Goal: Navigation & Orientation: Find specific page/section

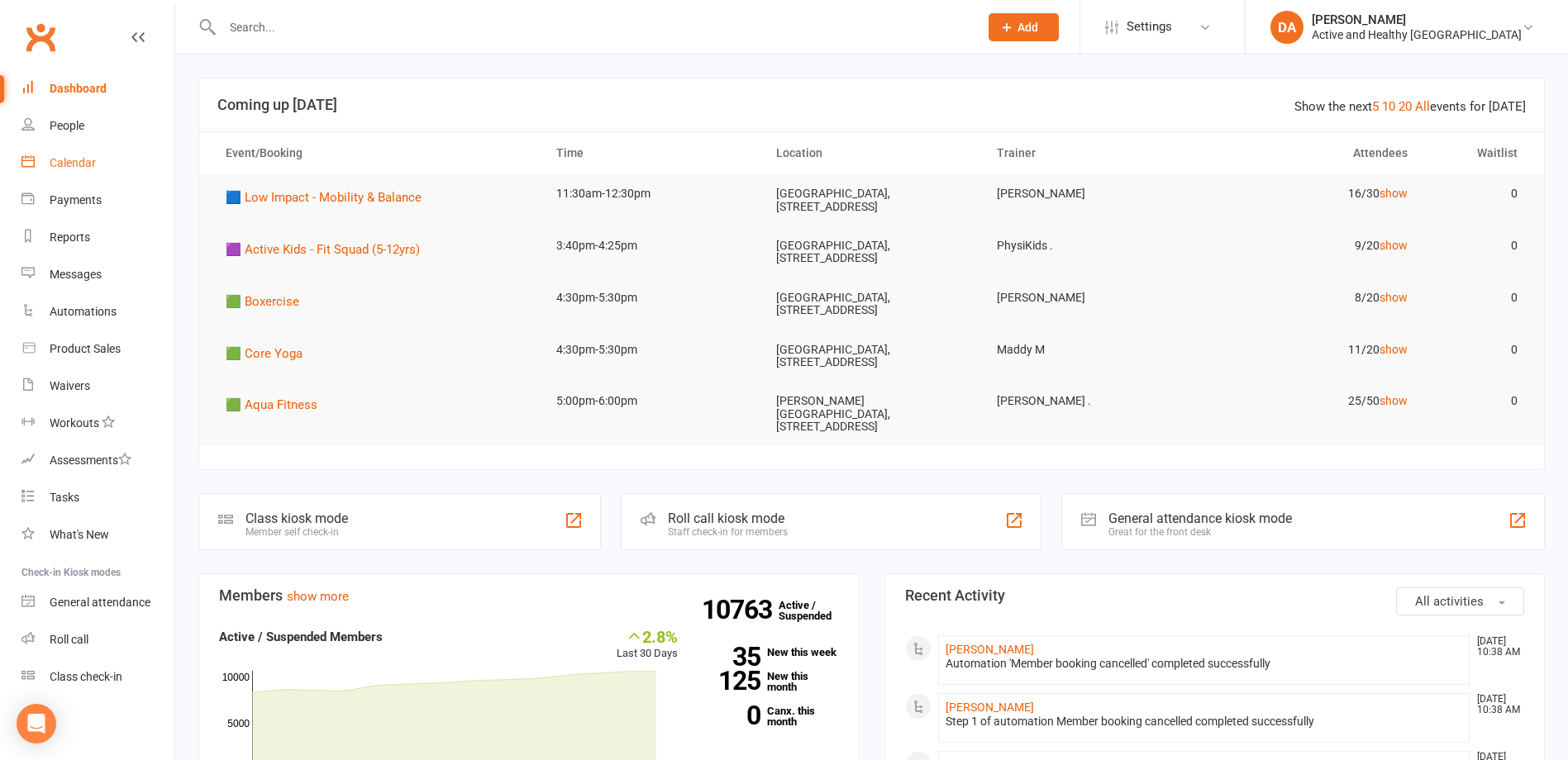
click at [109, 164] on link "Calendar" at bounding box center [97, 163] width 153 height 37
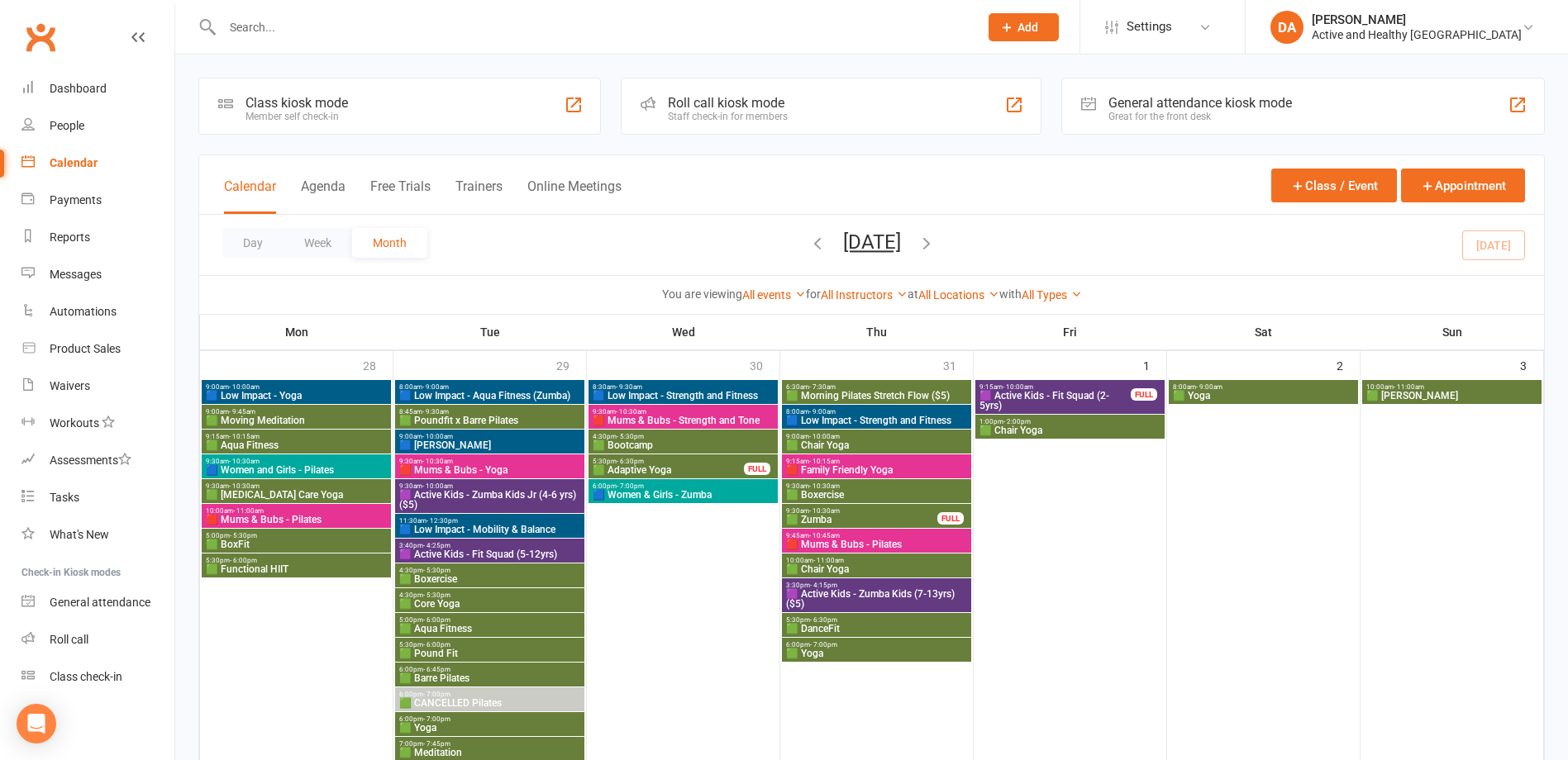
click at [310, 384] on span "9:00am - 10:00am" at bounding box center [297, 387] width 183 height 7
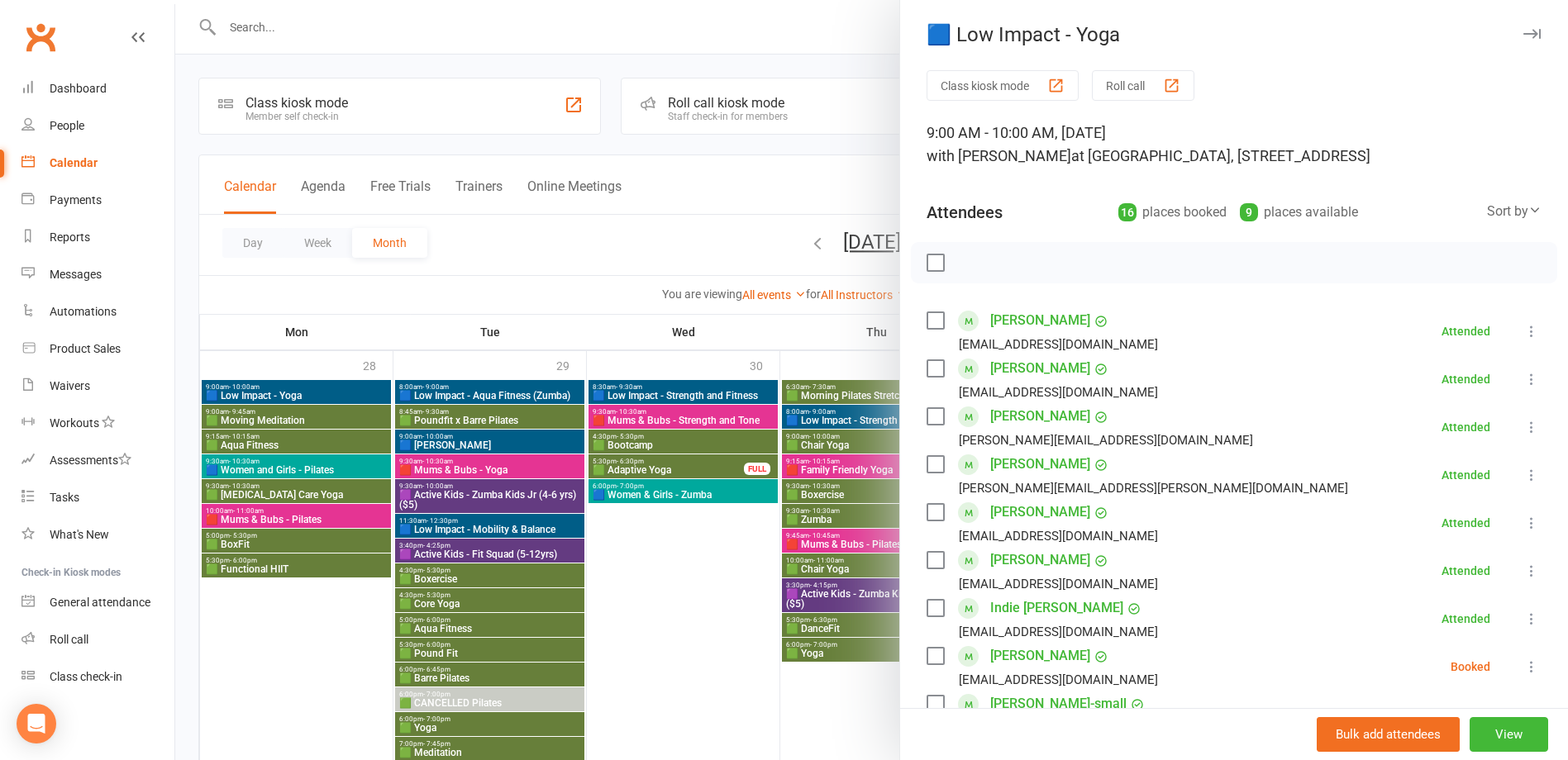
click at [304, 389] on div at bounding box center [872, 380] width 1393 height 760
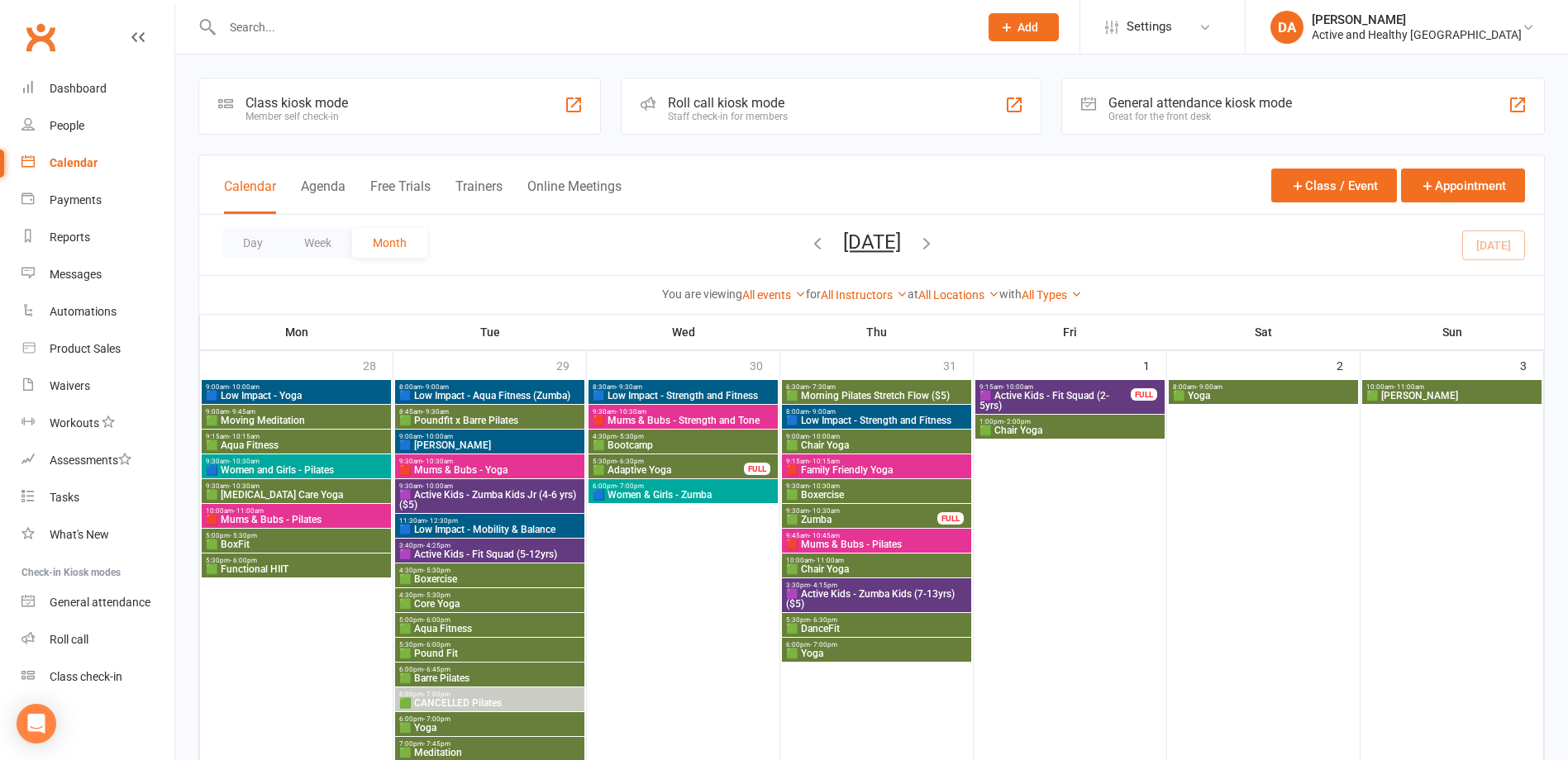
click at [304, 418] on span "🟩 Moving Meditation" at bounding box center [297, 420] width 183 height 10
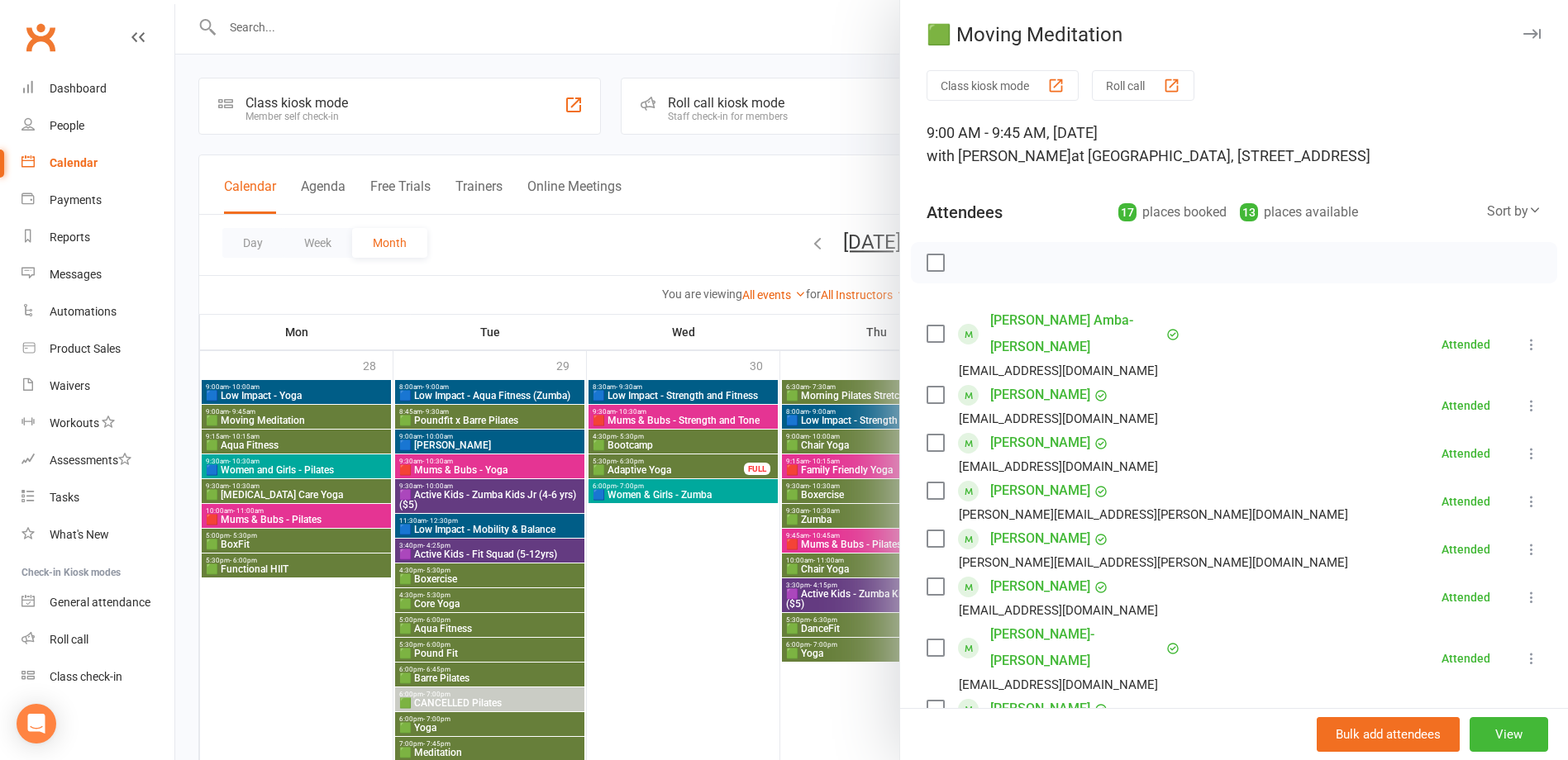
click at [304, 418] on div at bounding box center [872, 380] width 1393 height 760
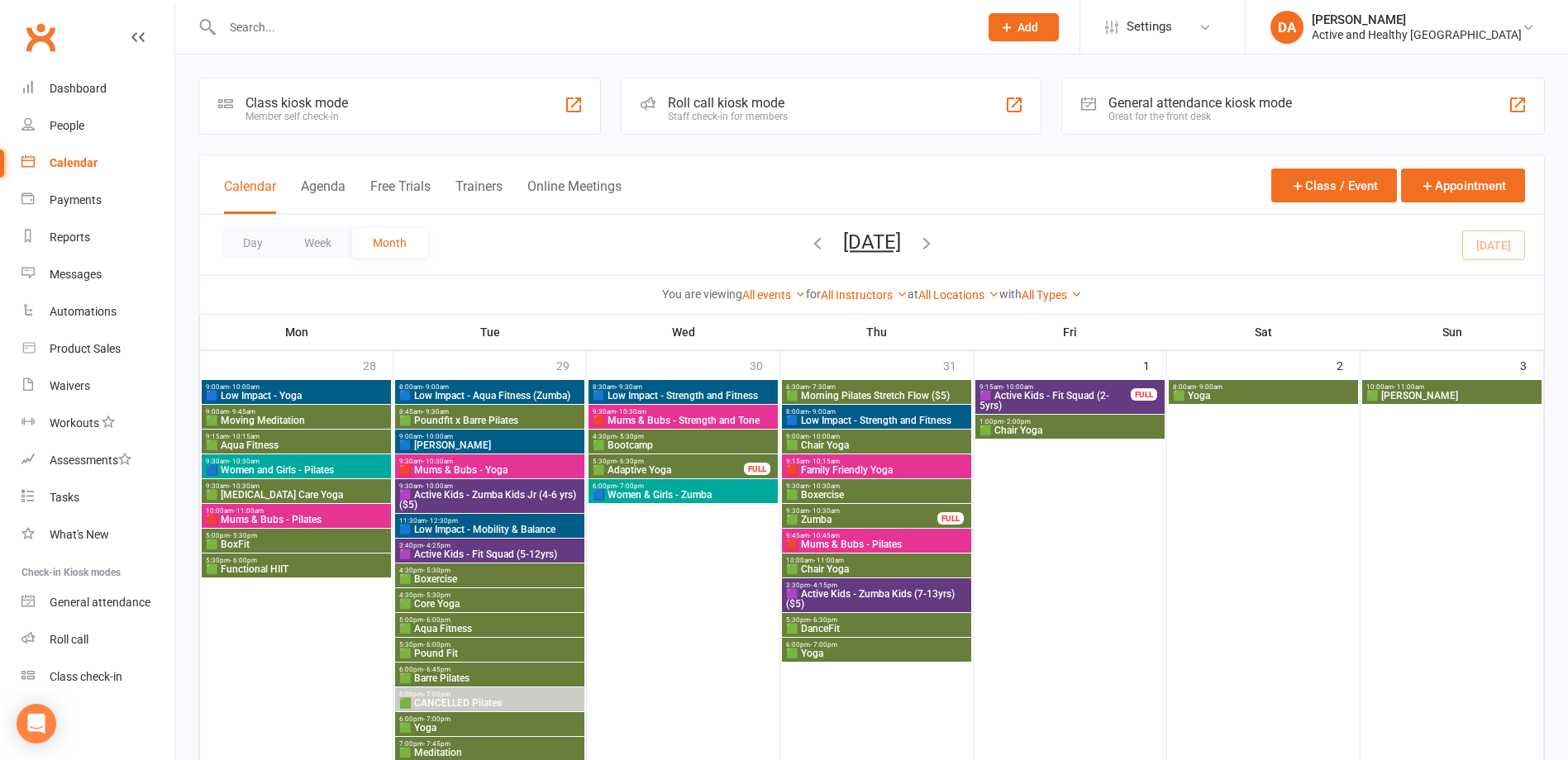
click at [286, 434] on span "9:15am - 10:15am" at bounding box center [297, 436] width 183 height 7
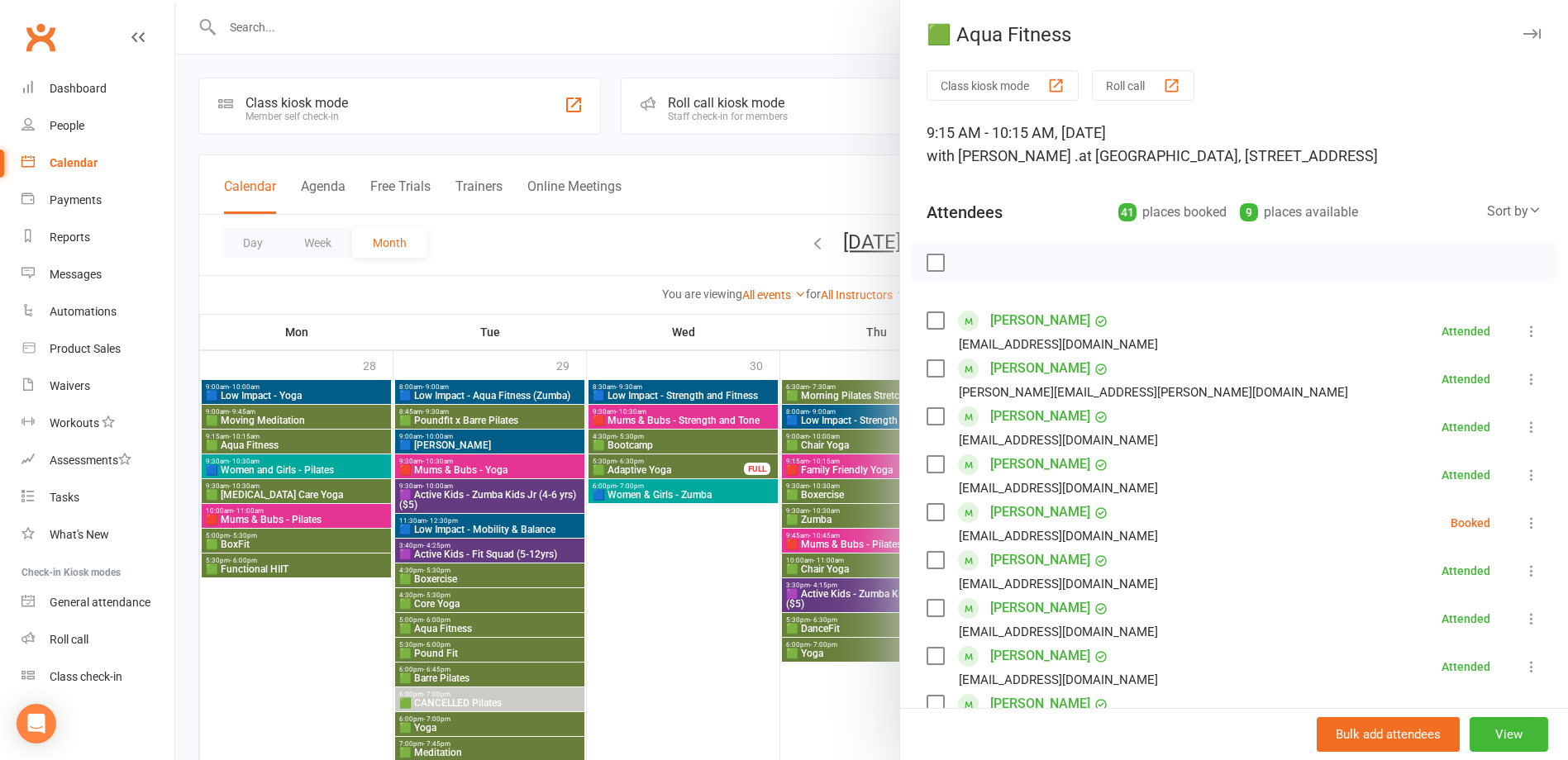
click at [286, 434] on div at bounding box center [872, 380] width 1393 height 760
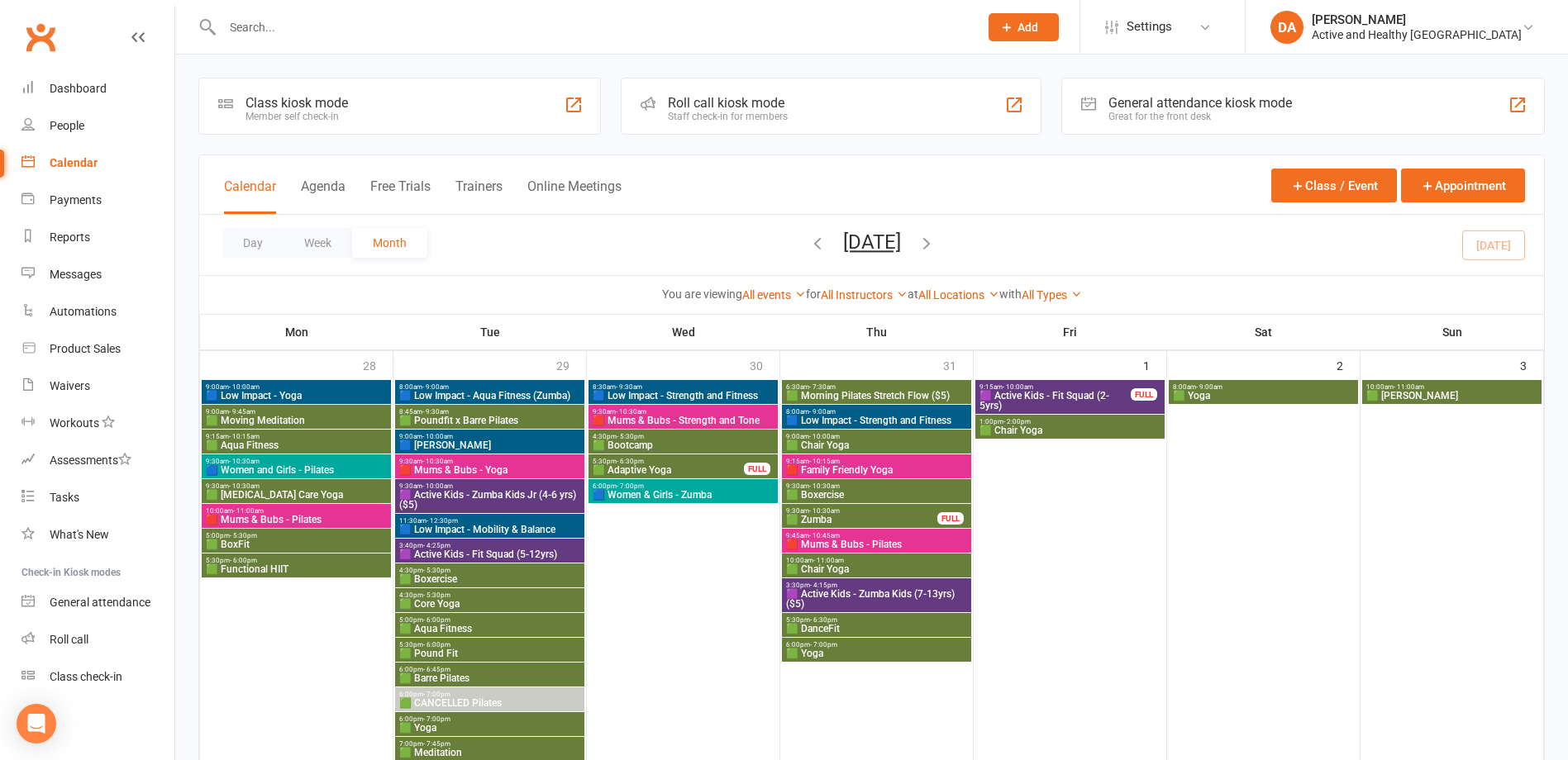
click at [284, 463] on span "9:30am - 10:30am" at bounding box center [297, 462] width 183 height 7
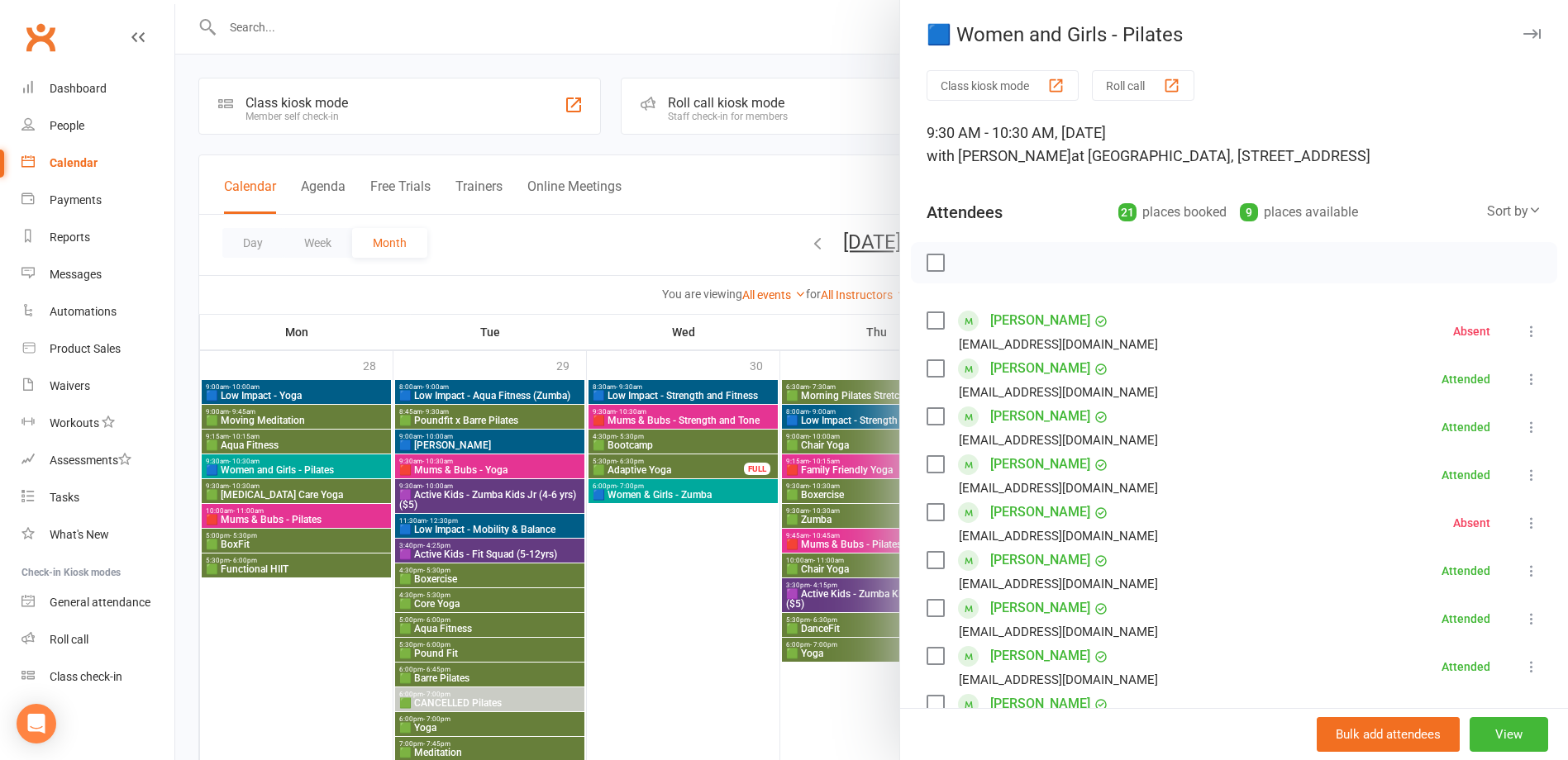
click at [284, 463] on div at bounding box center [872, 380] width 1393 height 760
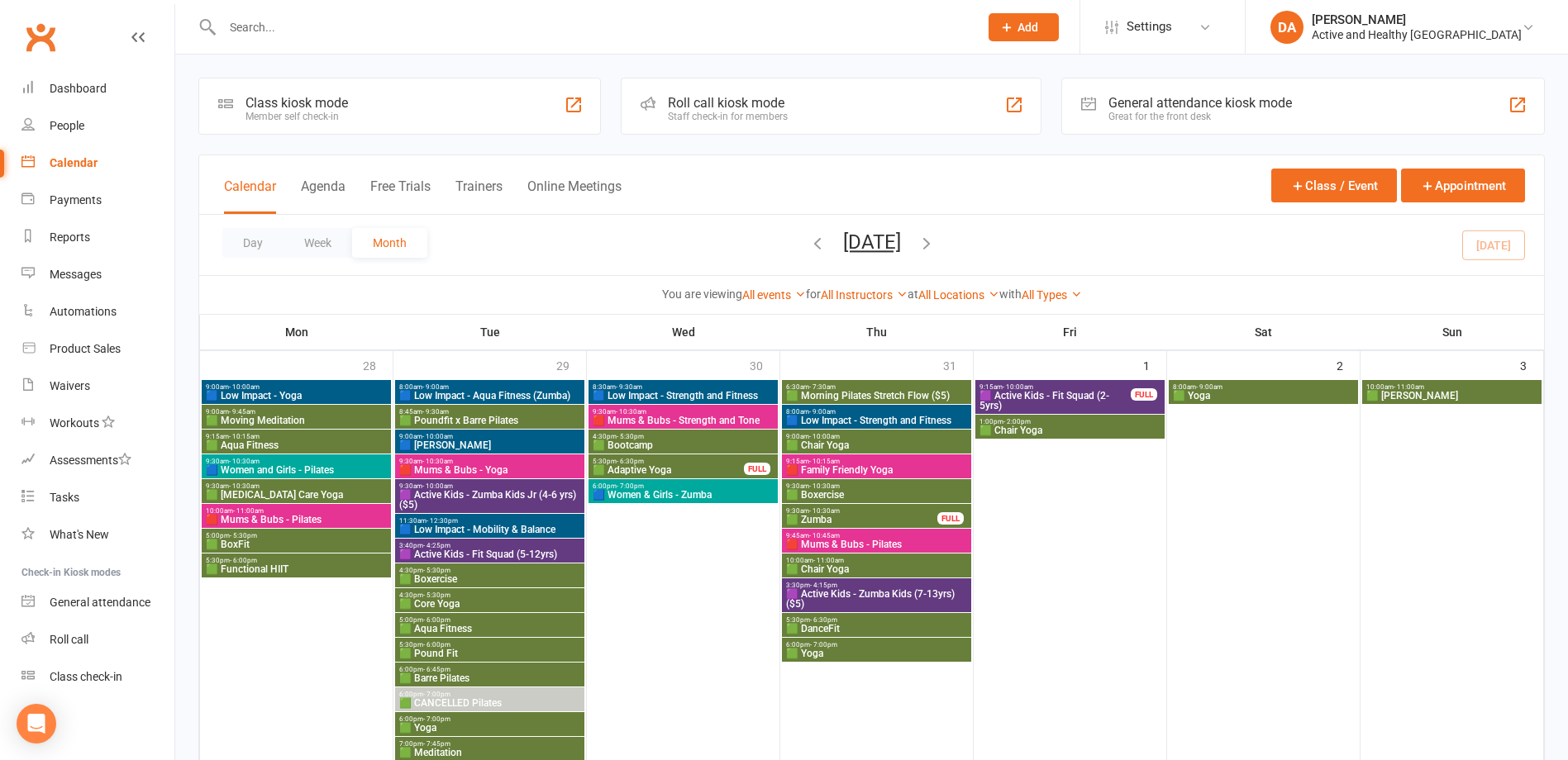
click at [283, 495] on span "🟩 [MEDICAL_DATA] Care Yoga" at bounding box center [297, 494] width 183 height 10
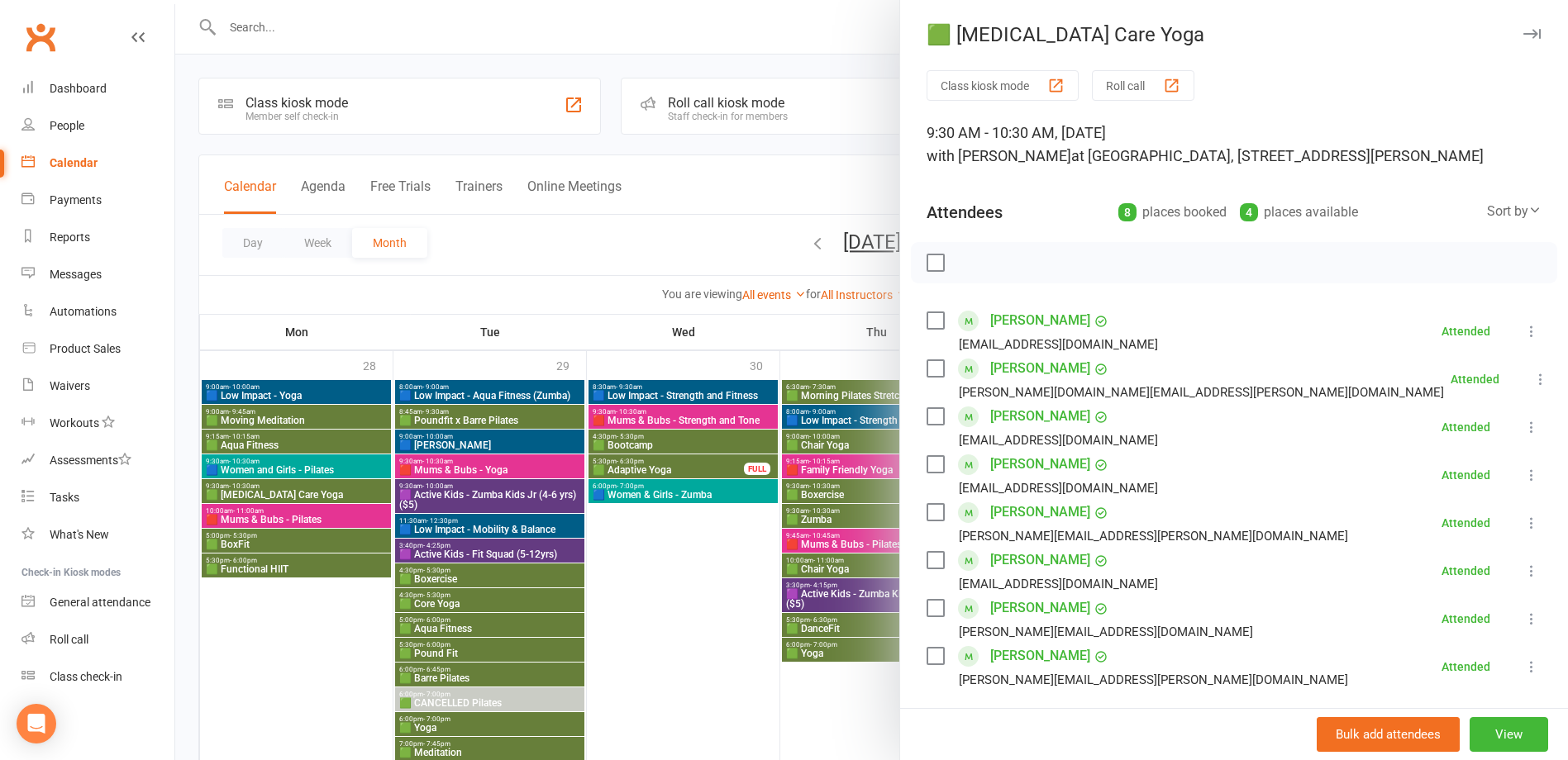
click at [283, 495] on div at bounding box center [872, 380] width 1393 height 760
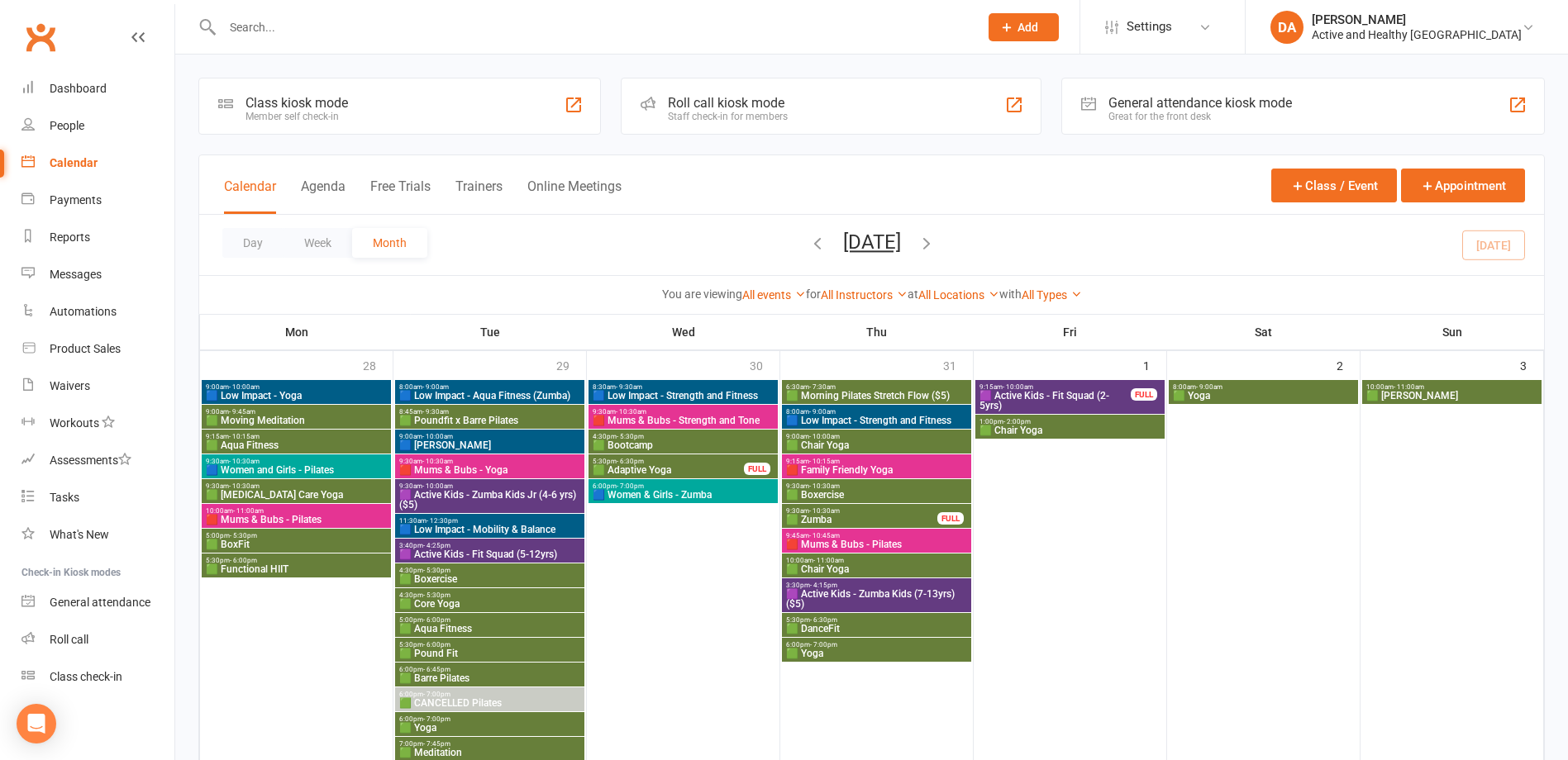
click at [283, 516] on span "🟥 Mums & Bubs - Pilates" at bounding box center [297, 520] width 183 height 10
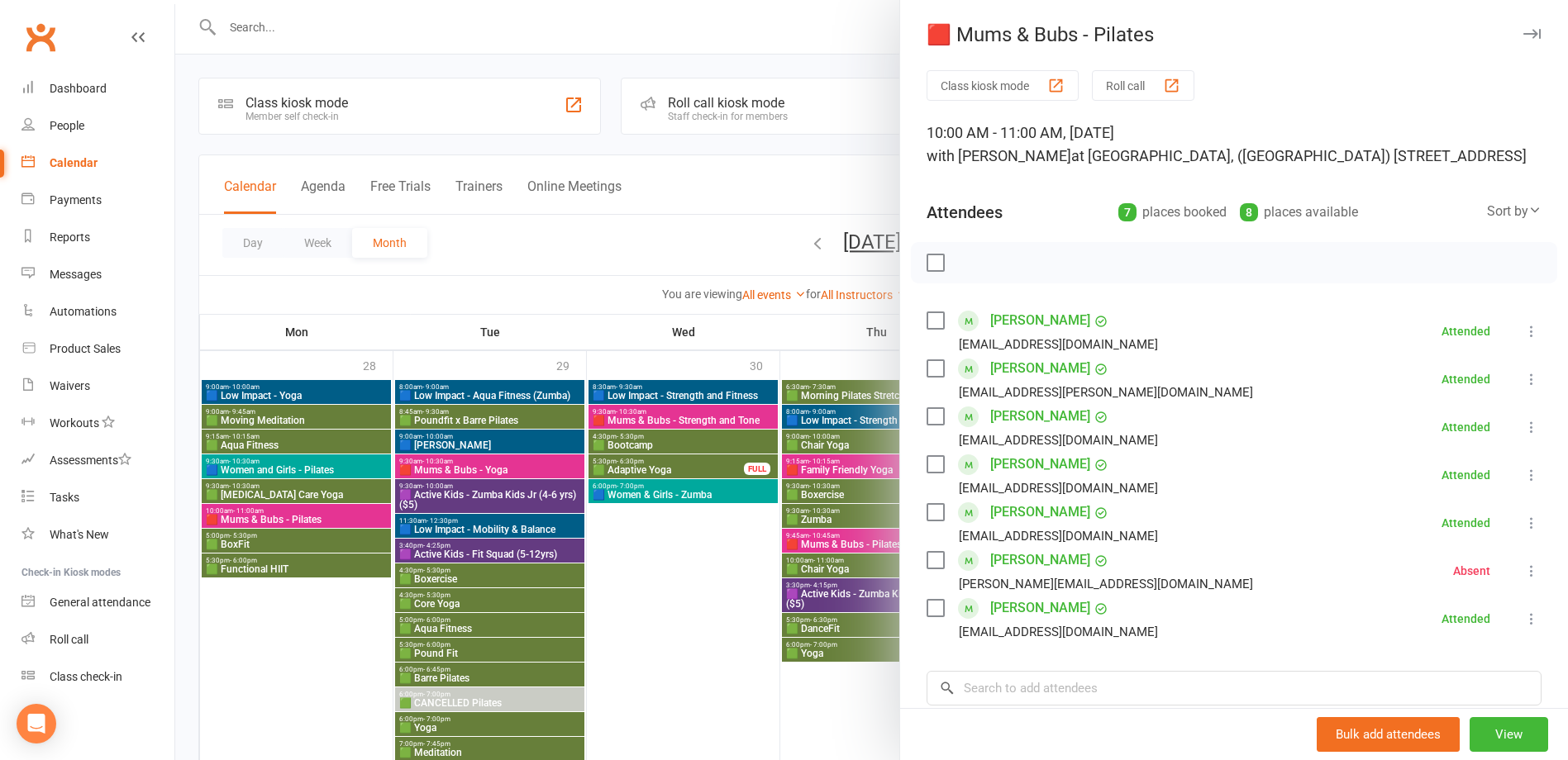
click at [283, 516] on div at bounding box center [872, 380] width 1393 height 760
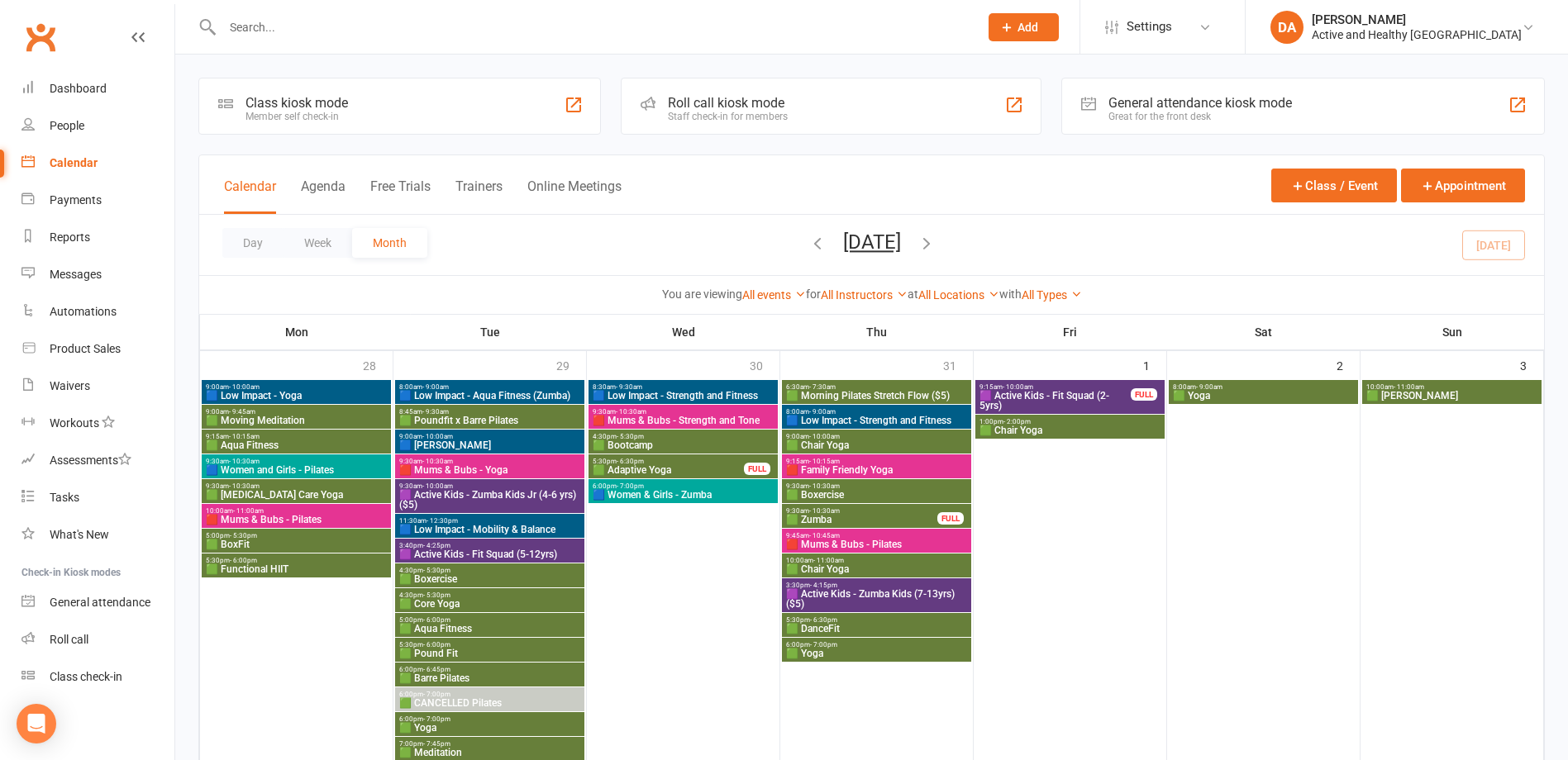
click at [284, 539] on span "5:00pm - 5:30pm" at bounding box center [297, 535] width 183 height 7
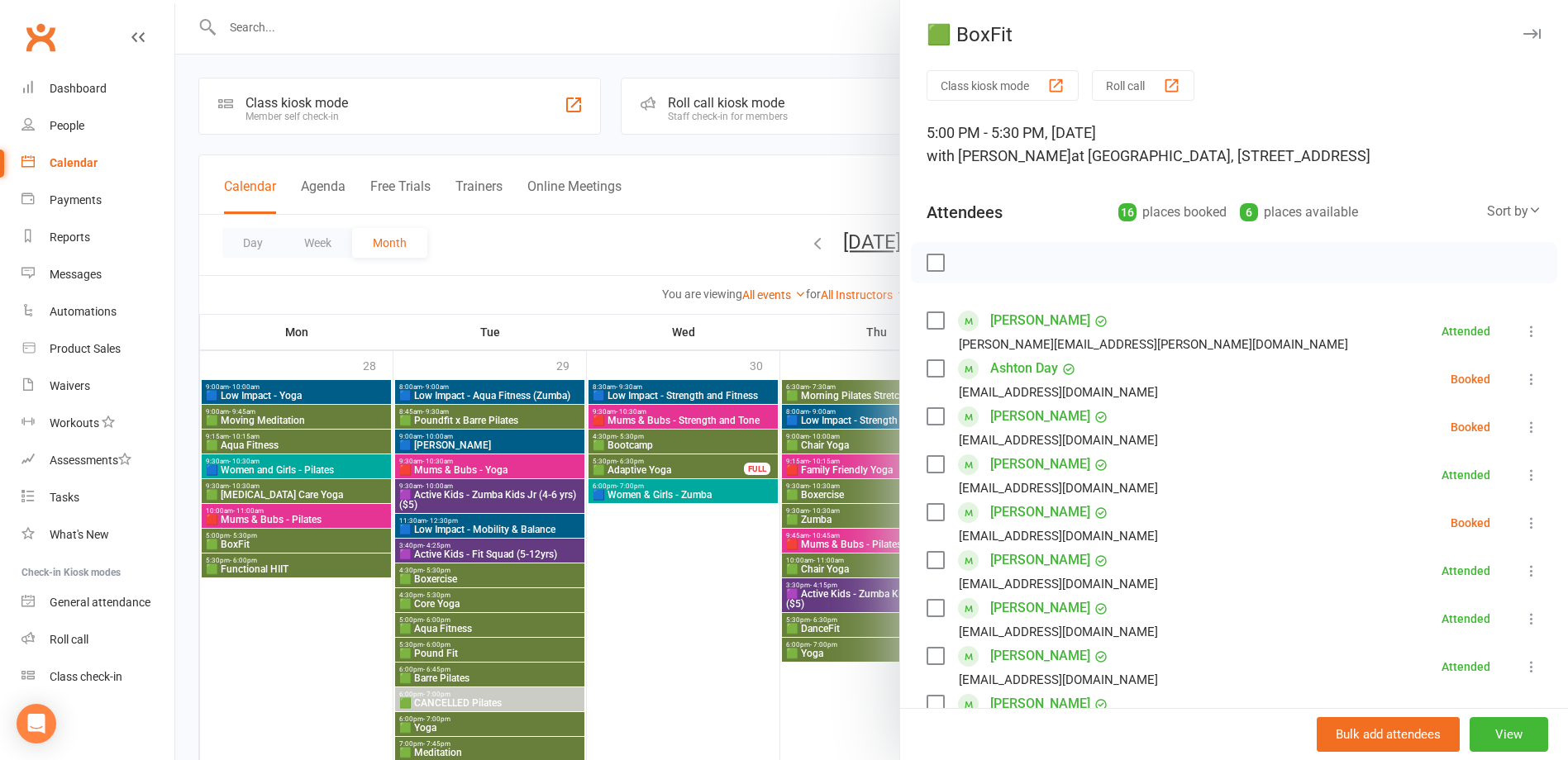
click at [284, 539] on div at bounding box center [872, 380] width 1393 height 760
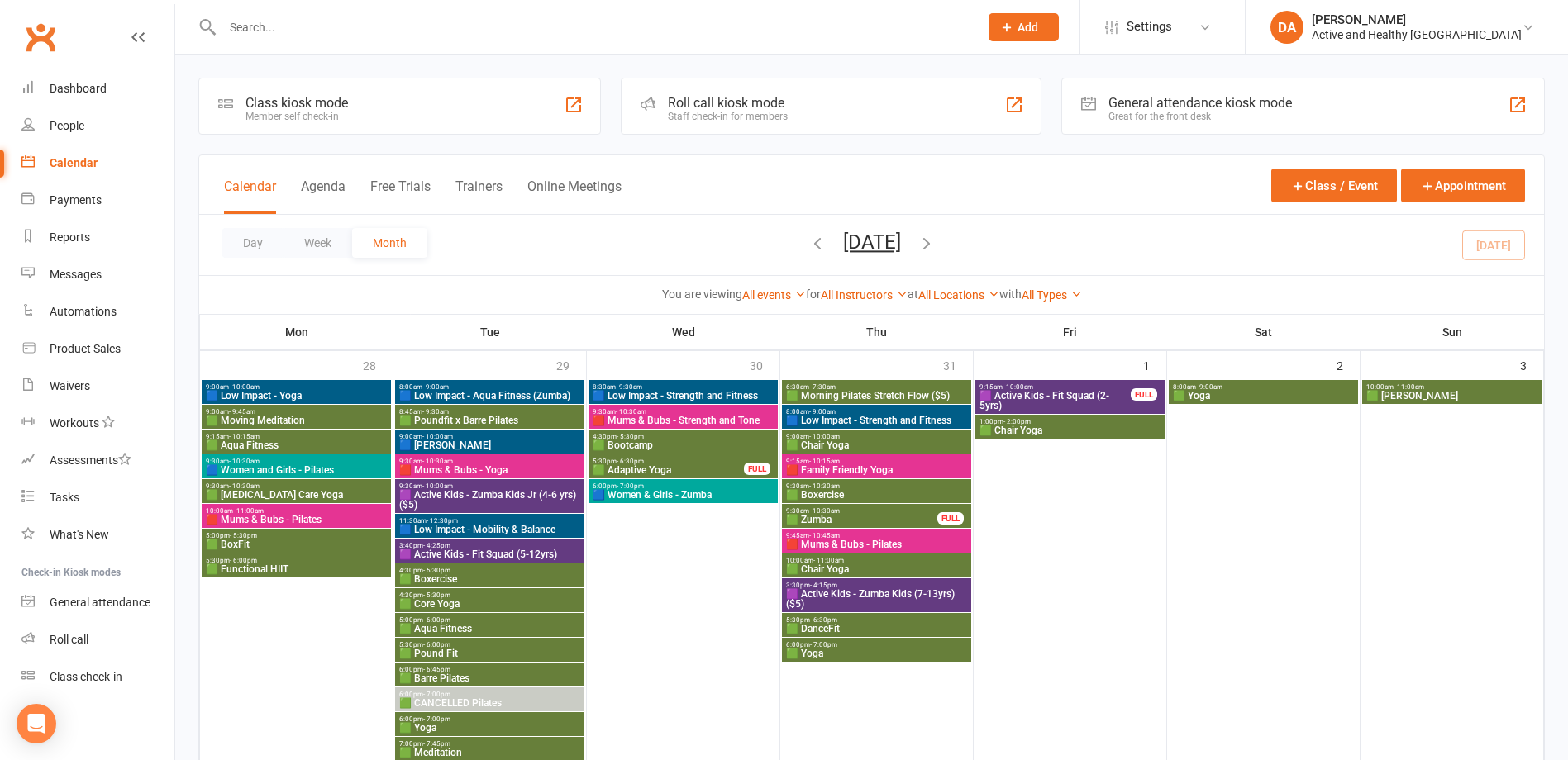
click at [277, 574] on span "🟩 Functional HIIT" at bounding box center [297, 569] width 183 height 10
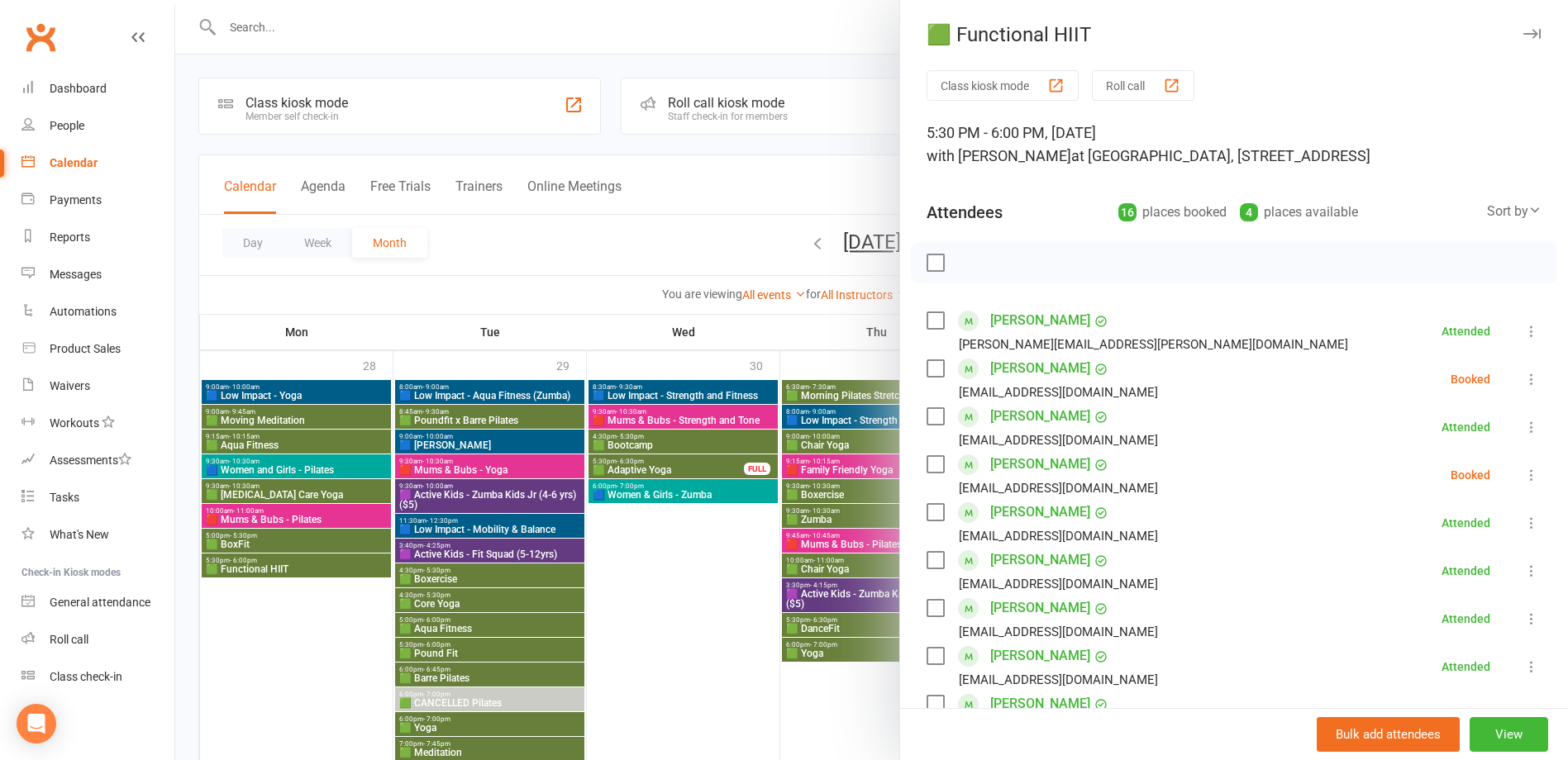
click at [277, 570] on div at bounding box center [872, 380] width 1393 height 760
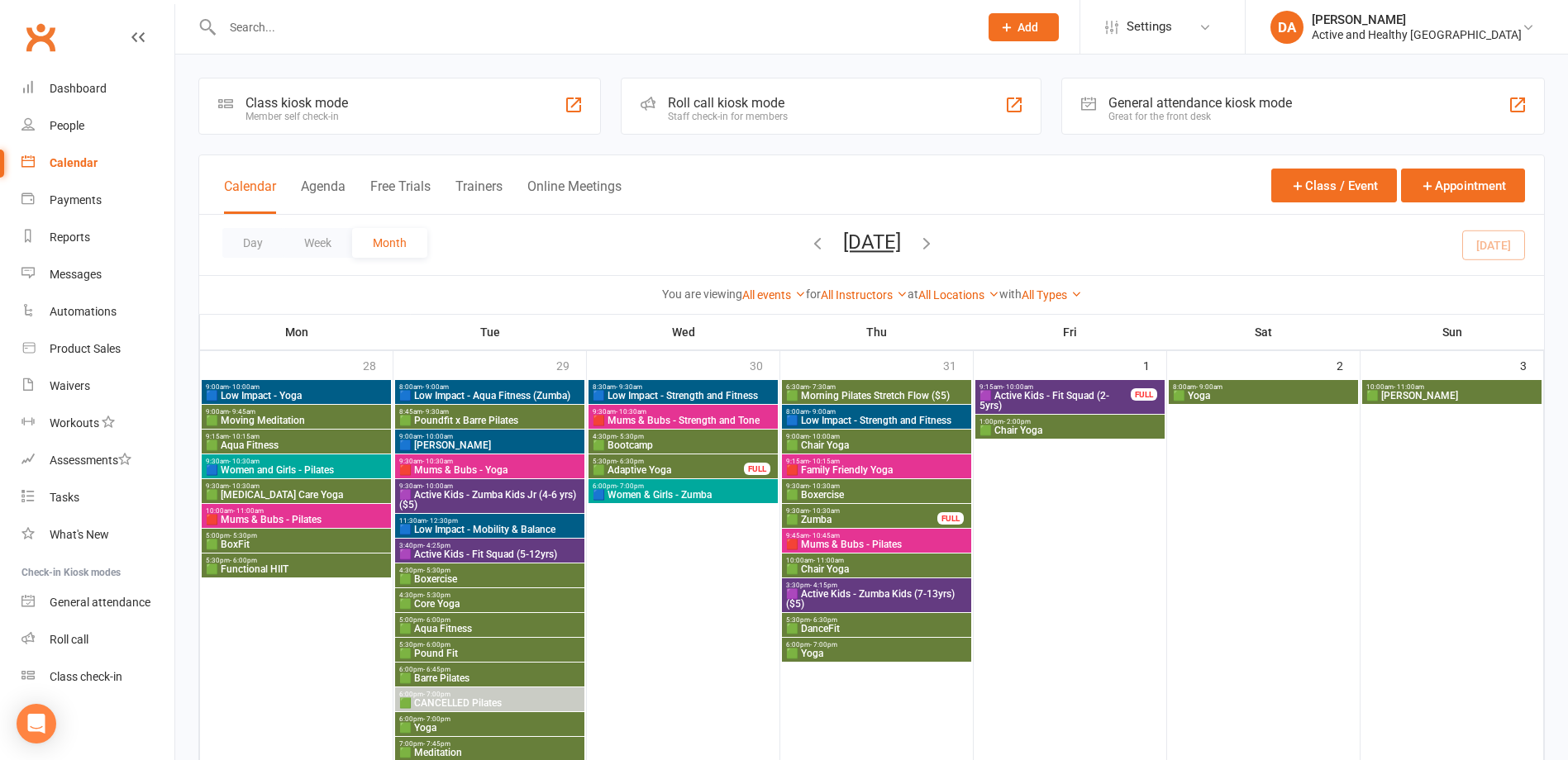
click at [475, 392] on span "🟦 Low Impact - Aqua Fitness (Zumba)" at bounding box center [490, 395] width 183 height 10
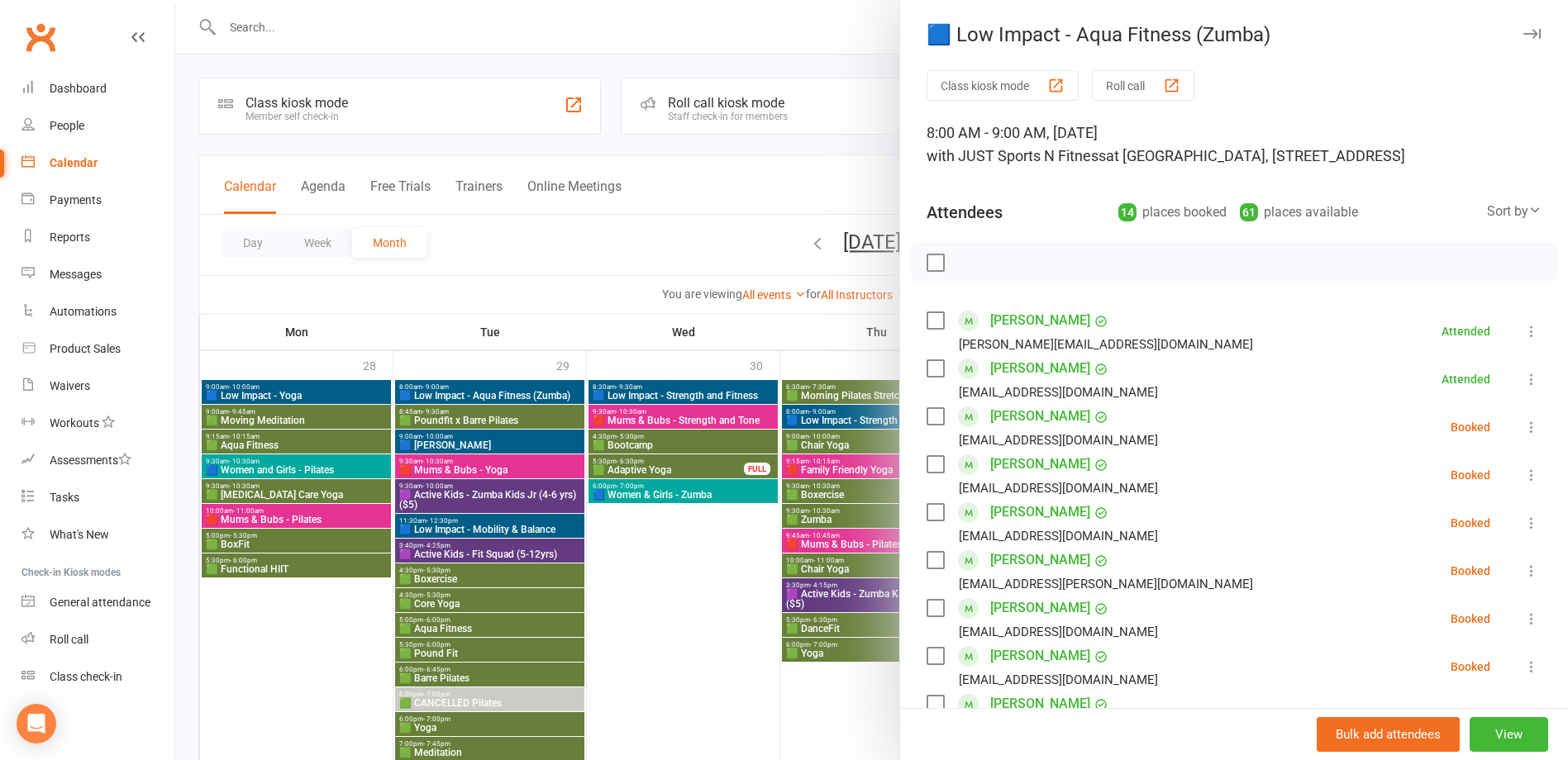
click at [475, 392] on div at bounding box center [872, 380] width 1393 height 760
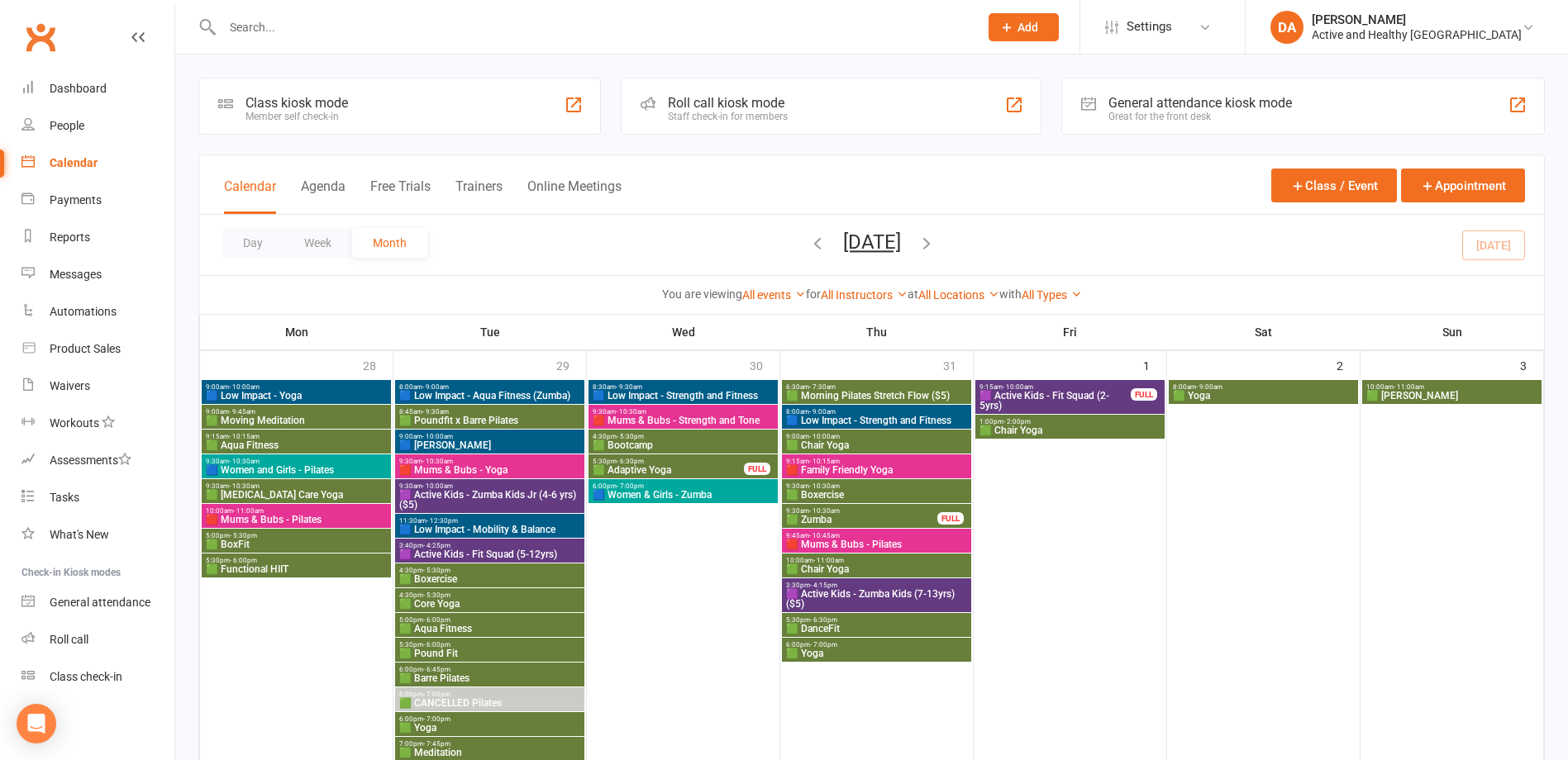
click at [468, 416] on span "🟩 Poundfit x Barre Pilates" at bounding box center [490, 420] width 183 height 10
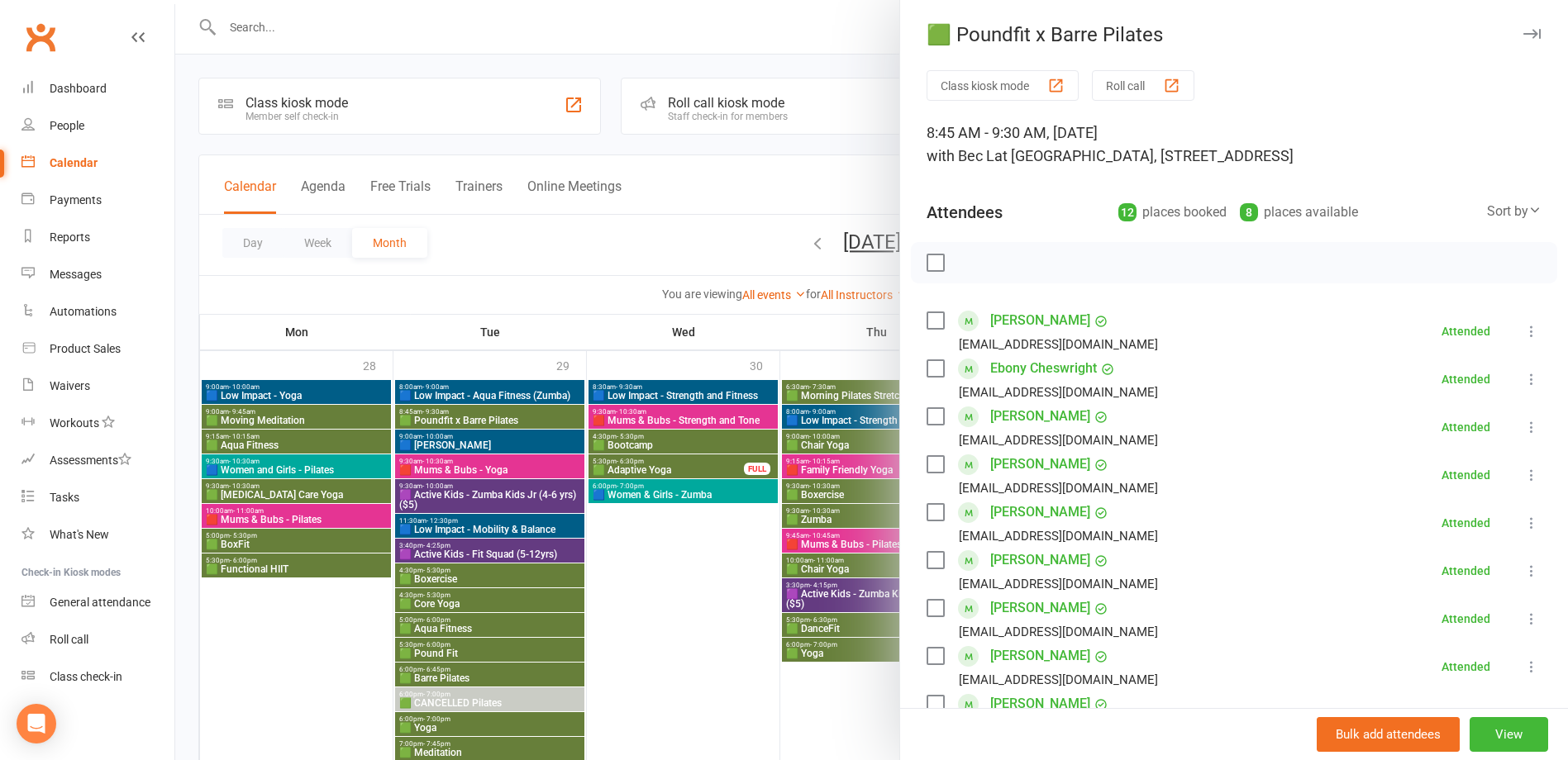
click at [468, 415] on div at bounding box center [872, 380] width 1393 height 760
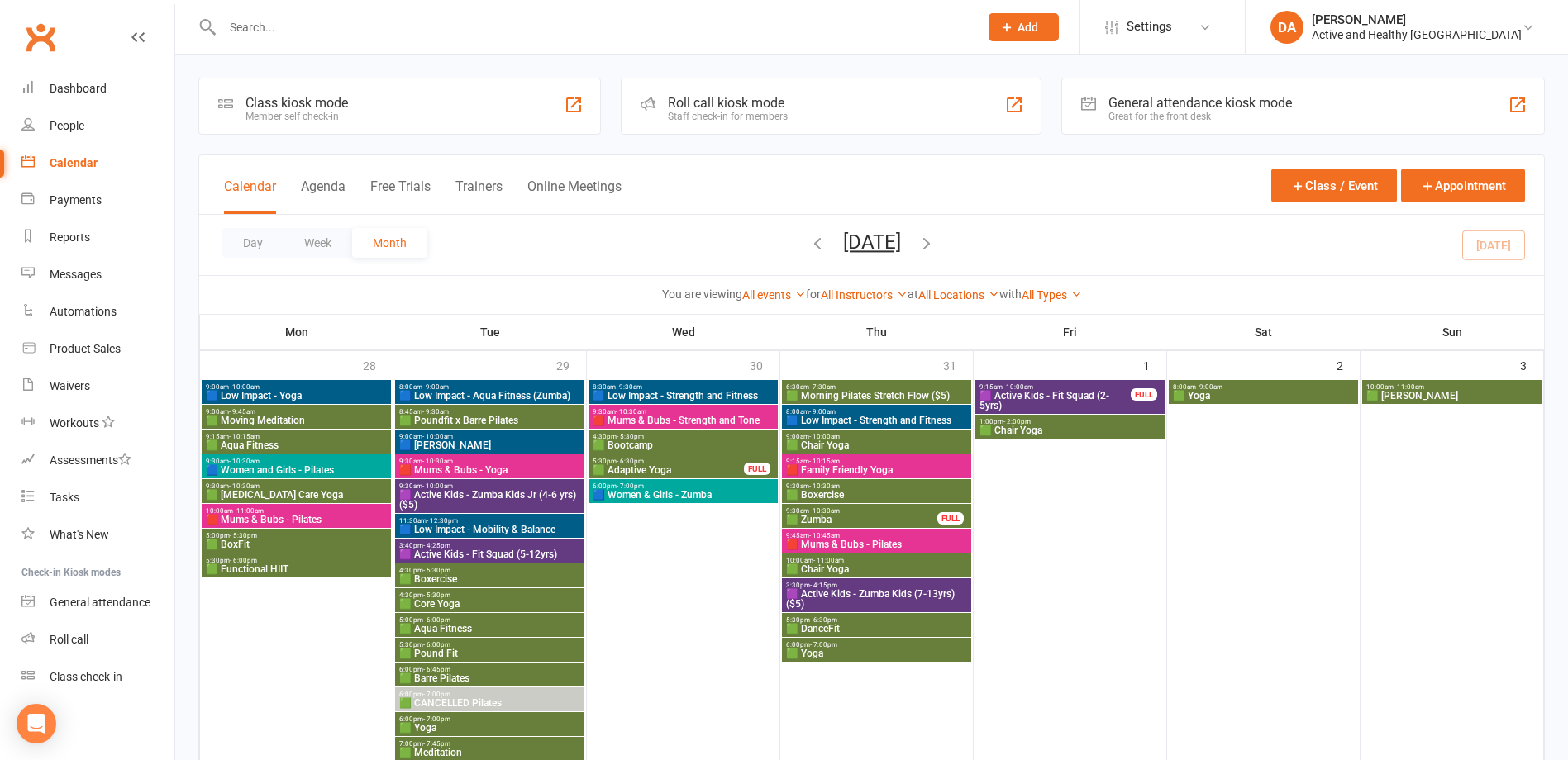
click at [453, 442] on span "🟦 [PERSON_NAME]" at bounding box center [490, 445] width 183 height 10
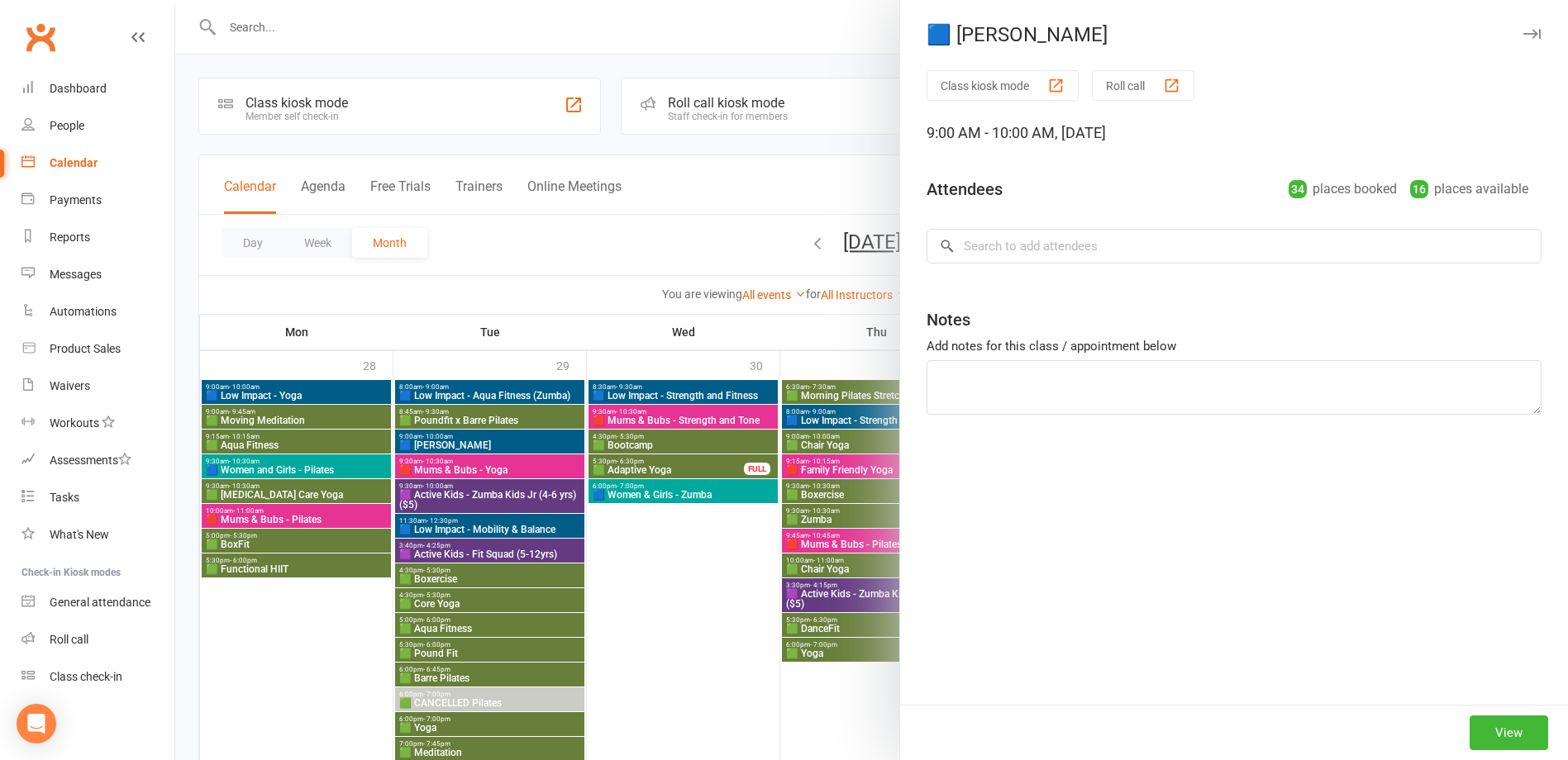
click at [452, 443] on div at bounding box center [872, 380] width 1393 height 760
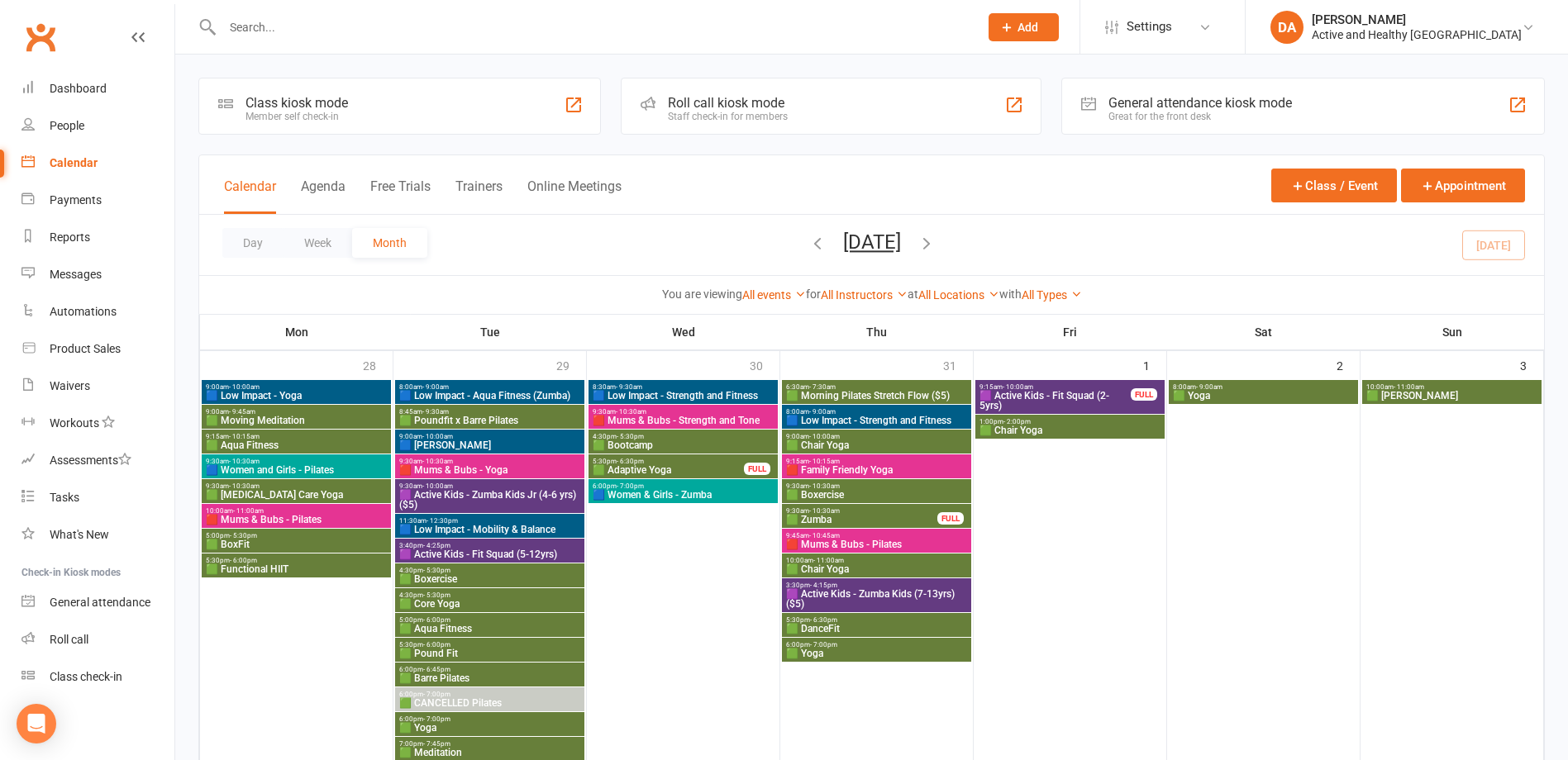
click at [449, 470] on span "🟥 Mums & Bubs - Yoga" at bounding box center [490, 470] width 183 height 10
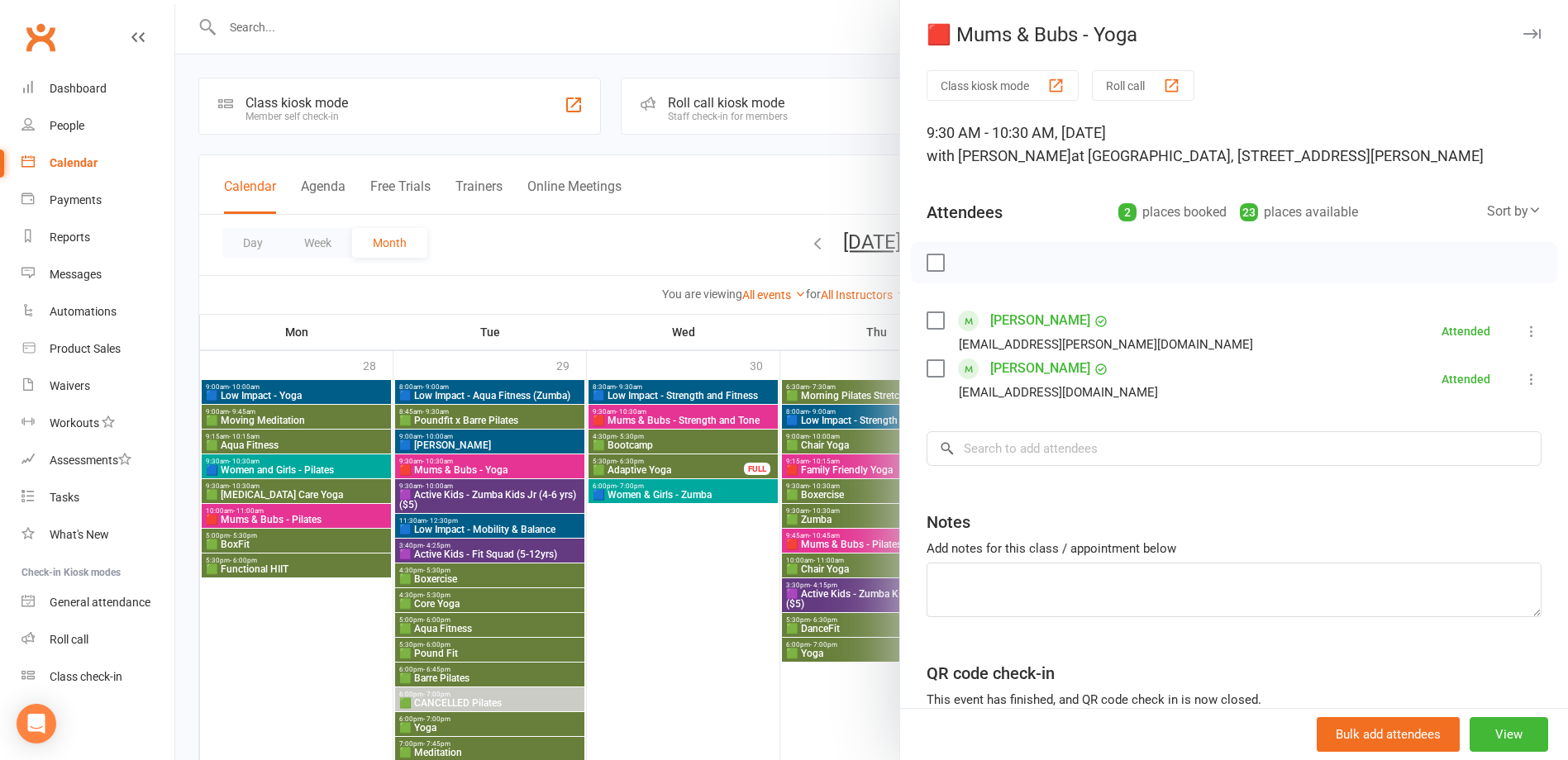
click at [449, 470] on div at bounding box center [872, 380] width 1393 height 760
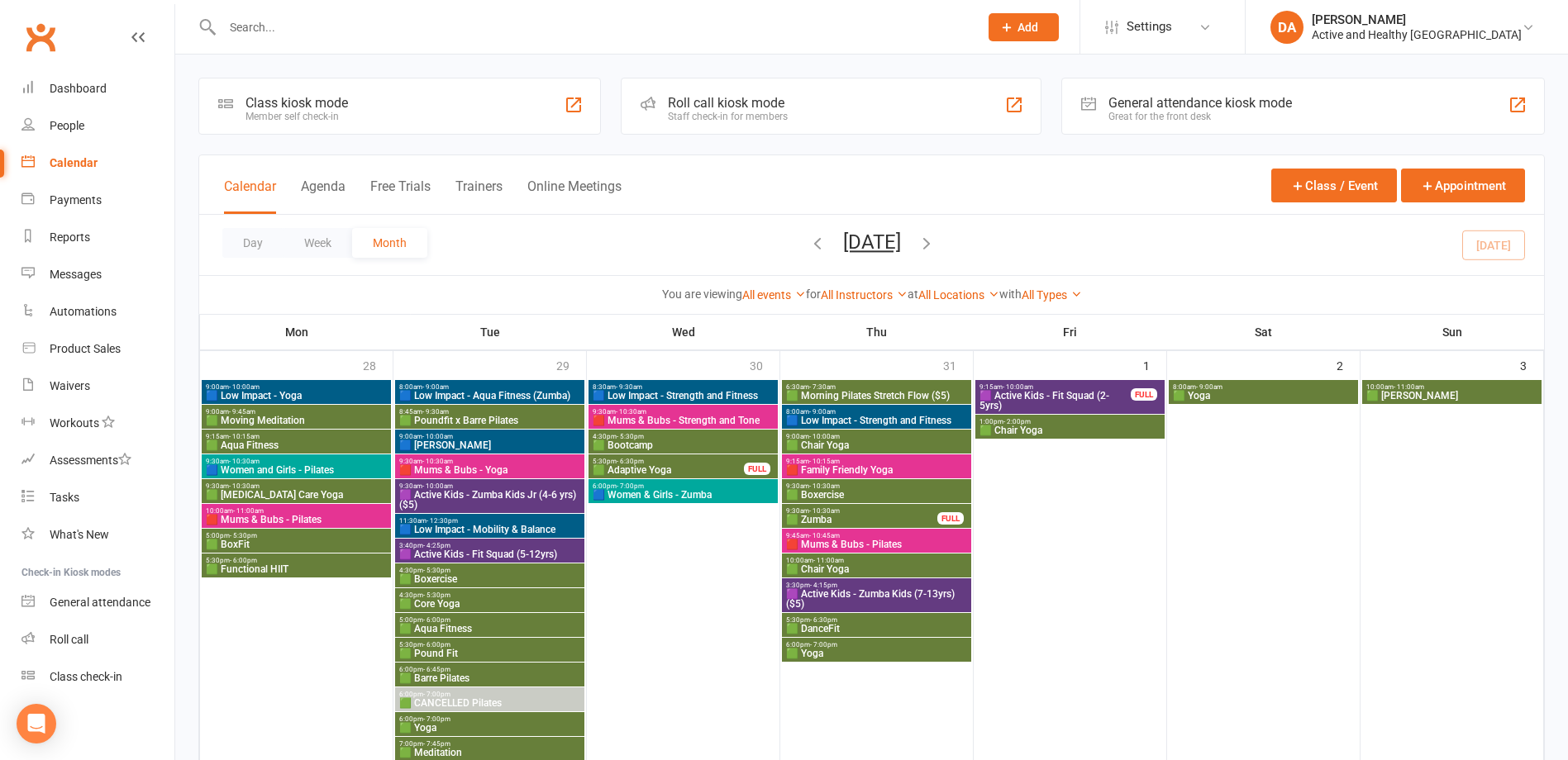
click at [443, 495] on span "🟪 Active Kids - Zumba Kids Jr (4-6 yrs) ($5)" at bounding box center [490, 499] width 183 height 20
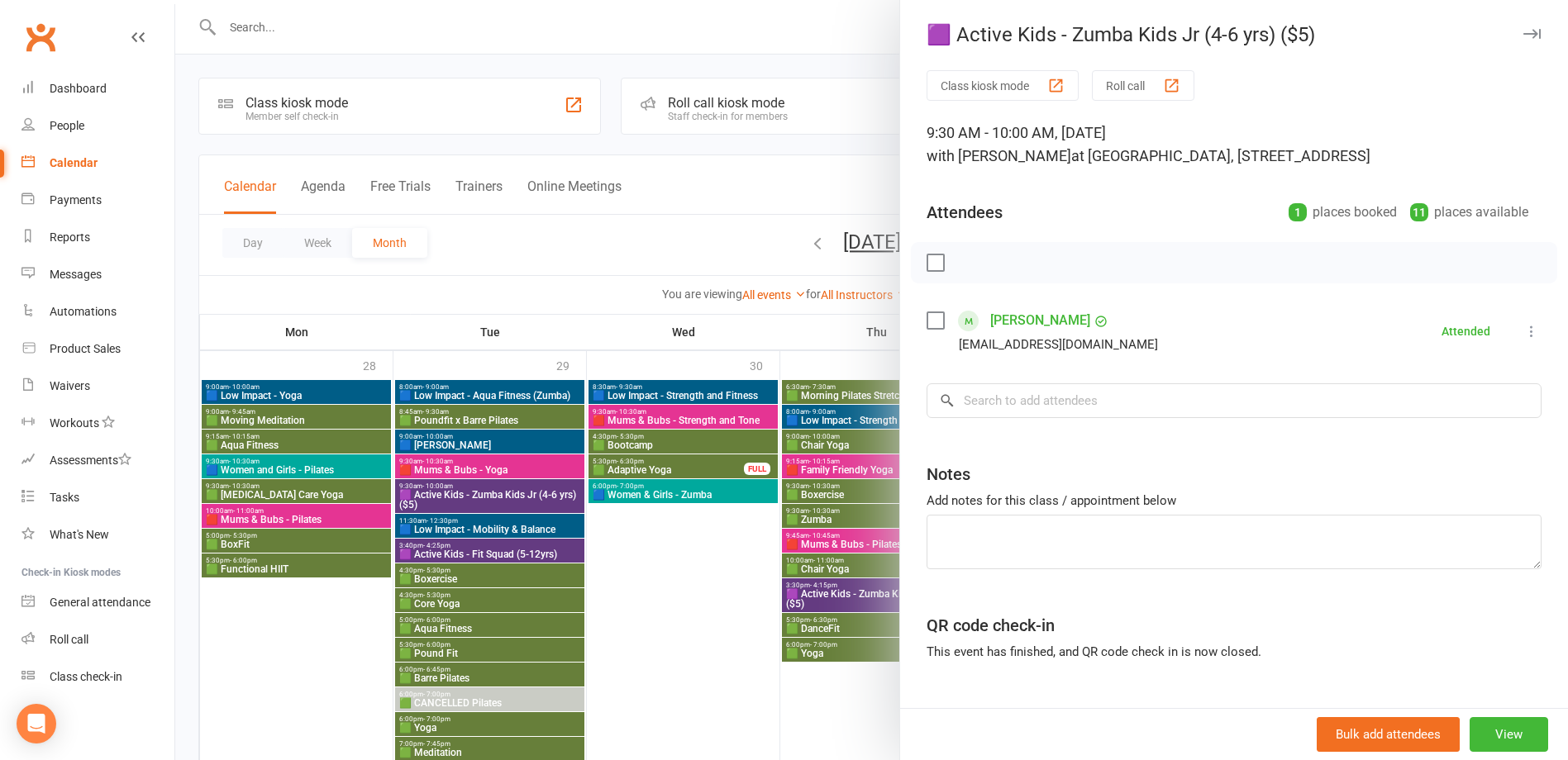
click at [443, 495] on div at bounding box center [872, 380] width 1393 height 760
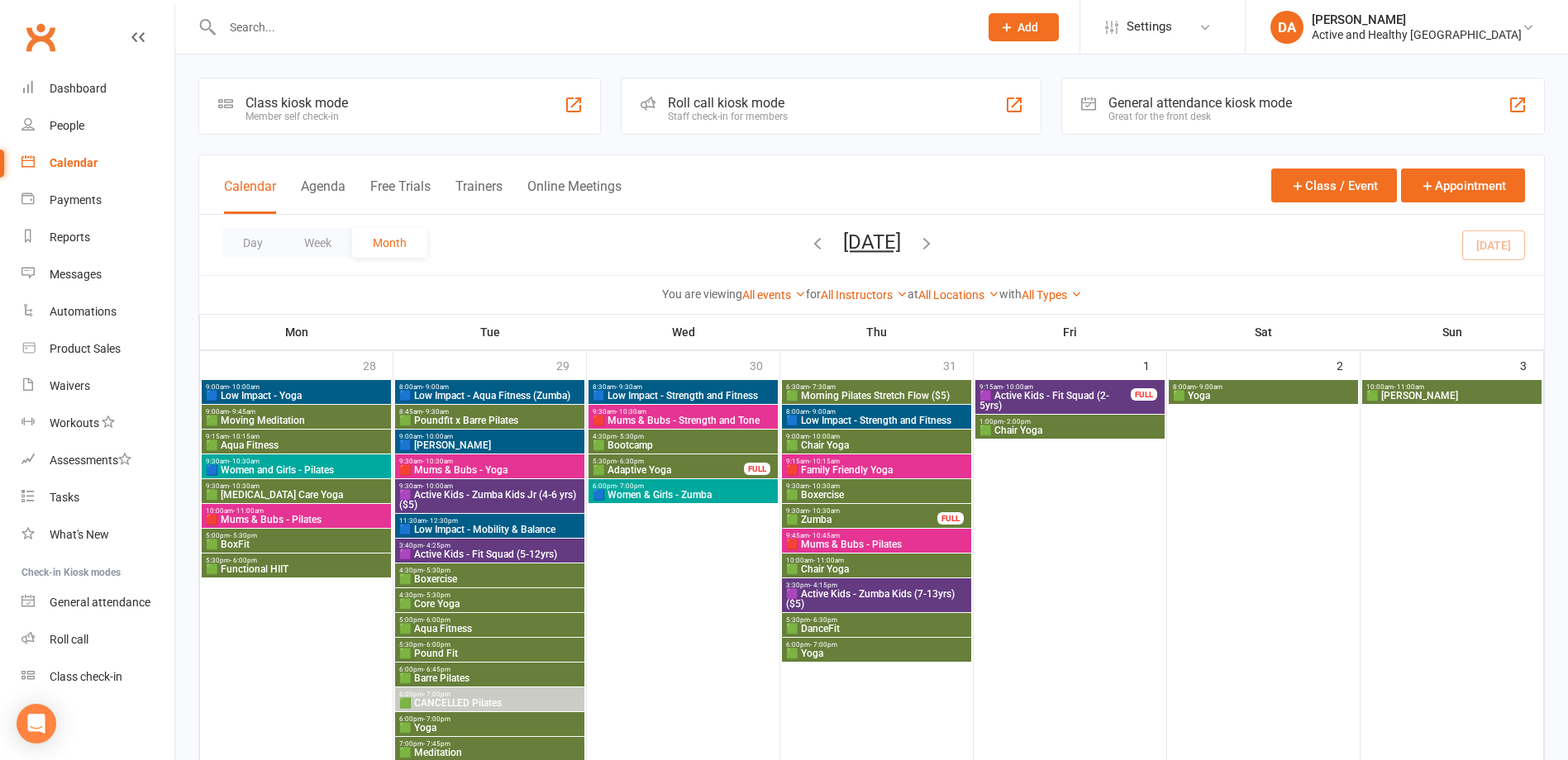
click at [450, 530] on span "🟦 Low Impact - Mobility & Balance" at bounding box center [490, 529] width 183 height 10
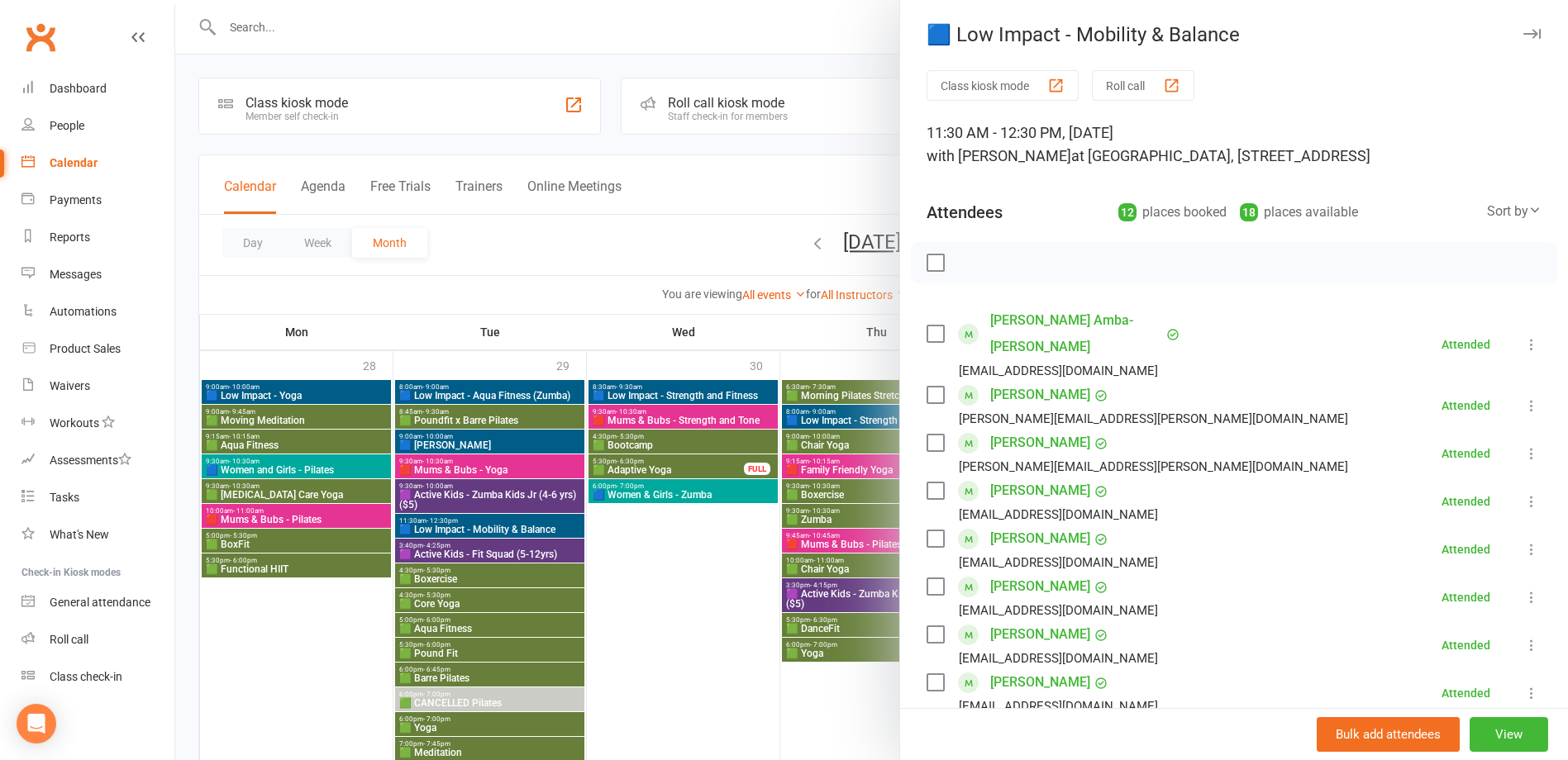
click at [450, 530] on div at bounding box center [872, 380] width 1393 height 760
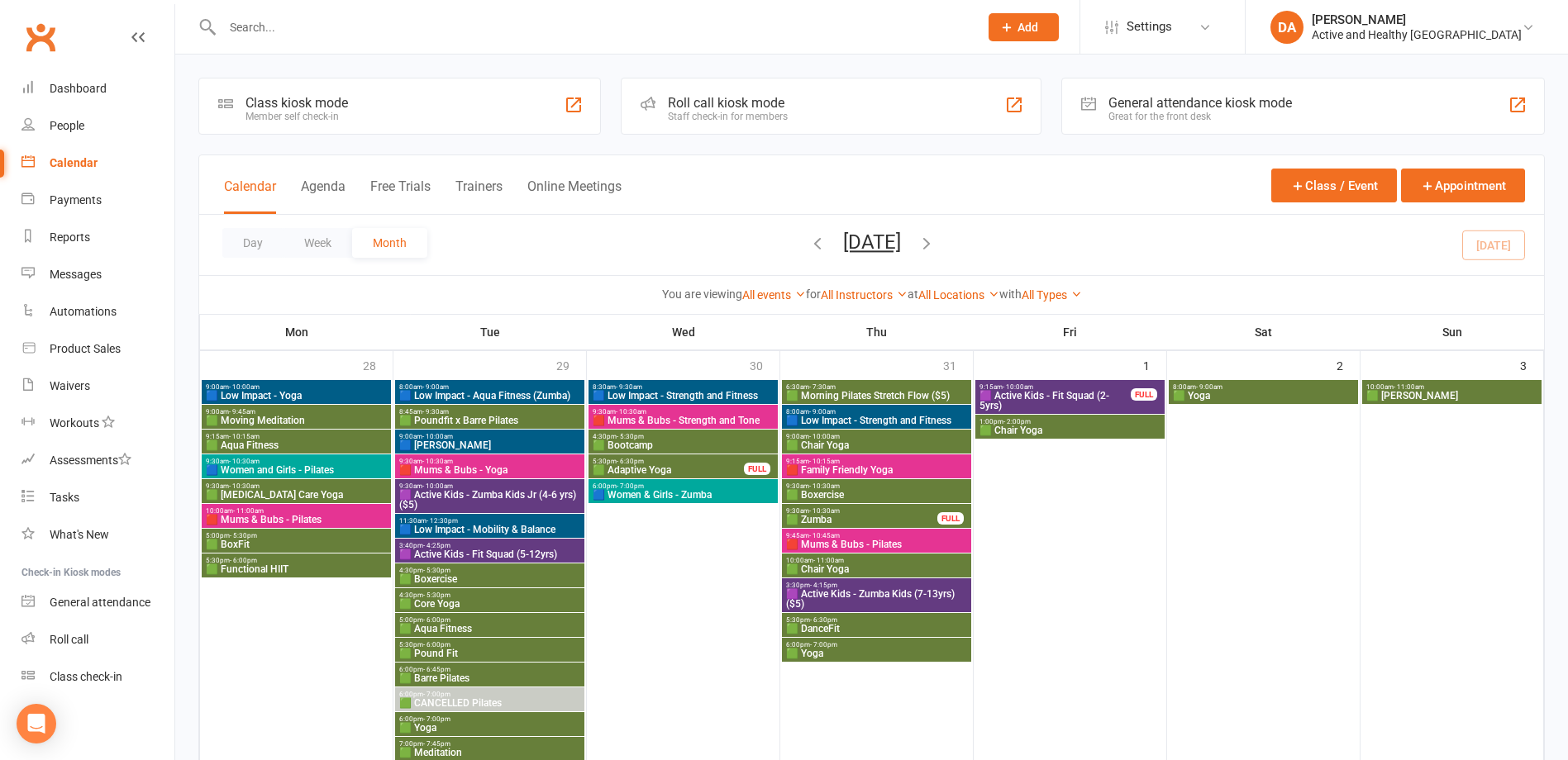
click at [470, 576] on span "🟩 Boxercise" at bounding box center [490, 578] width 183 height 10
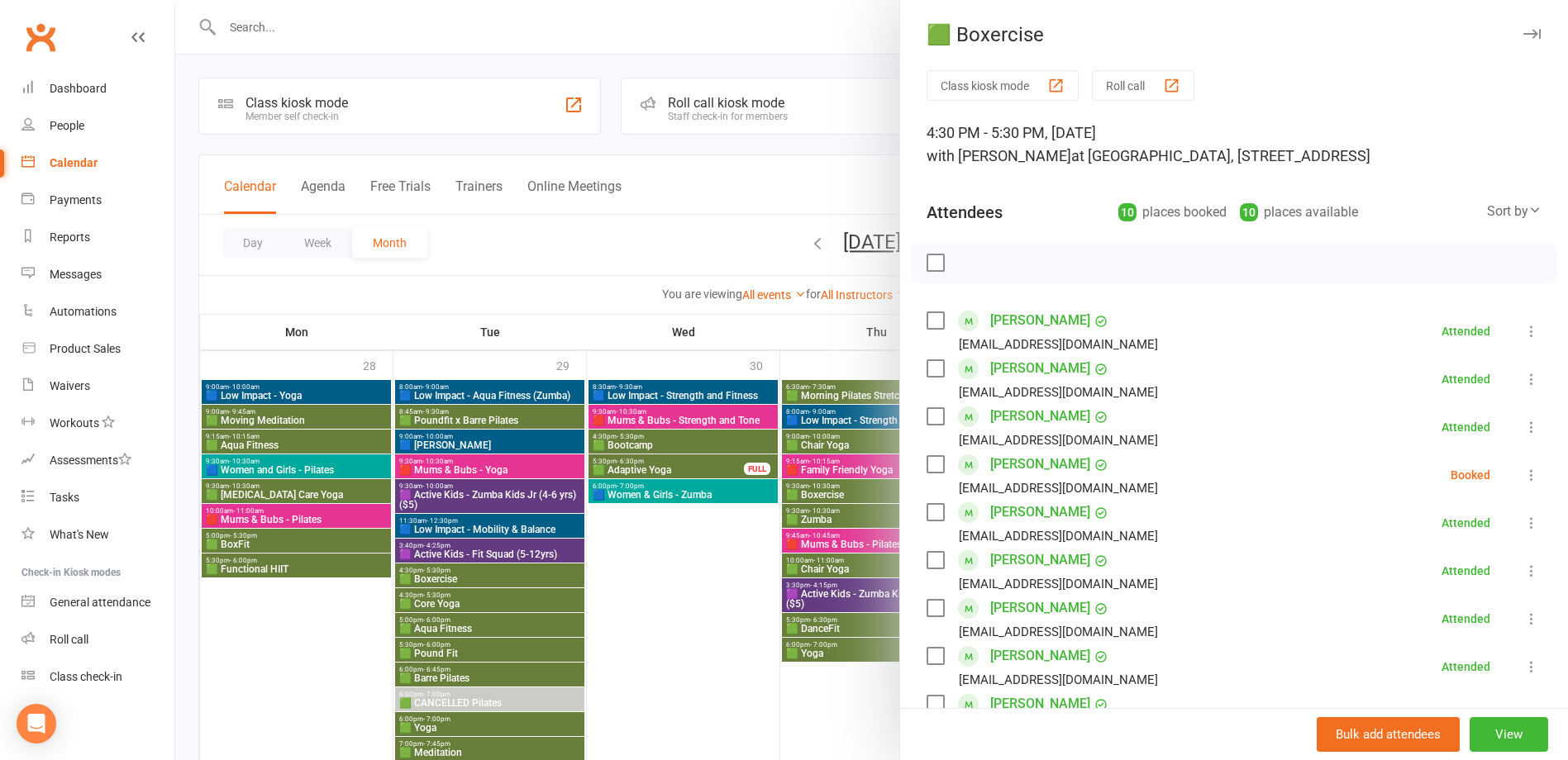
click at [465, 579] on div at bounding box center [872, 380] width 1393 height 760
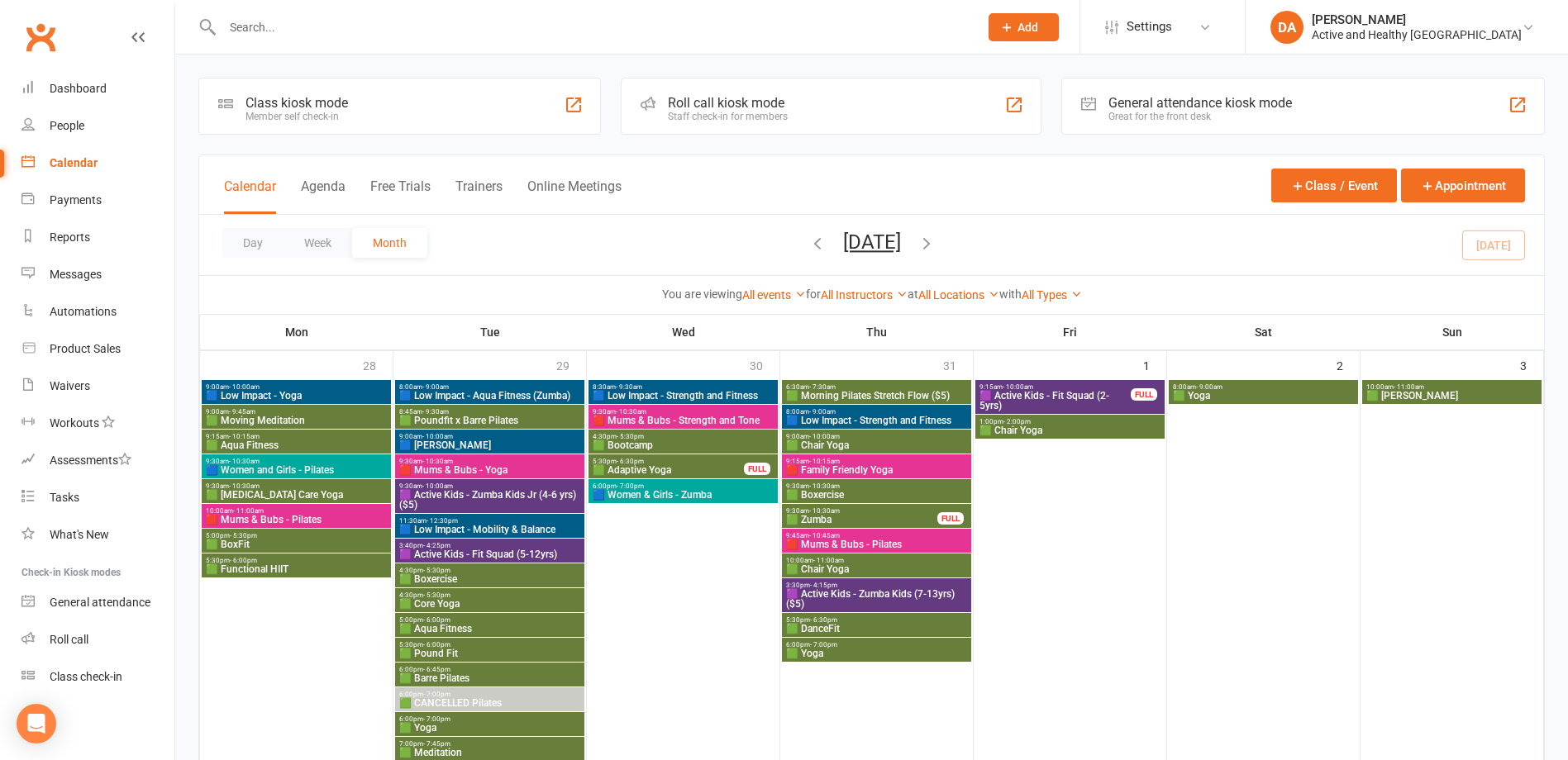
click at [425, 603] on span "🟩 Core Yoga" at bounding box center [490, 604] width 183 height 10
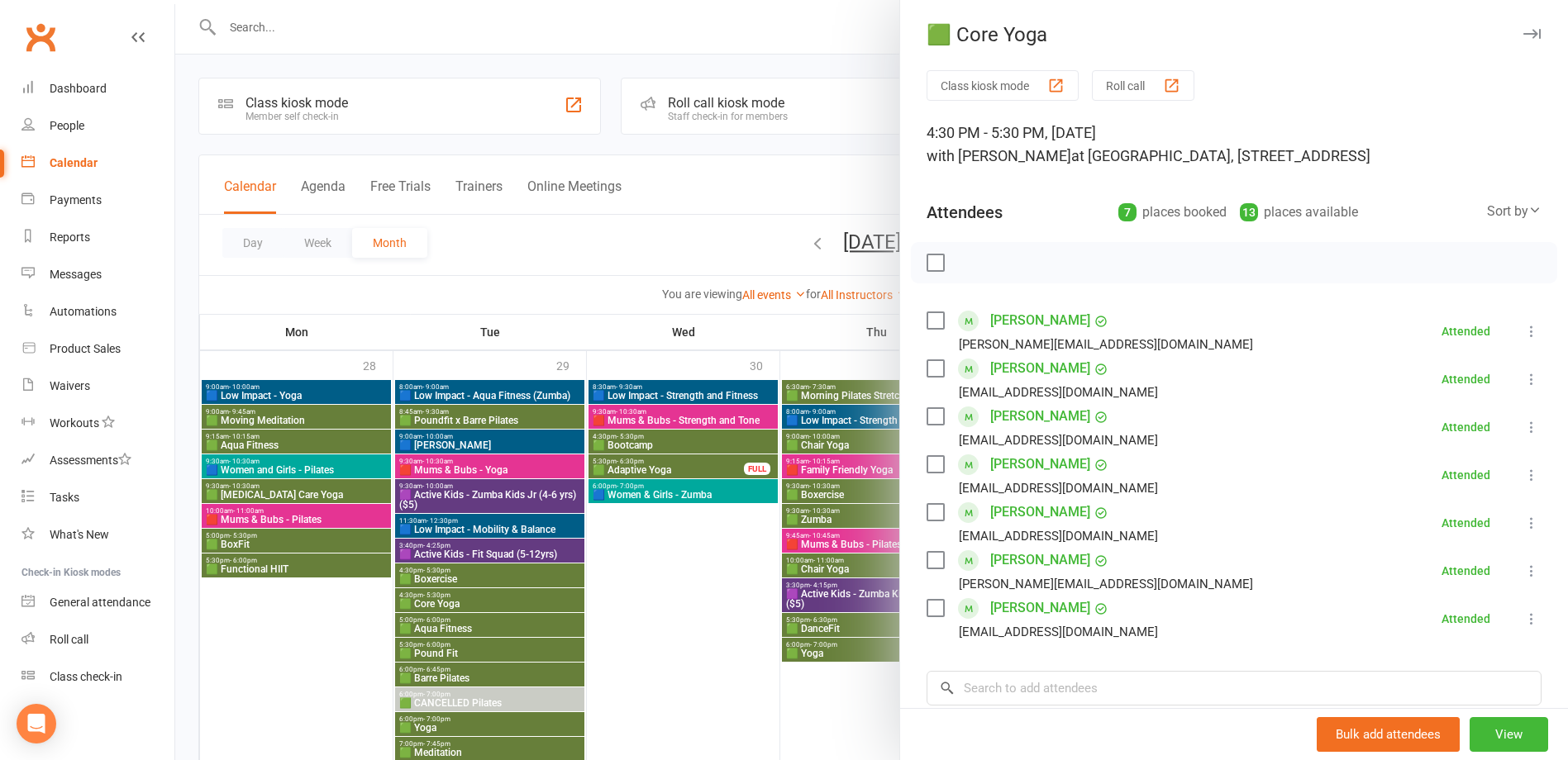
click at [476, 590] on div at bounding box center [872, 380] width 1393 height 760
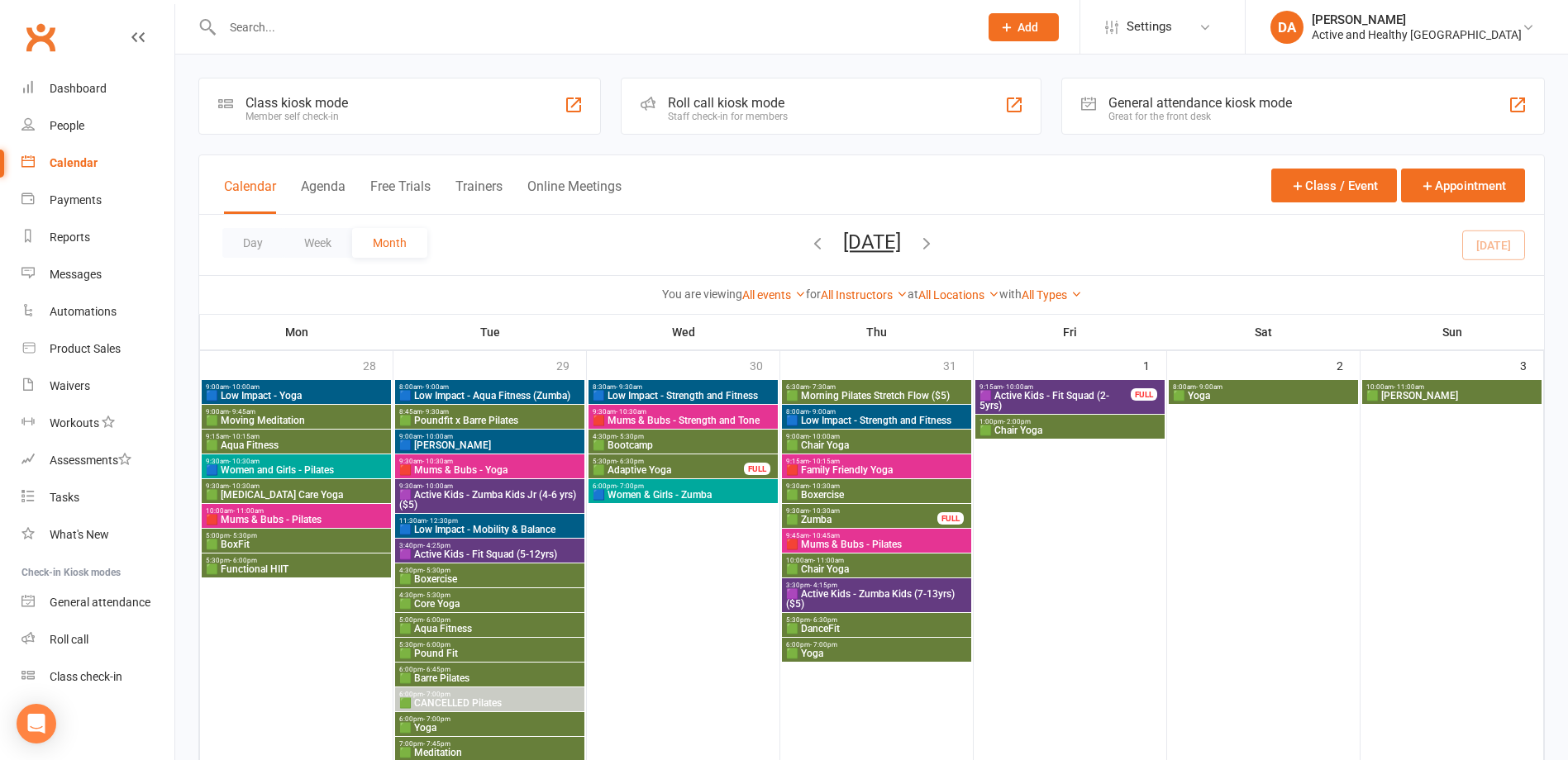
click at [457, 599] on span "🟩 Core Yoga" at bounding box center [490, 604] width 183 height 10
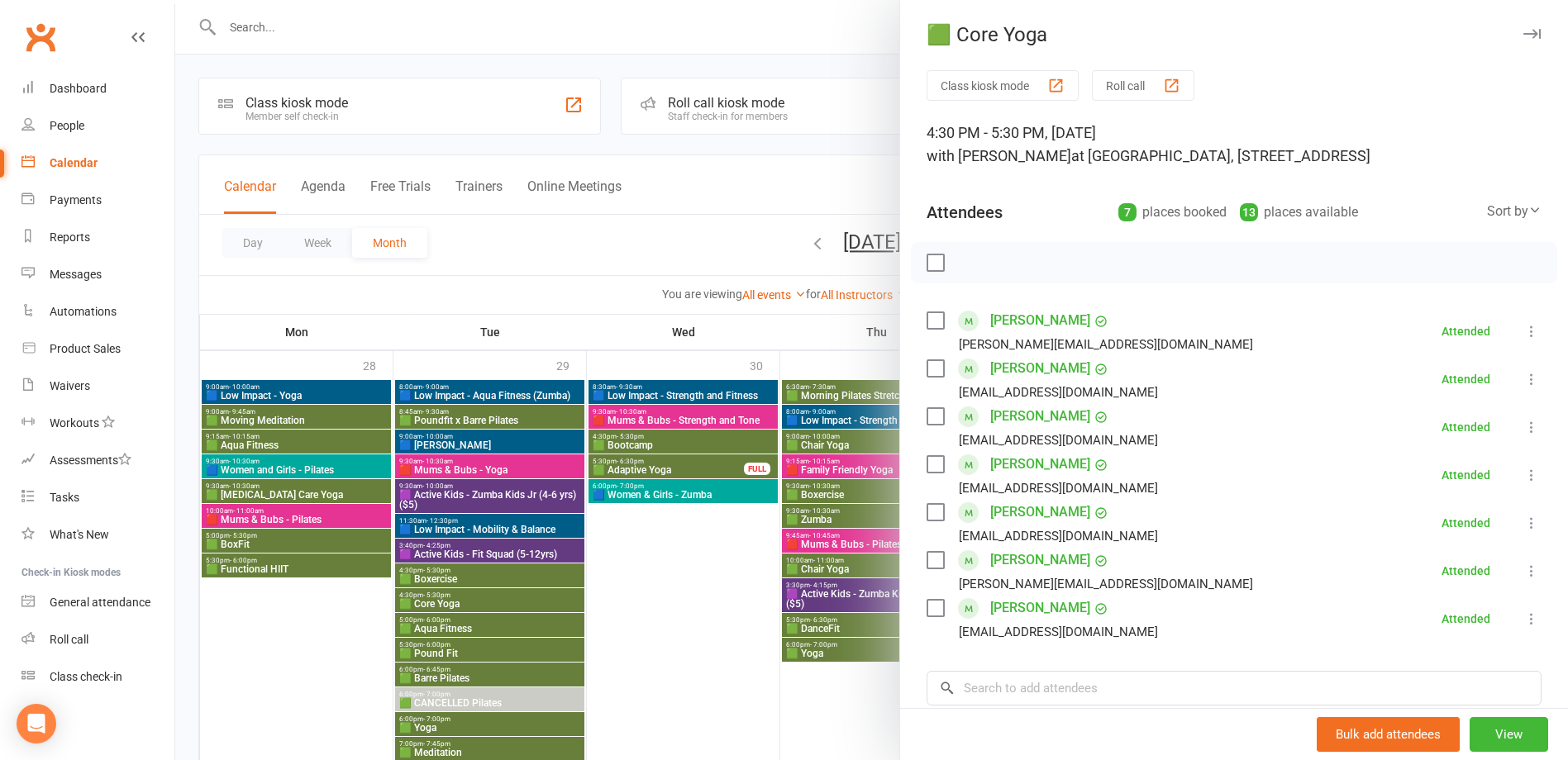
click at [457, 599] on div at bounding box center [872, 380] width 1393 height 760
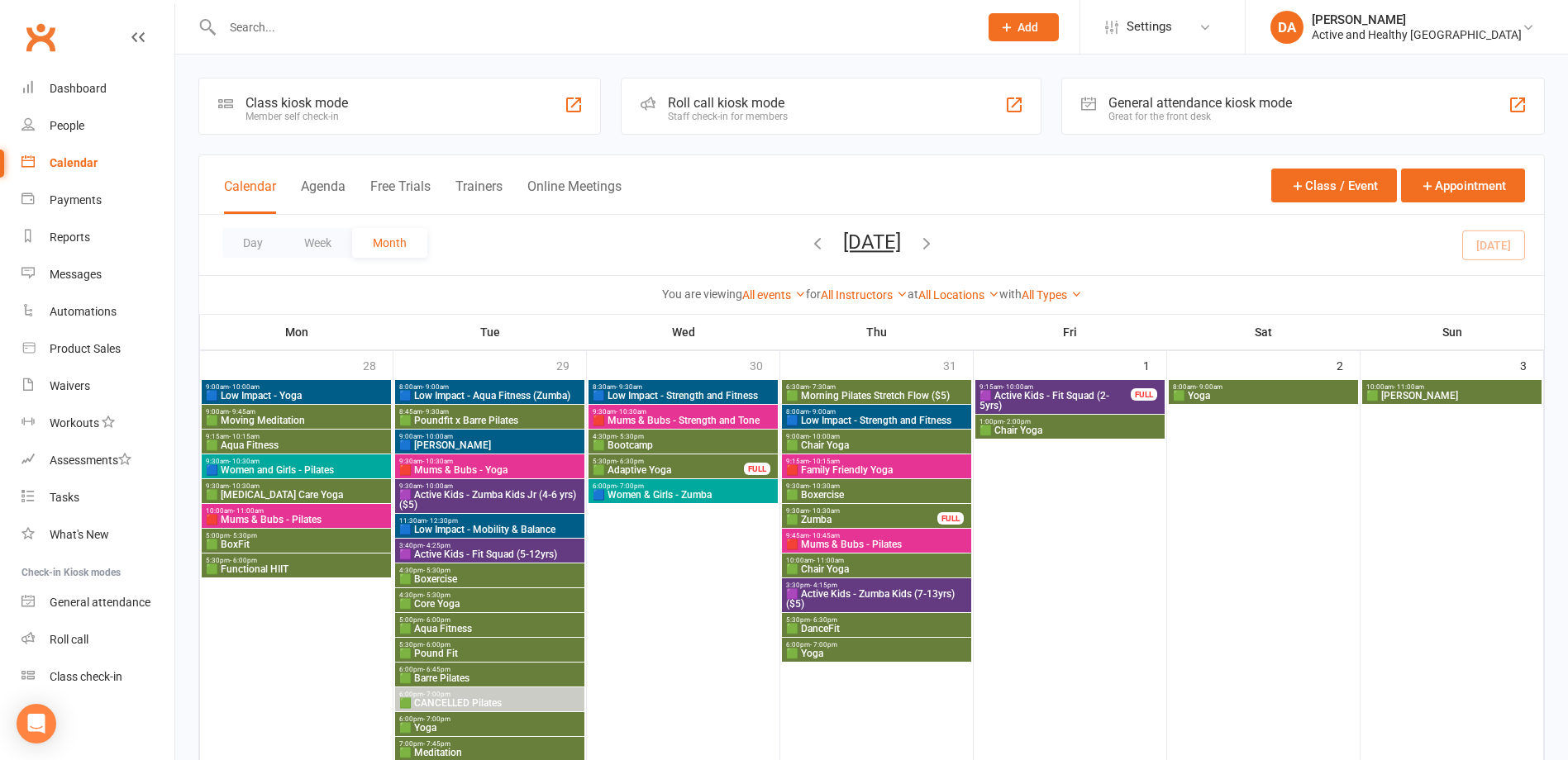
click at [459, 628] on span "🟩 Aqua Fitness" at bounding box center [490, 628] width 183 height 10
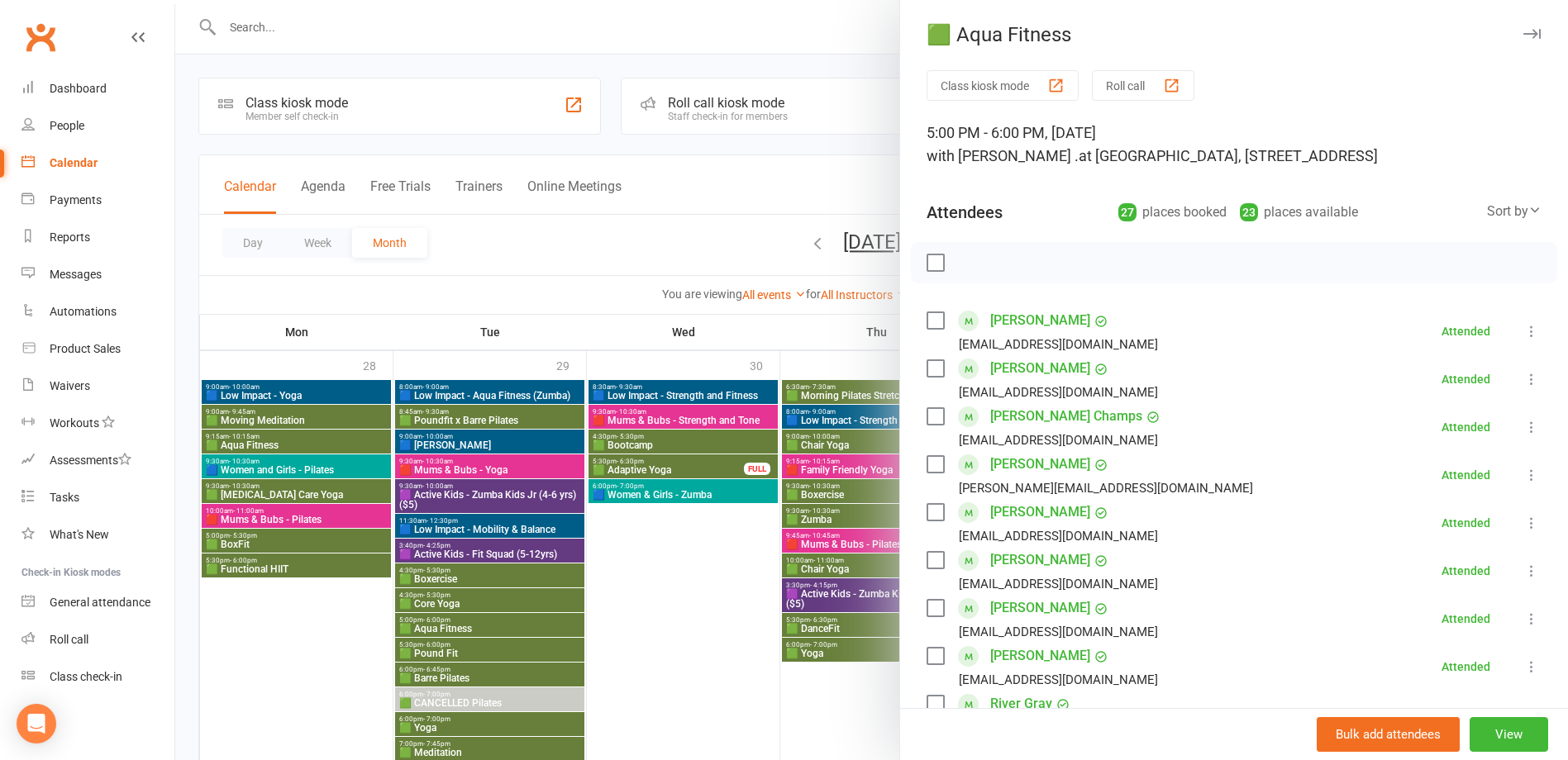
click at [459, 628] on div at bounding box center [872, 380] width 1393 height 760
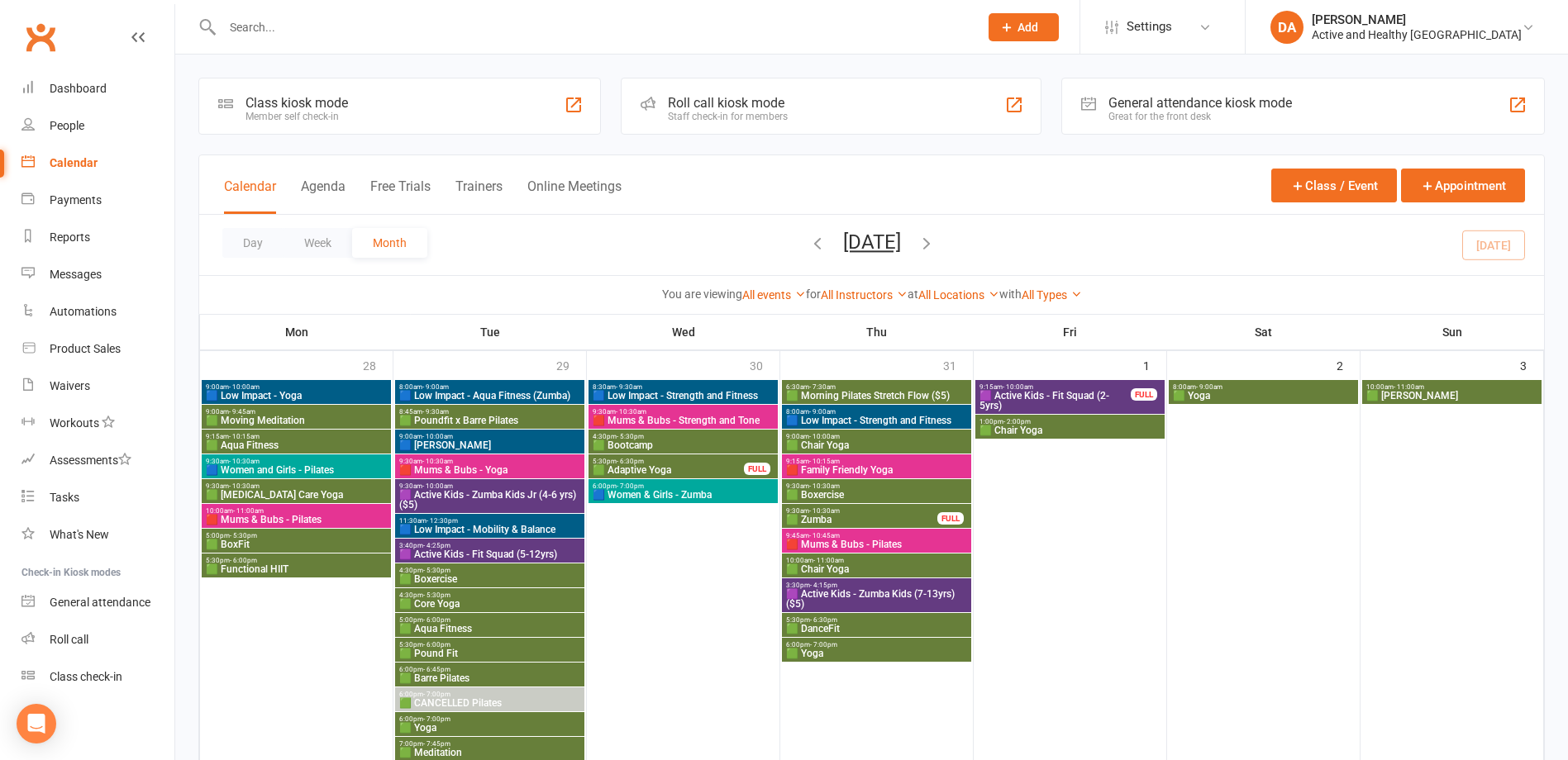
click at [457, 645] on span "5:30pm - 6:00pm" at bounding box center [490, 645] width 183 height 7
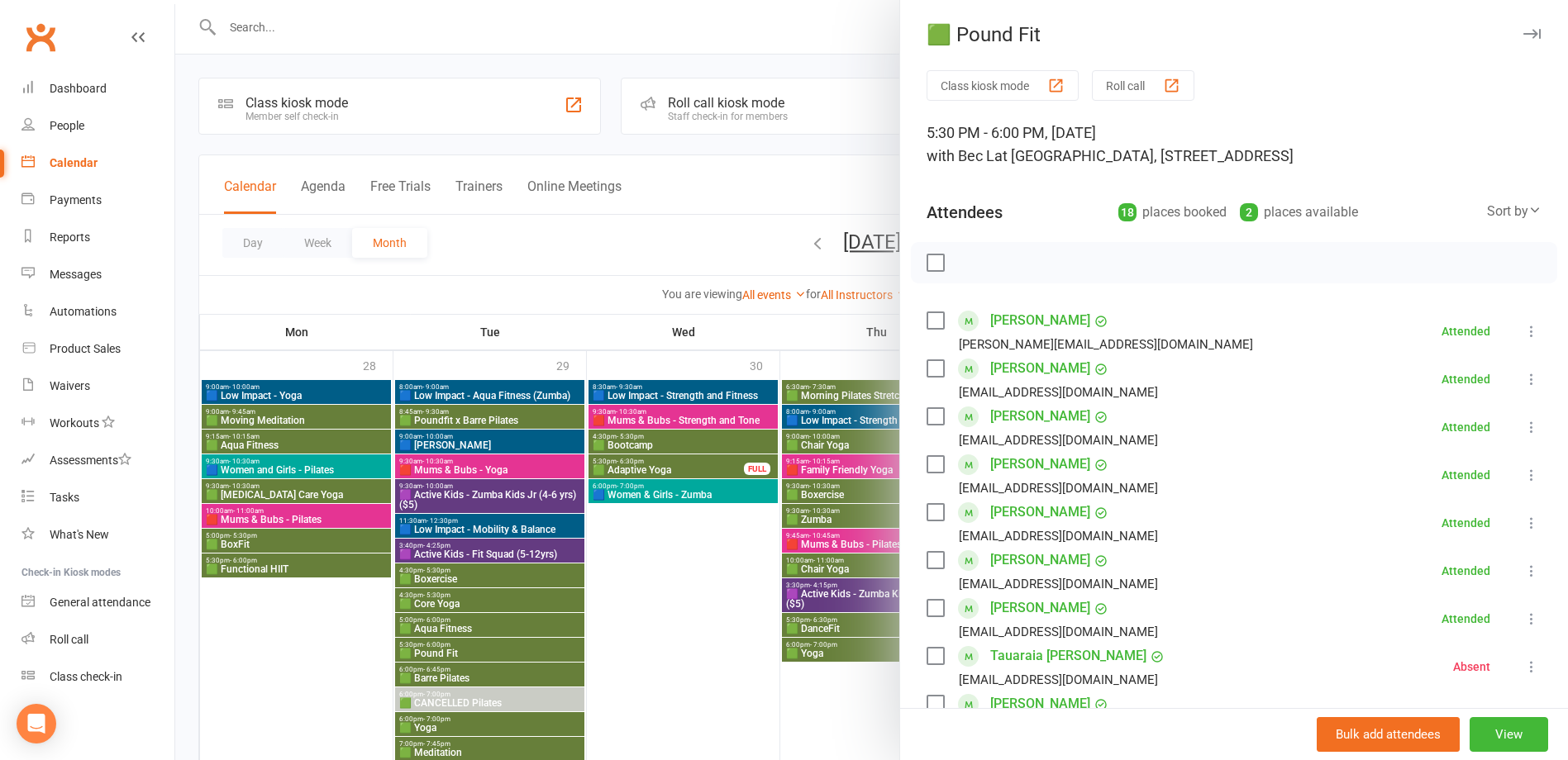
click at [457, 645] on div at bounding box center [872, 380] width 1393 height 760
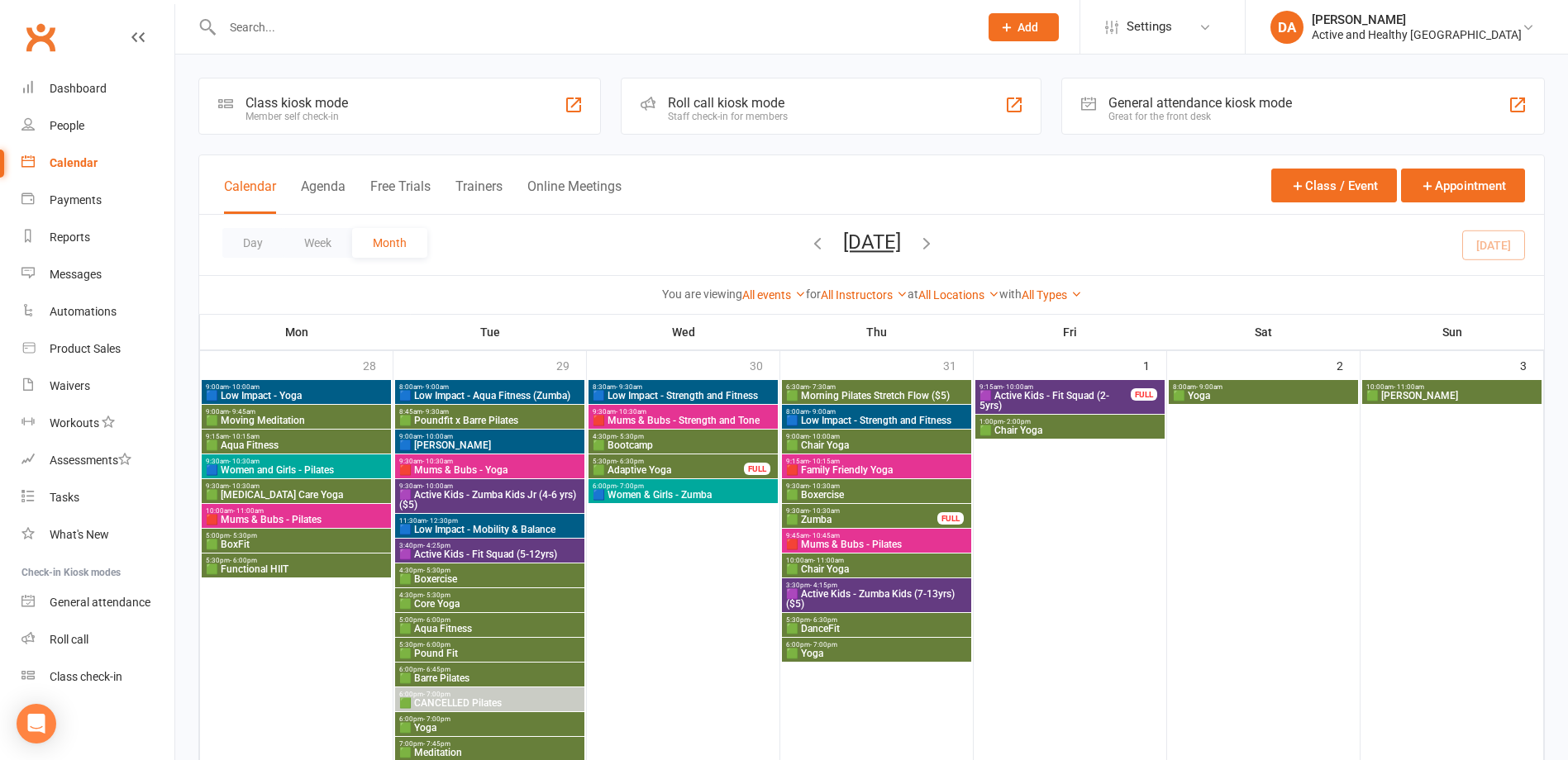
click at [452, 677] on span "🟩 Barre Pilates" at bounding box center [490, 678] width 183 height 10
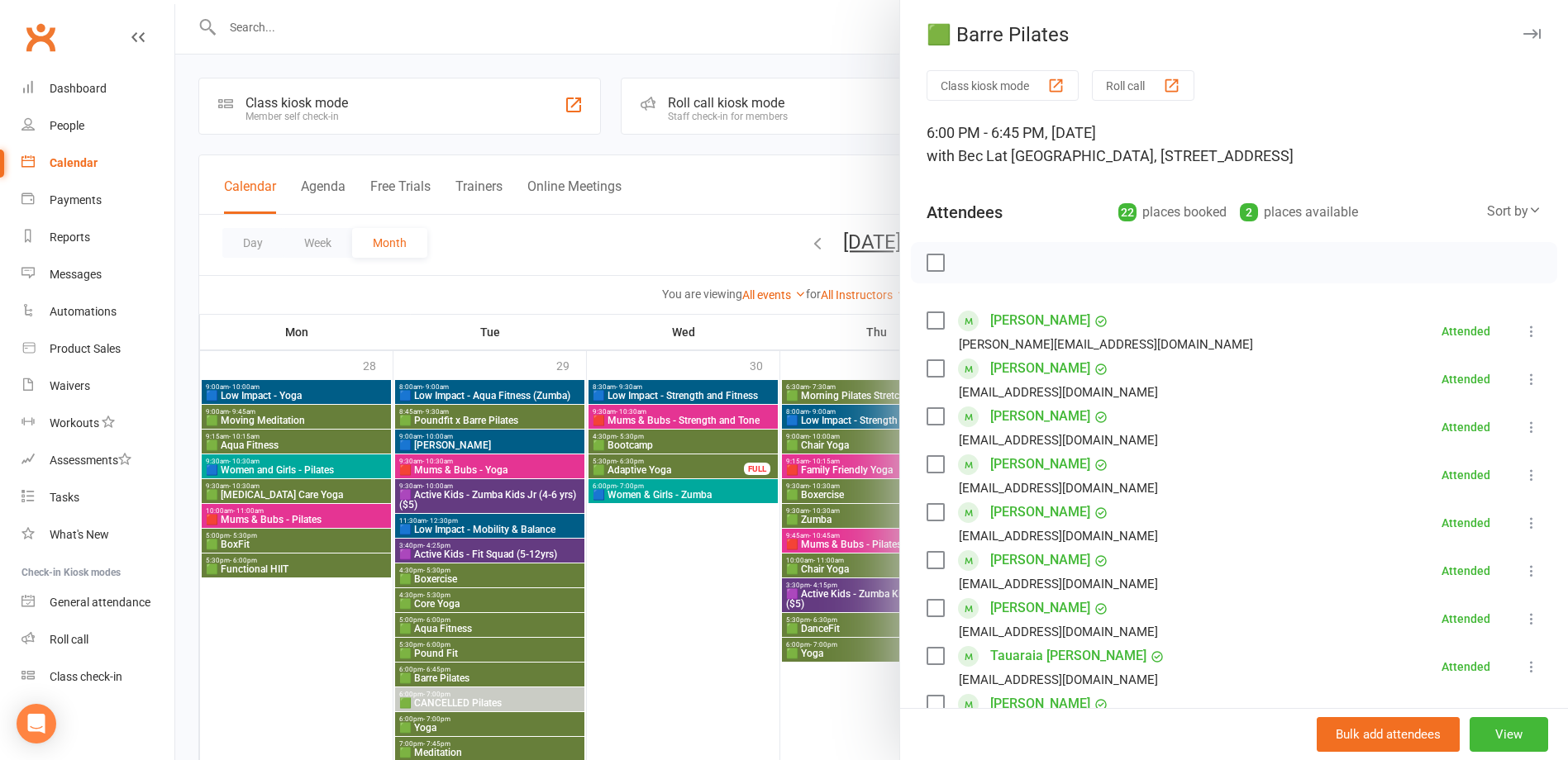
click at [452, 677] on div at bounding box center [872, 380] width 1393 height 760
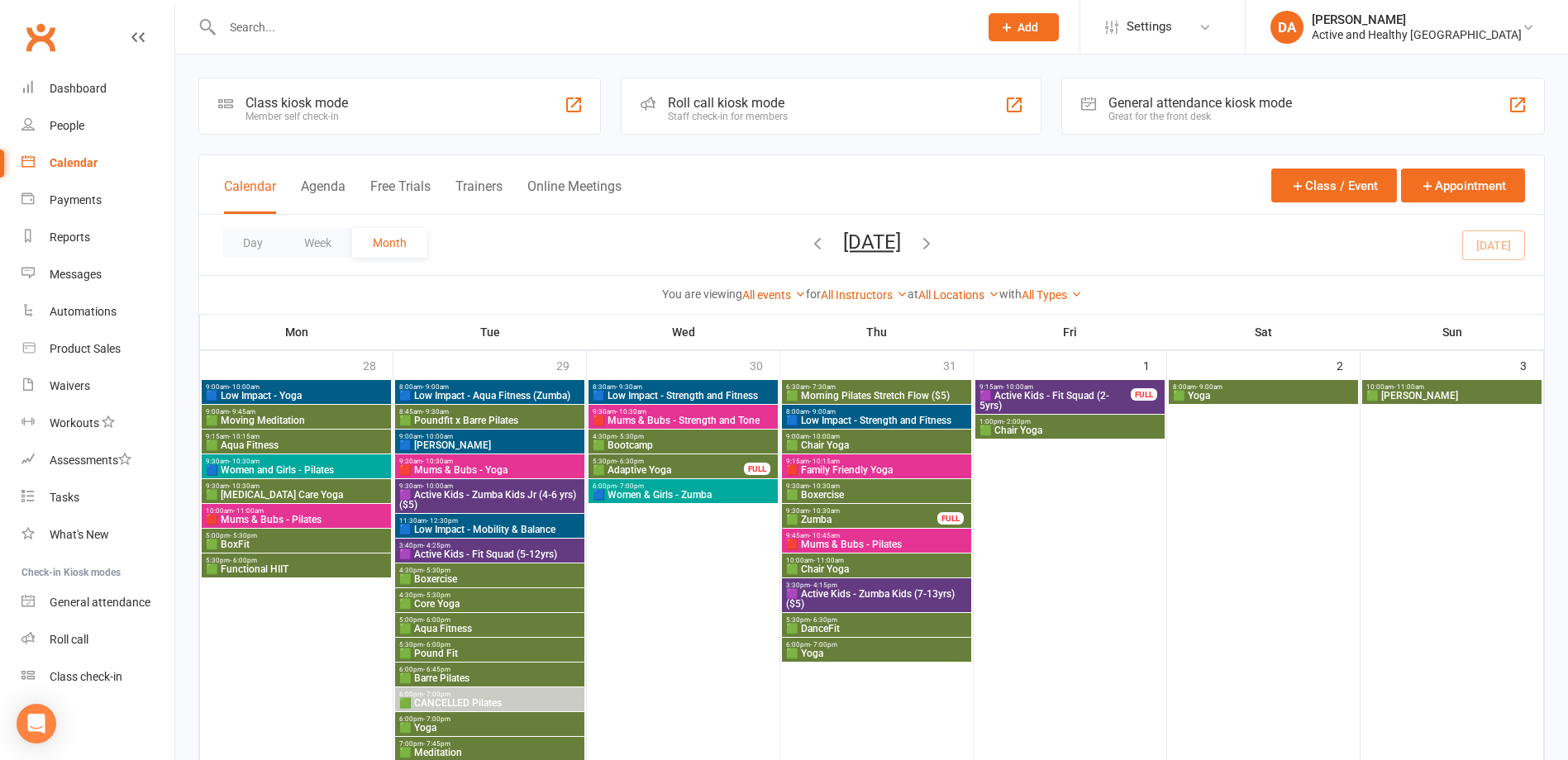
click at [456, 701] on span "🟩 CANCELLED Pilates" at bounding box center [490, 703] width 183 height 10
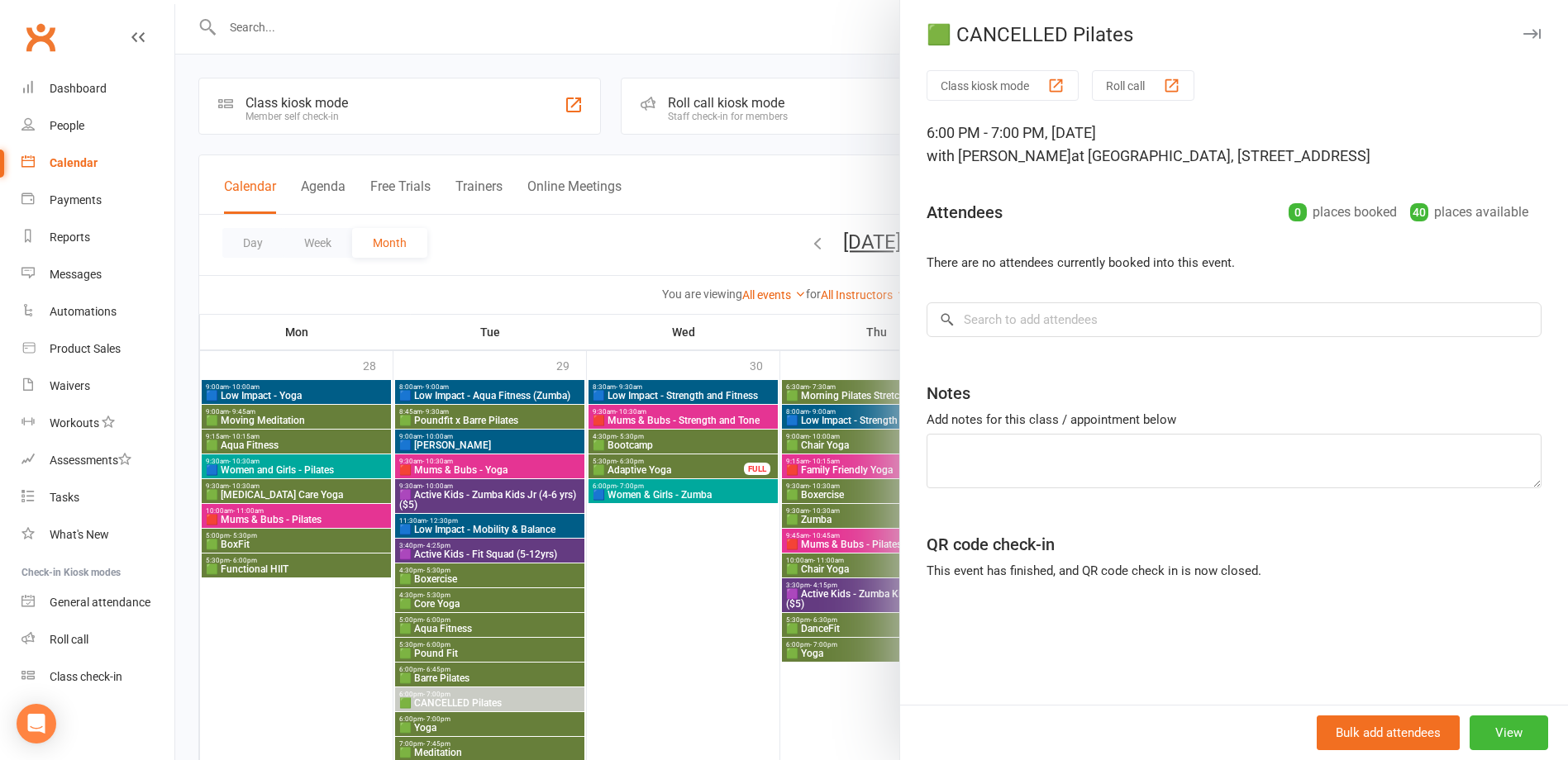
click at [456, 701] on div at bounding box center [872, 380] width 1393 height 760
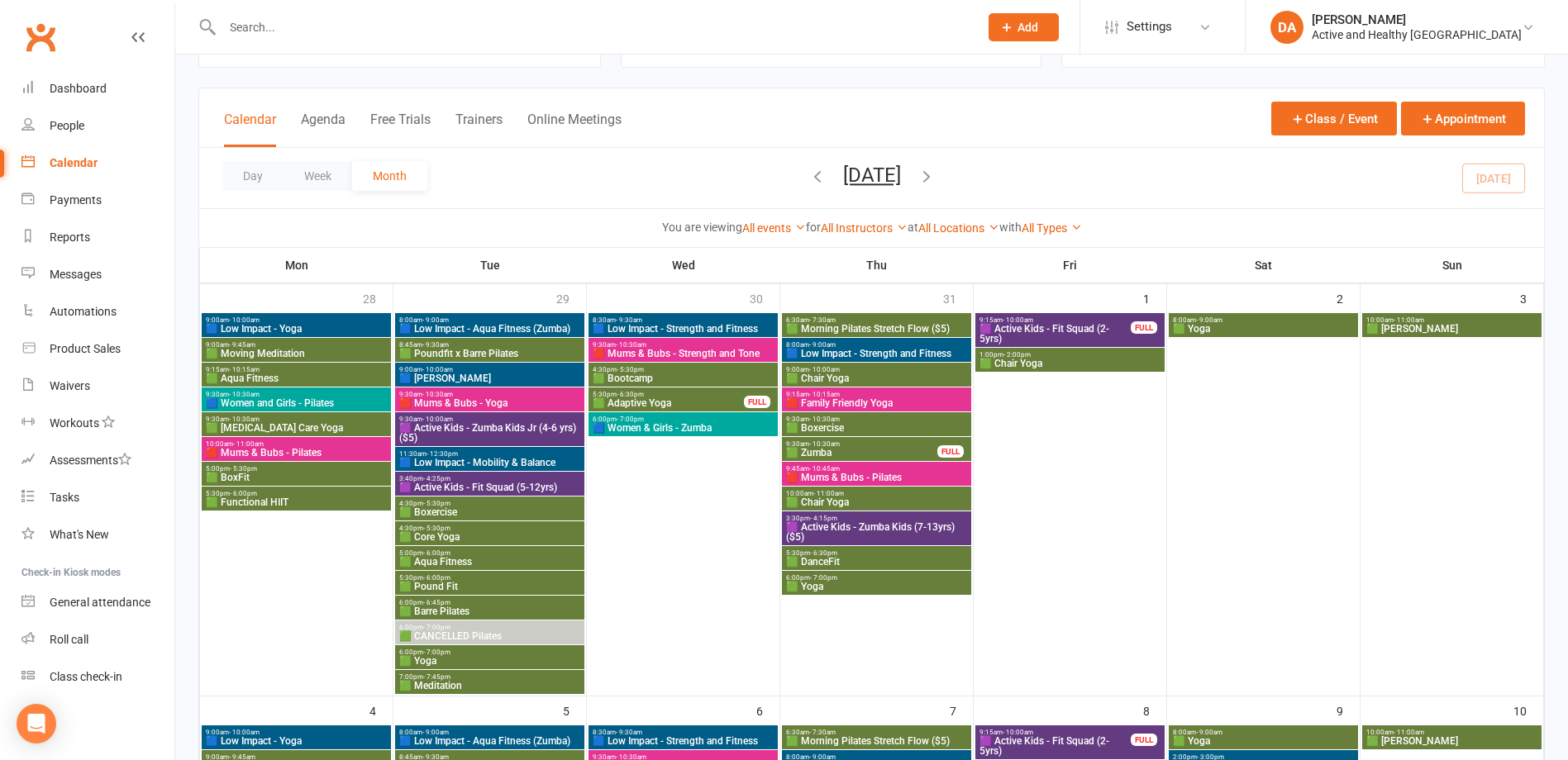
scroll to position [165, 0]
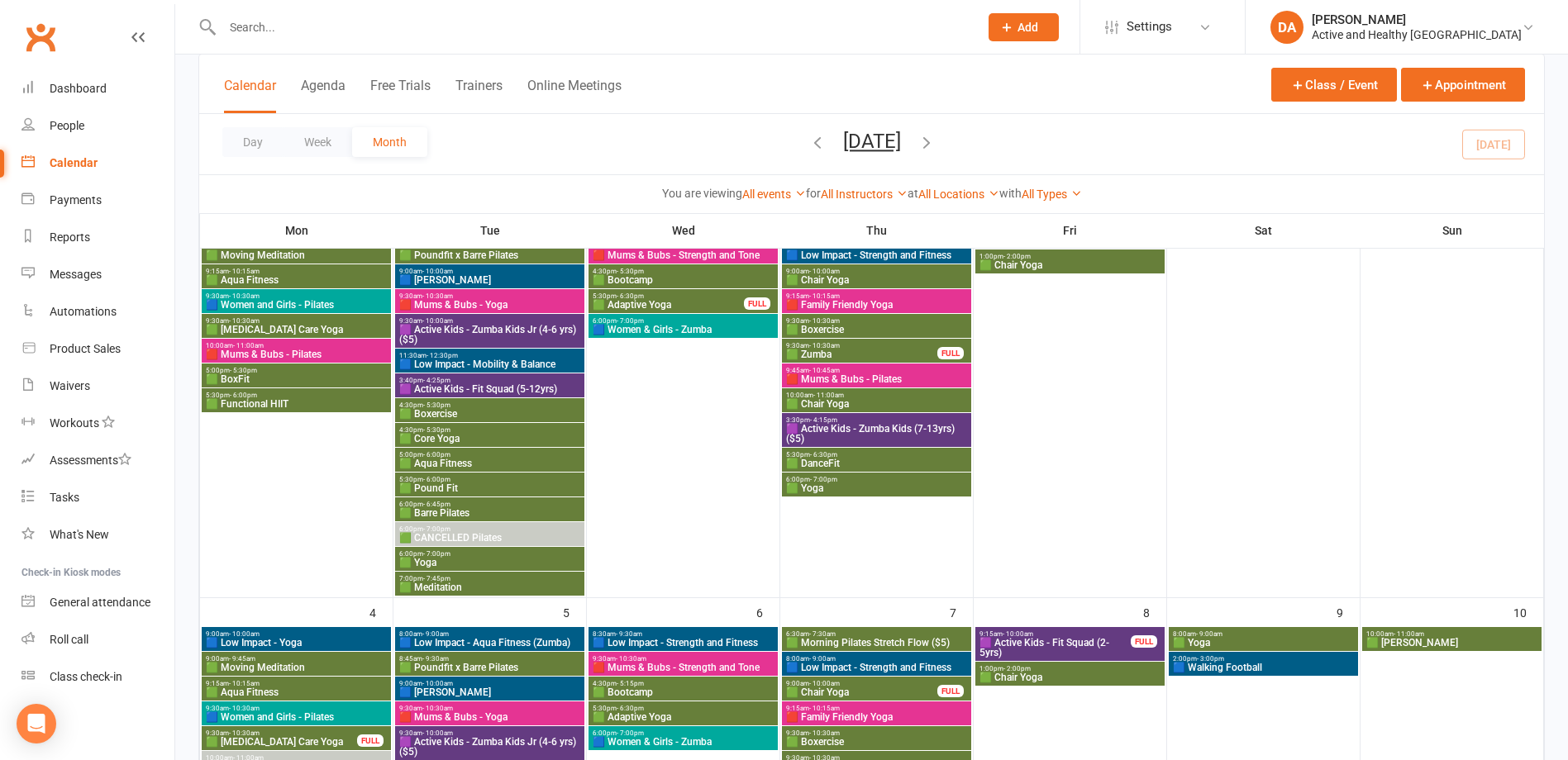
click at [439, 550] on span "- 7:00pm" at bounding box center [436, 554] width 27 height 7
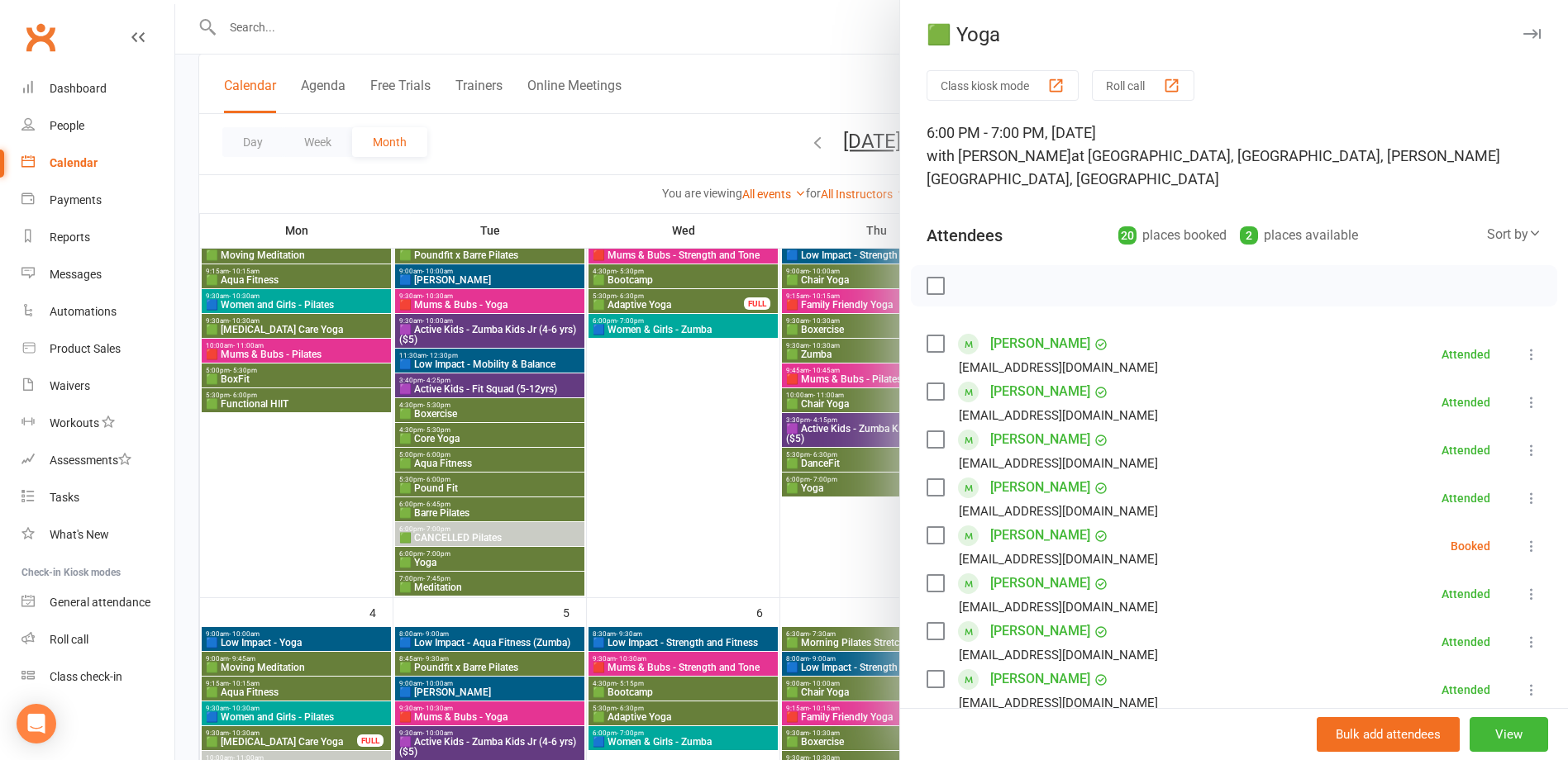
click at [435, 558] on div at bounding box center [872, 380] width 1393 height 760
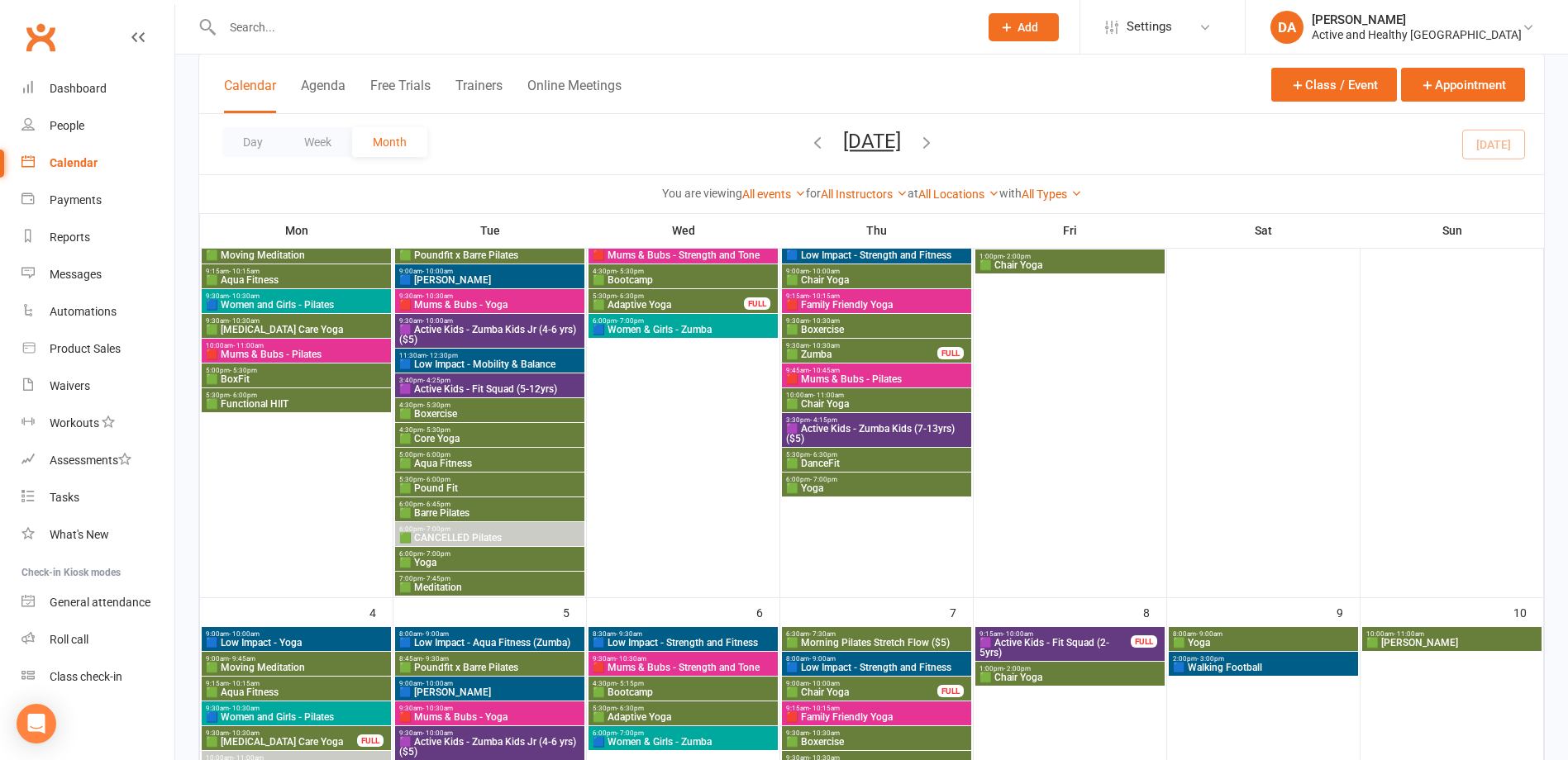
click at [443, 586] on span "🟩 Meditation" at bounding box center [490, 587] width 183 height 10
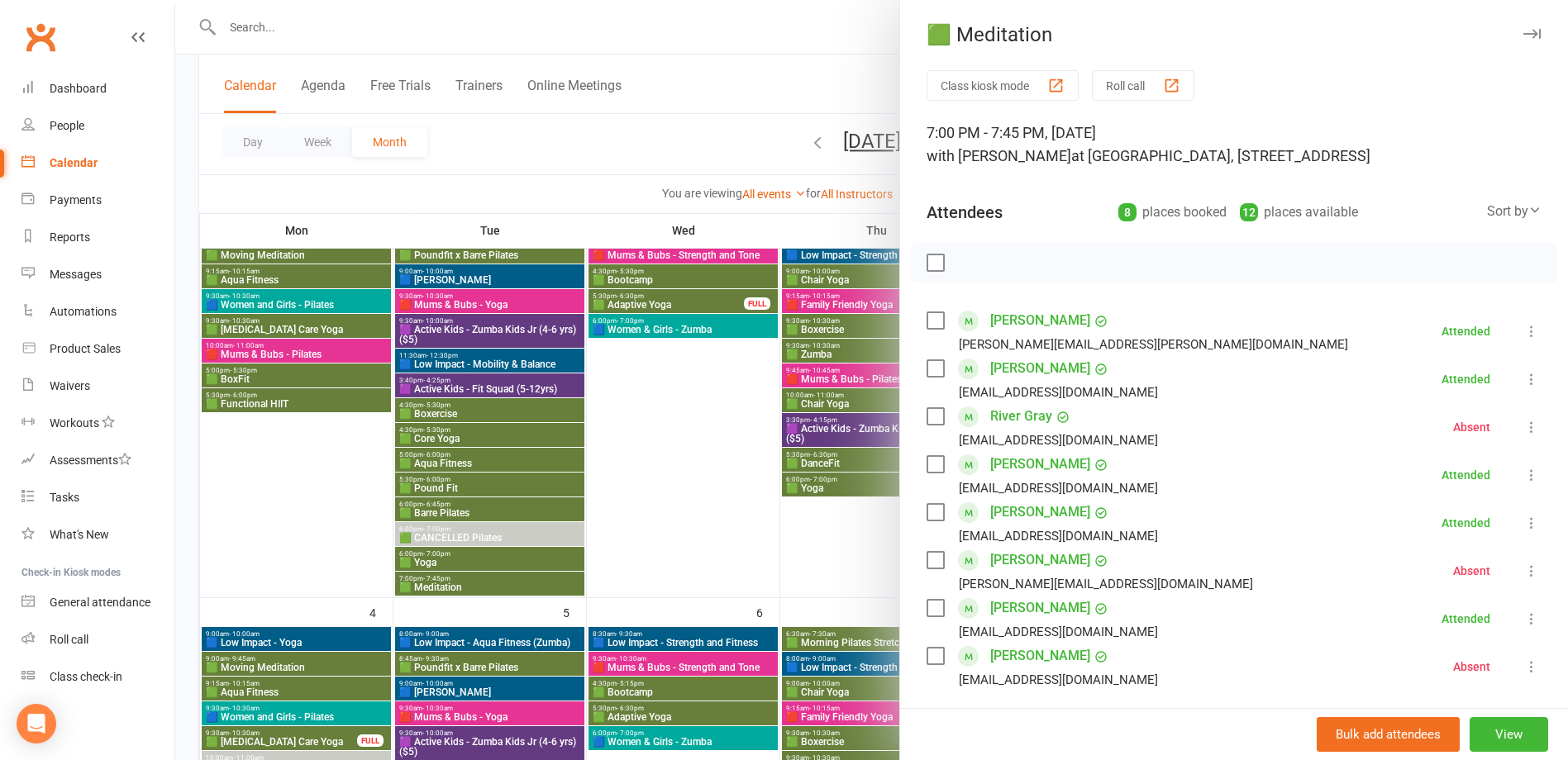
click at [443, 586] on div at bounding box center [872, 380] width 1393 height 760
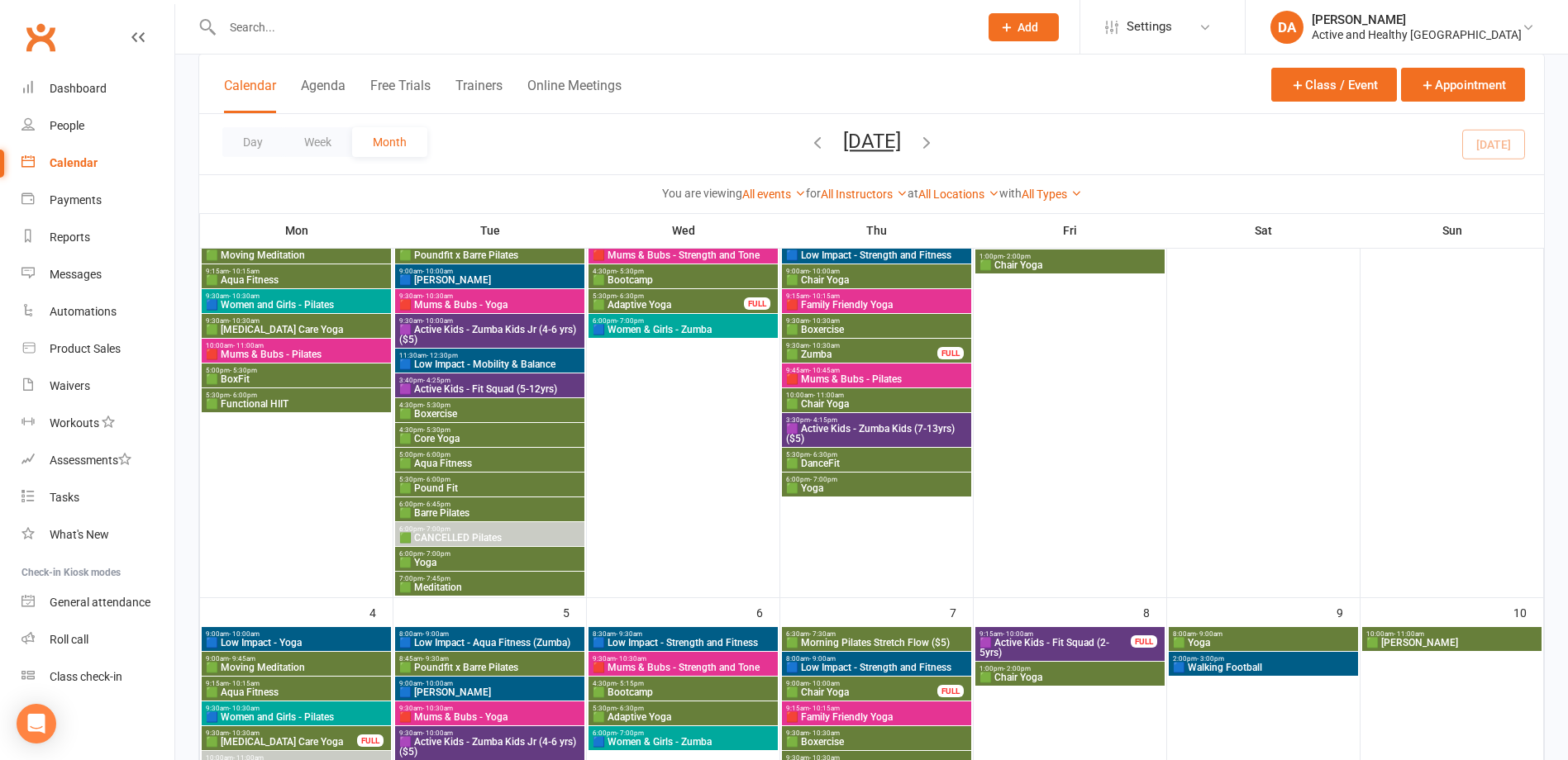
click at [670, 329] on span "🟦 Women & Girls - Zumba" at bounding box center [683, 329] width 183 height 10
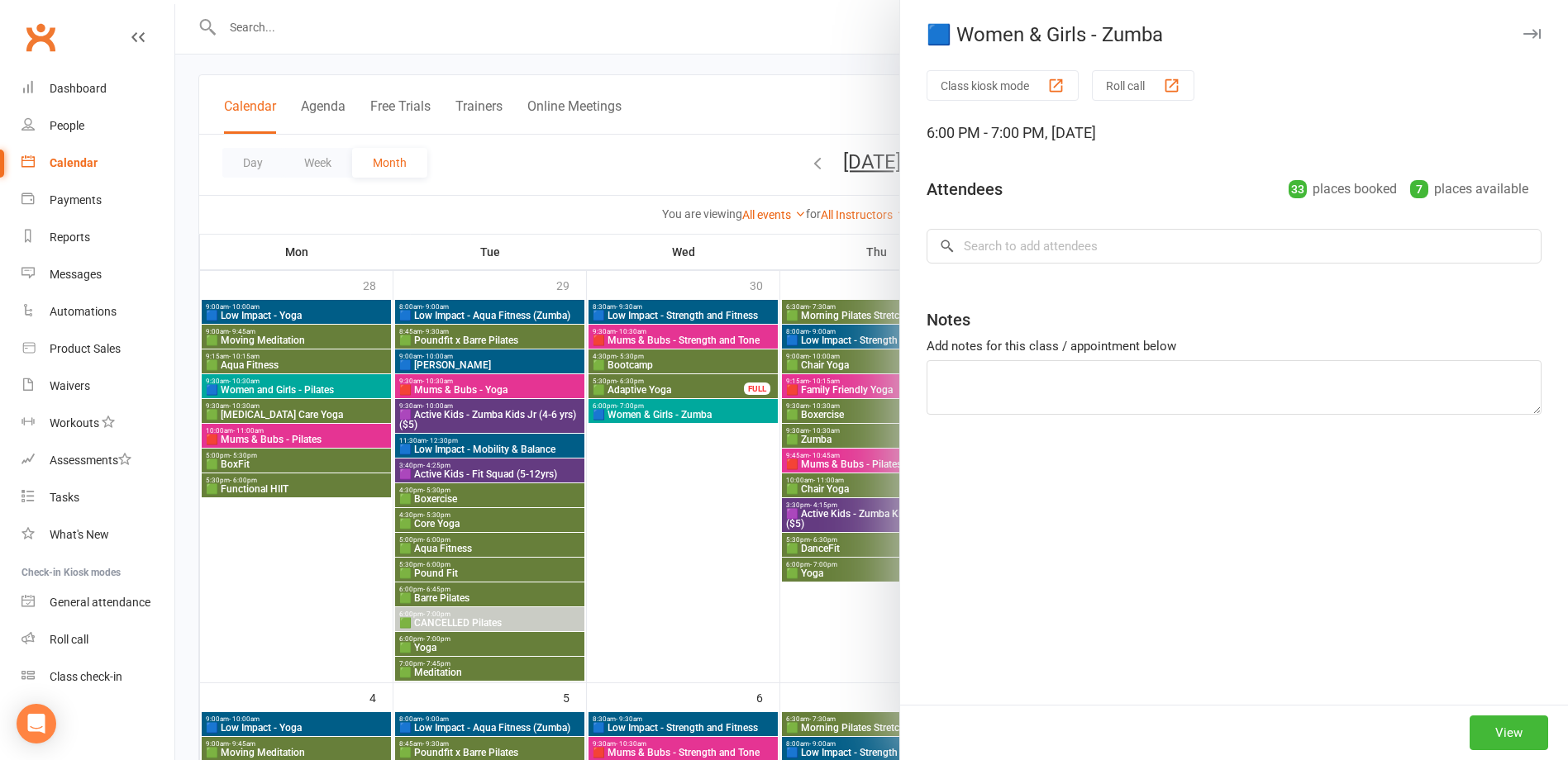
scroll to position [0, 0]
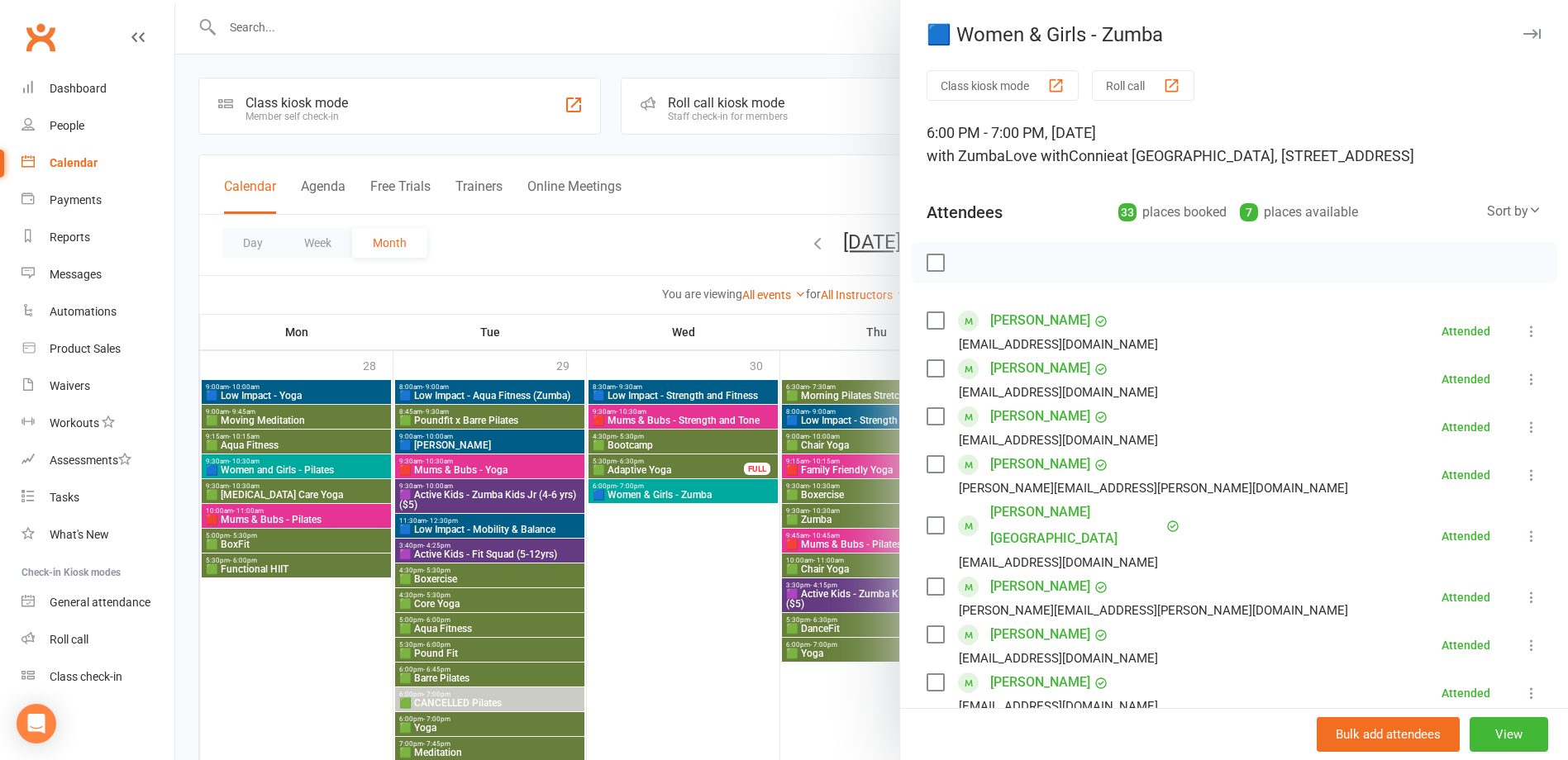
click at [706, 454] on div at bounding box center [872, 380] width 1393 height 760
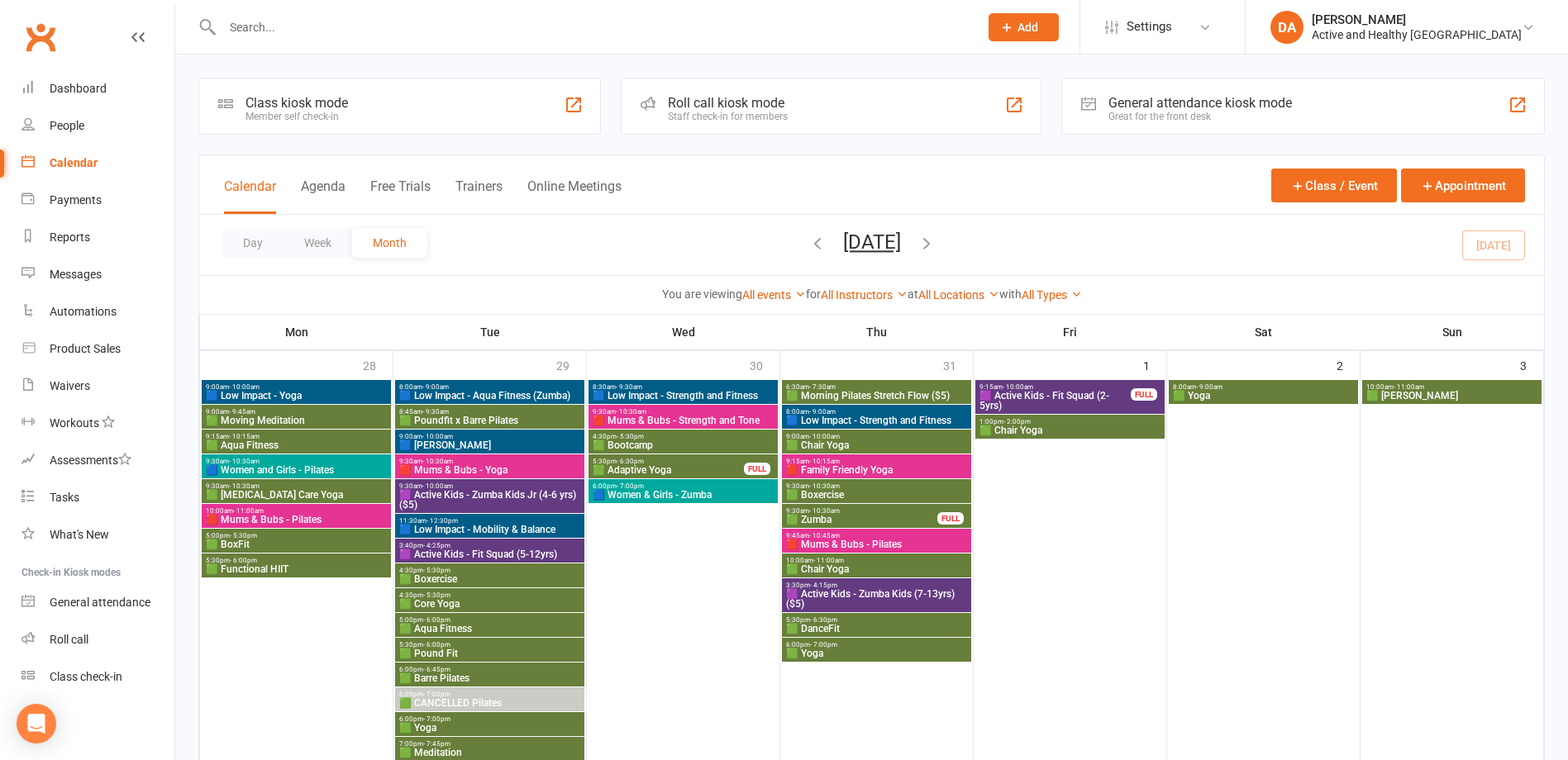
click at [680, 464] on span "5:30pm - 6:30pm" at bounding box center [668, 462] width 153 height 7
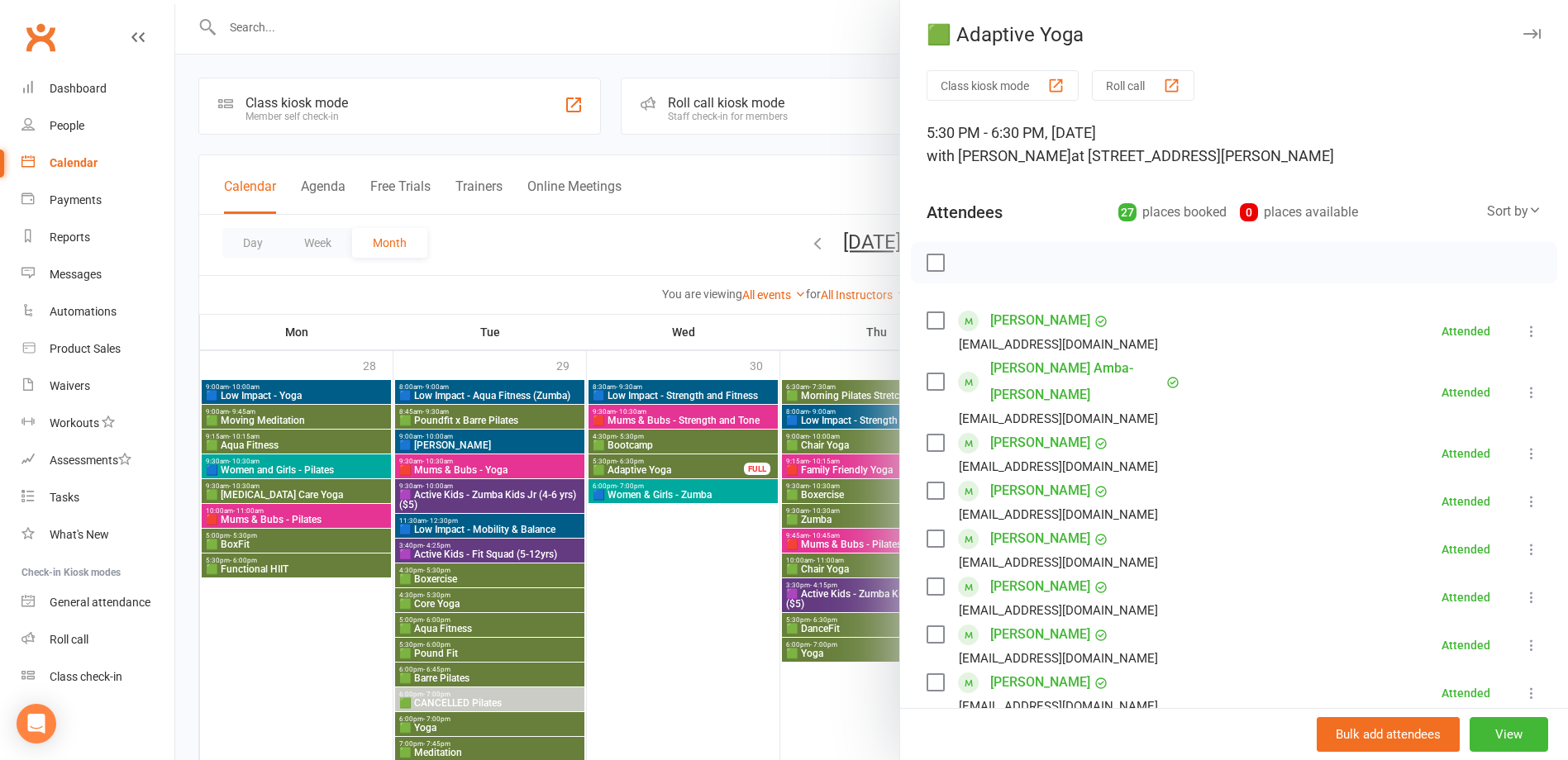
click at [680, 464] on div at bounding box center [872, 380] width 1393 height 760
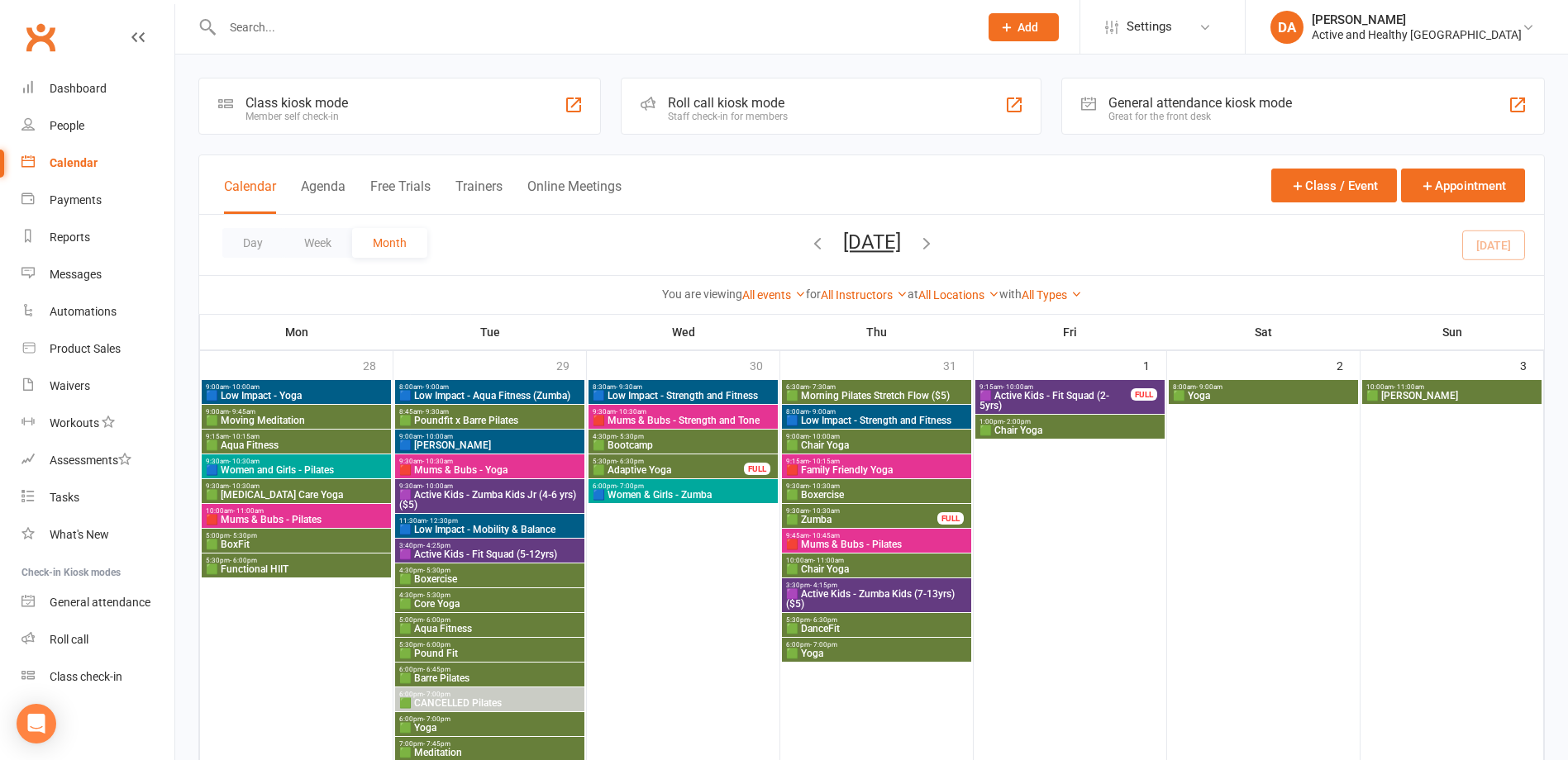
click at [673, 442] on span "🟩 Bootcamp" at bounding box center [683, 445] width 183 height 10
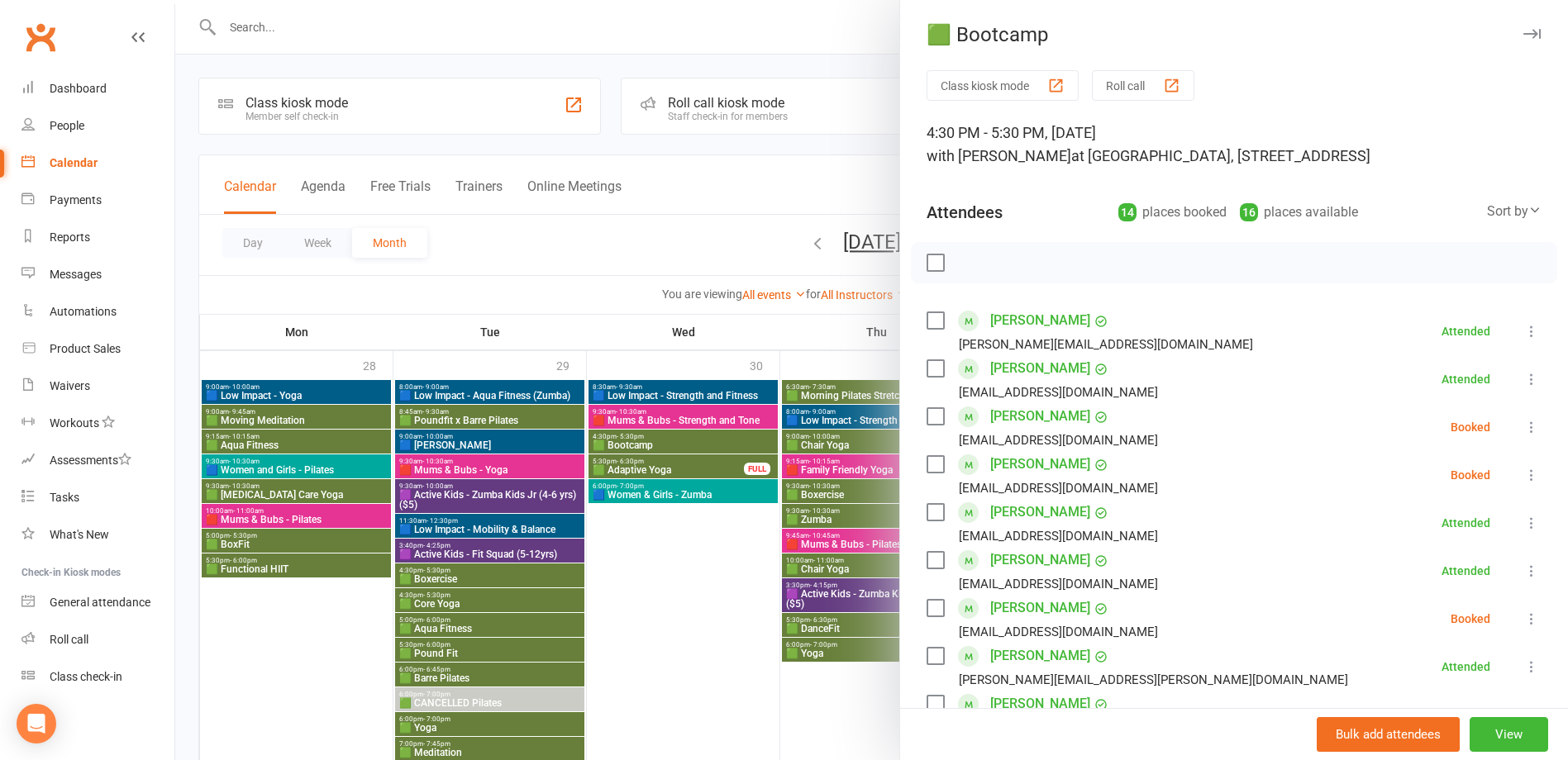
click at [673, 442] on div at bounding box center [872, 380] width 1393 height 760
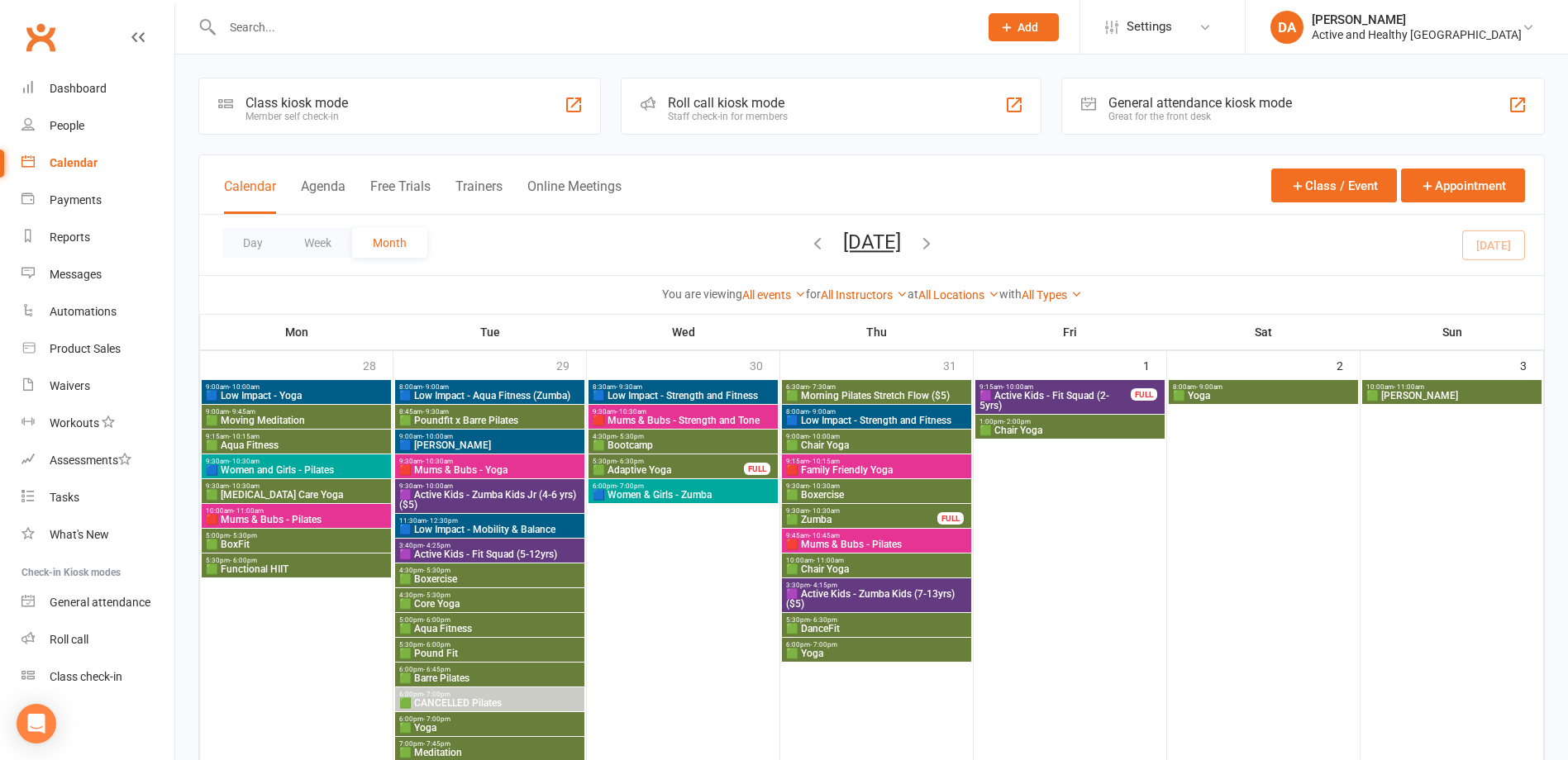
click at [679, 419] on span "🟥 Mums & Bubs - Strength and Tone" at bounding box center [683, 420] width 183 height 10
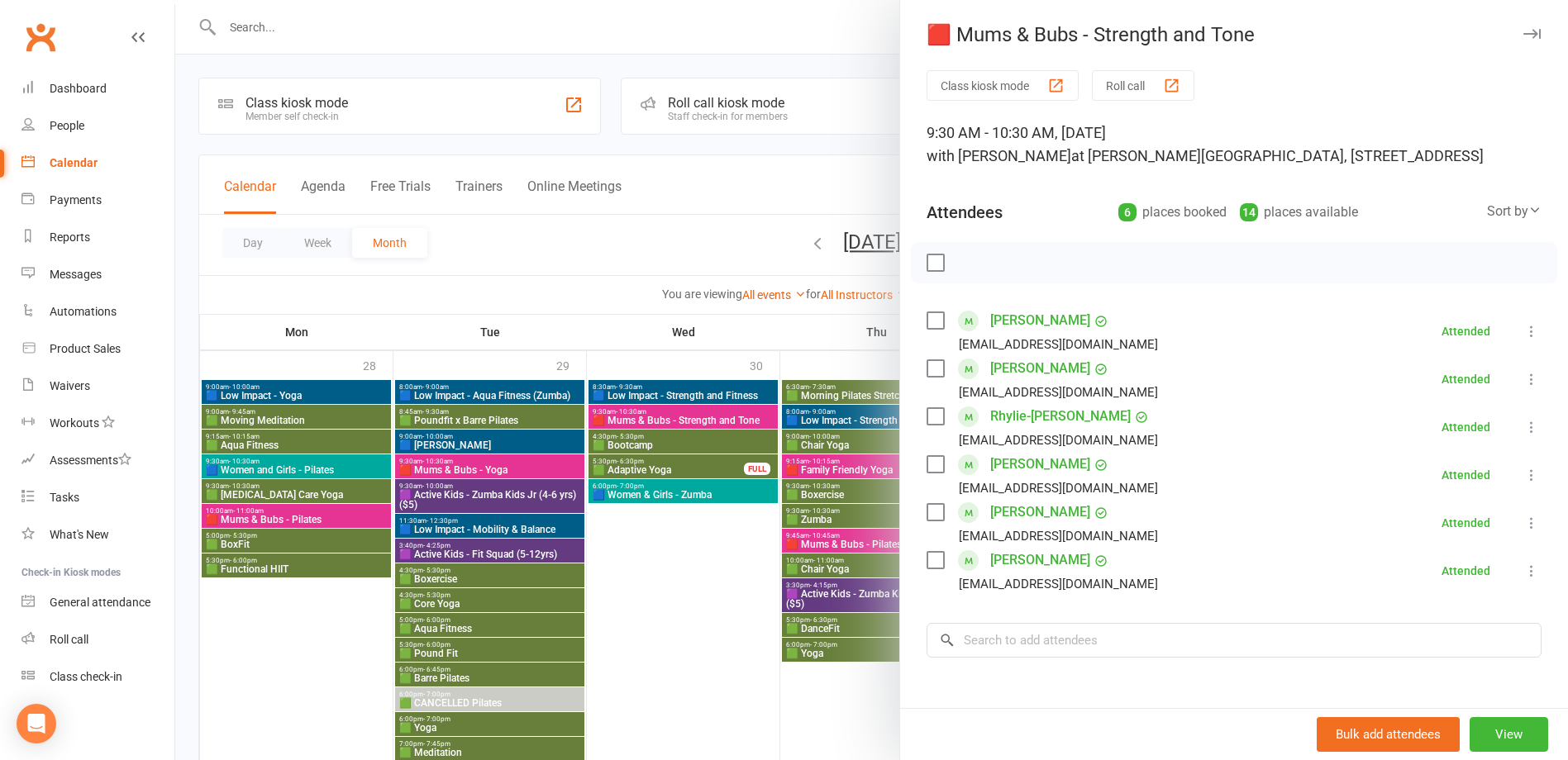
click at [679, 419] on div at bounding box center [872, 380] width 1393 height 760
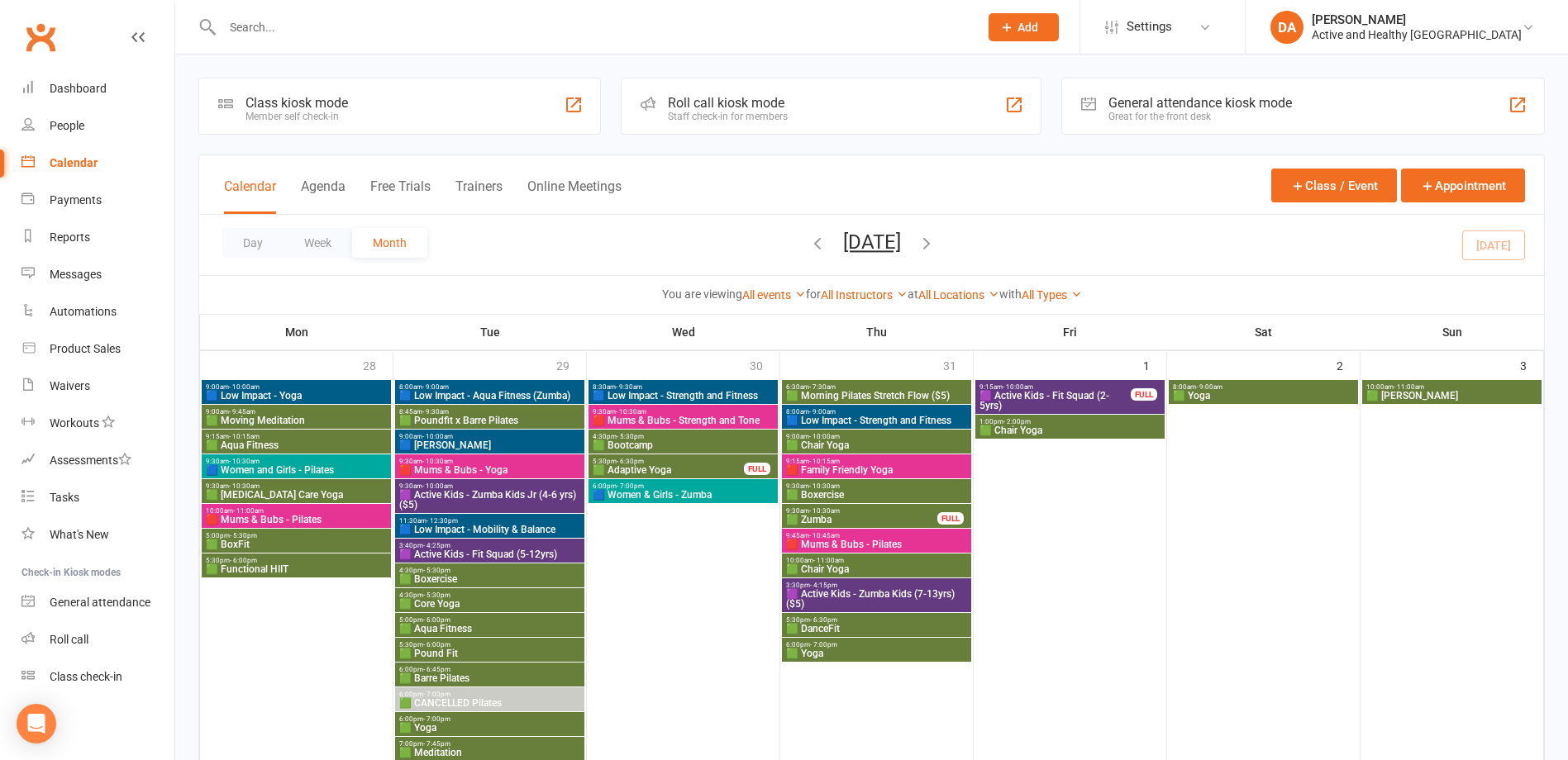
click at [683, 395] on span "🟦 Low Impact - Strength and Fitness" at bounding box center [683, 395] width 183 height 10
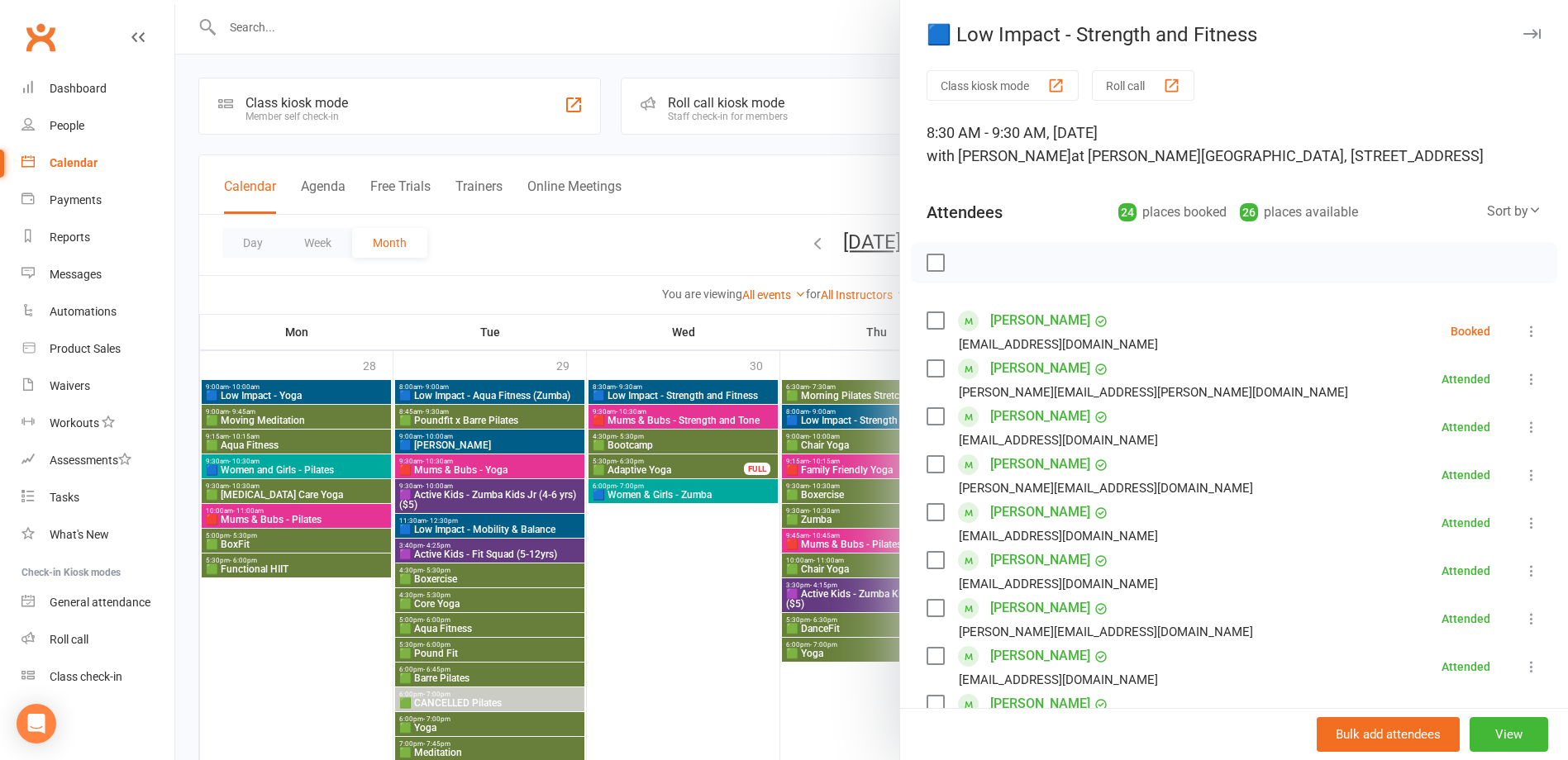
click at [683, 395] on div at bounding box center [872, 380] width 1393 height 760
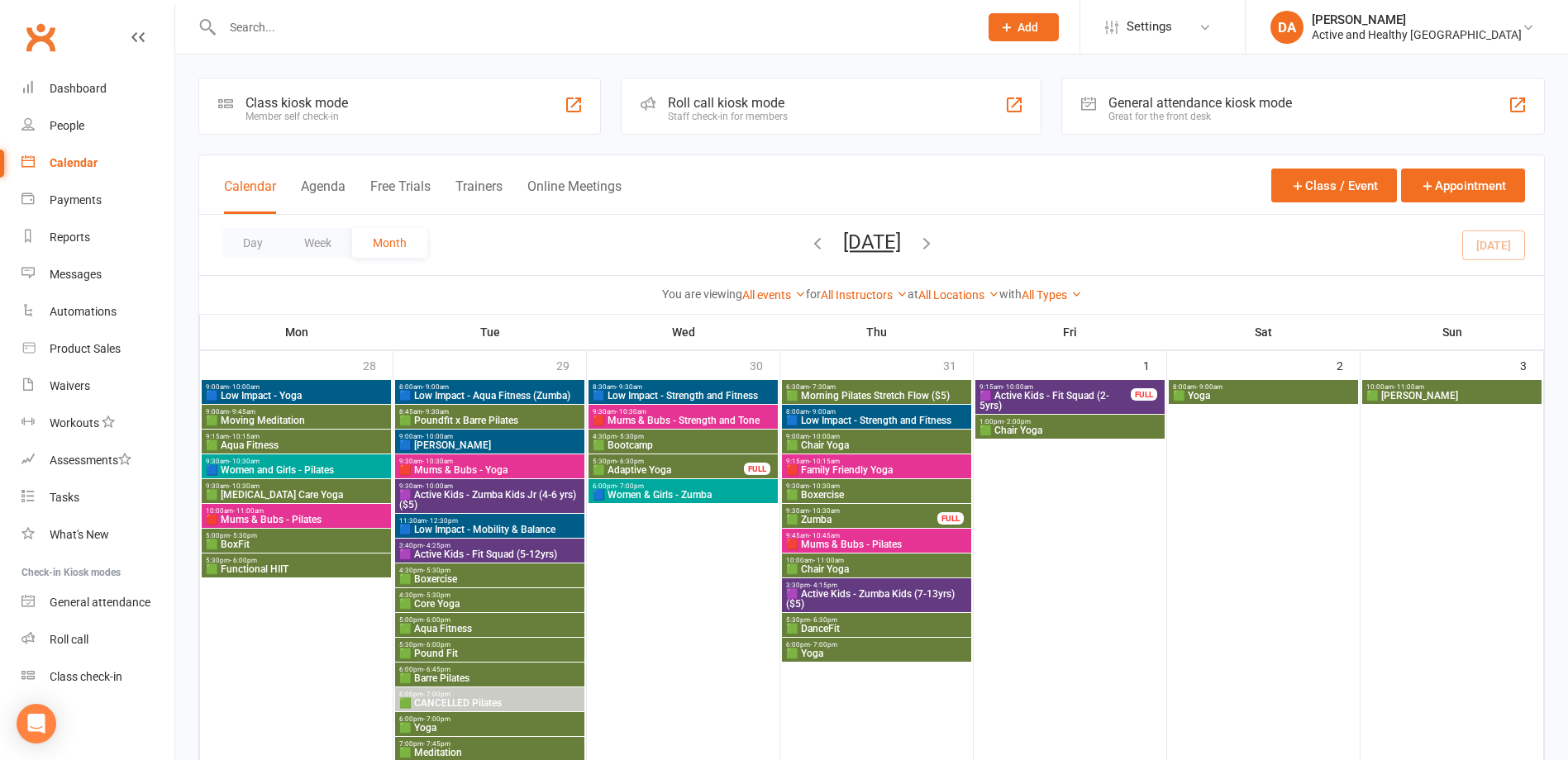
click at [840, 394] on span "🟩 Morning Pilates Stretch Flow ($5)" at bounding box center [877, 395] width 183 height 10
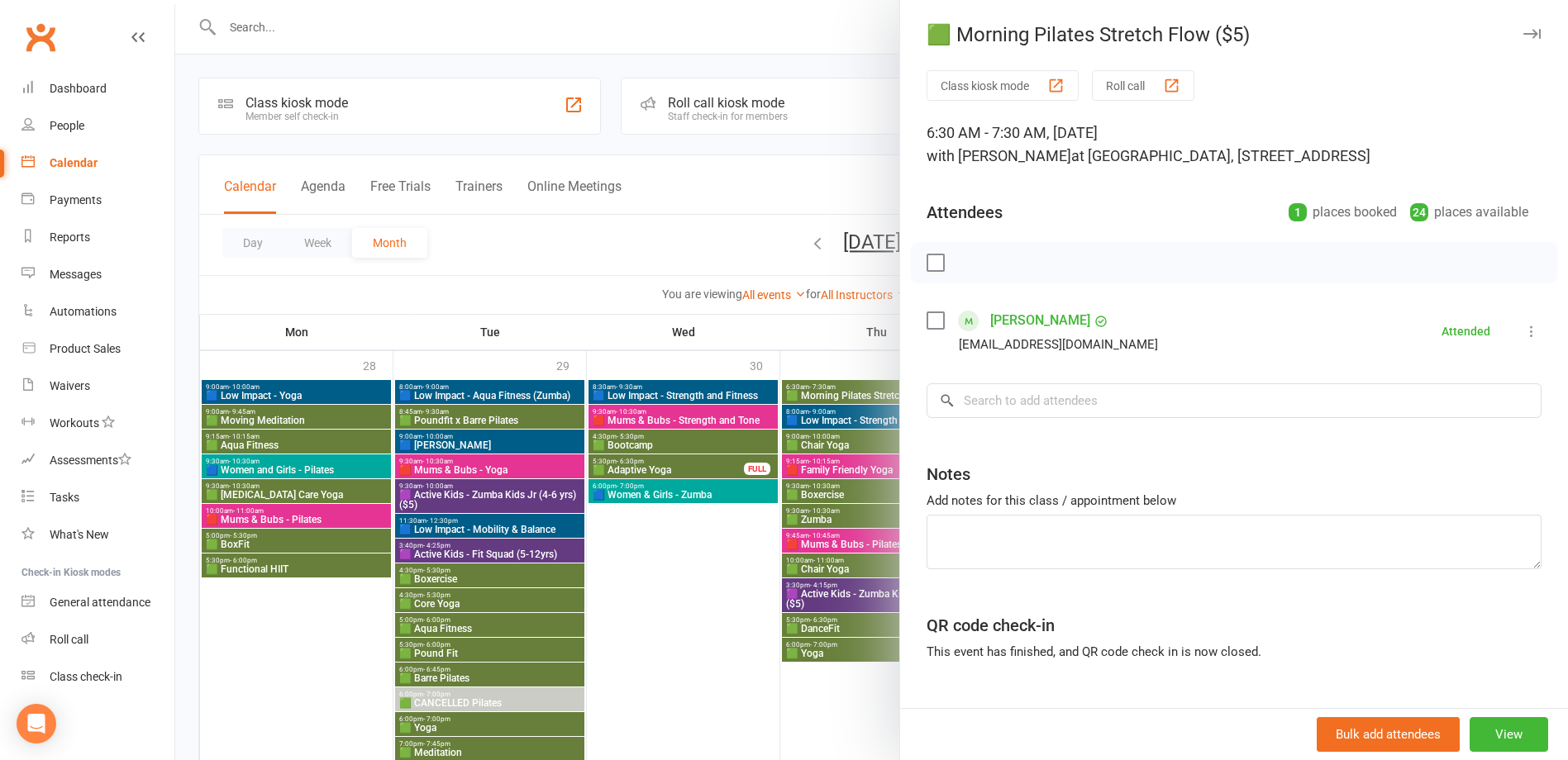
click at [840, 394] on div at bounding box center [872, 380] width 1393 height 760
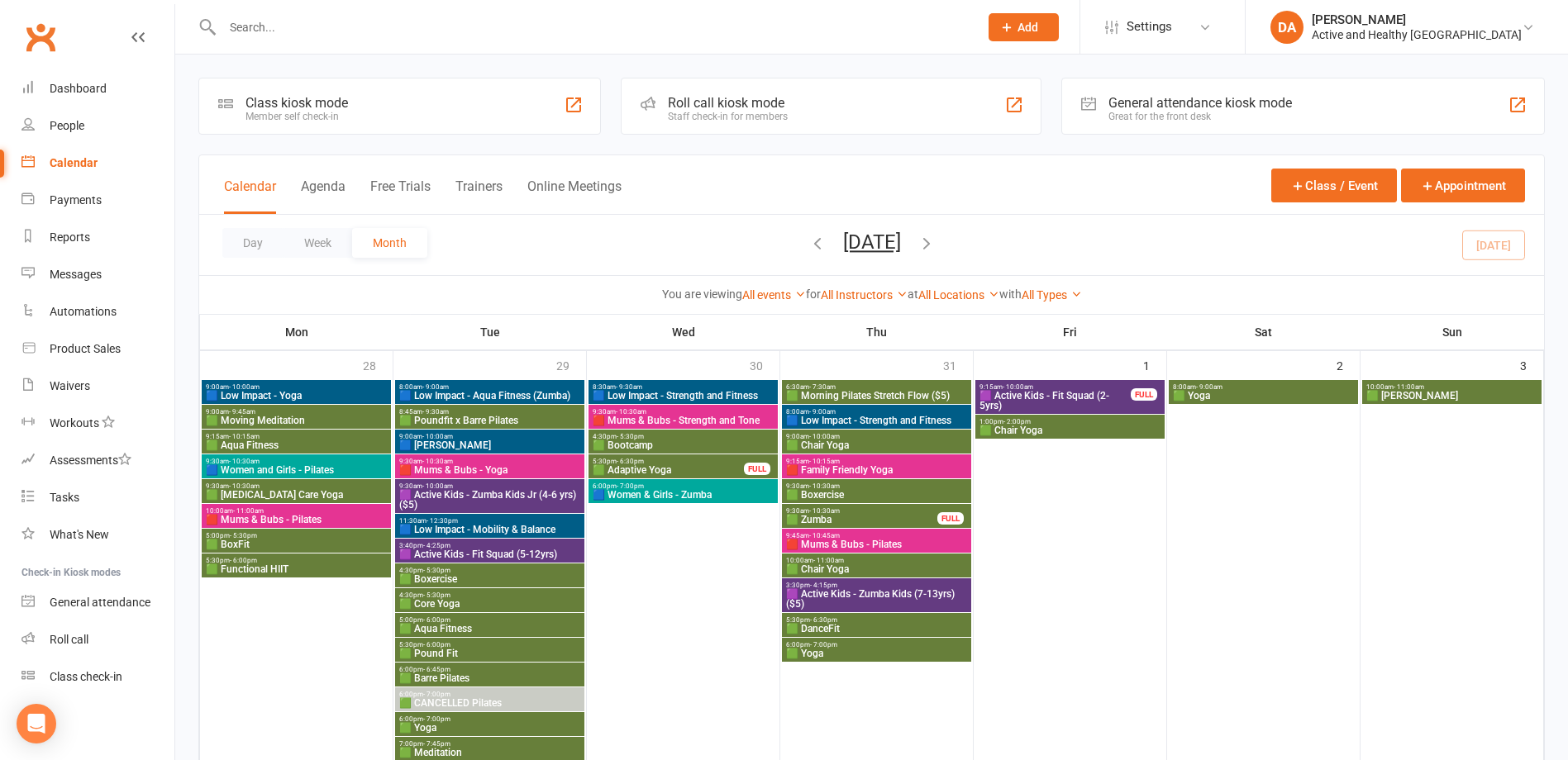
click at [838, 420] on span "🟦 Low Impact - Strength and Fitness" at bounding box center [877, 420] width 183 height 10
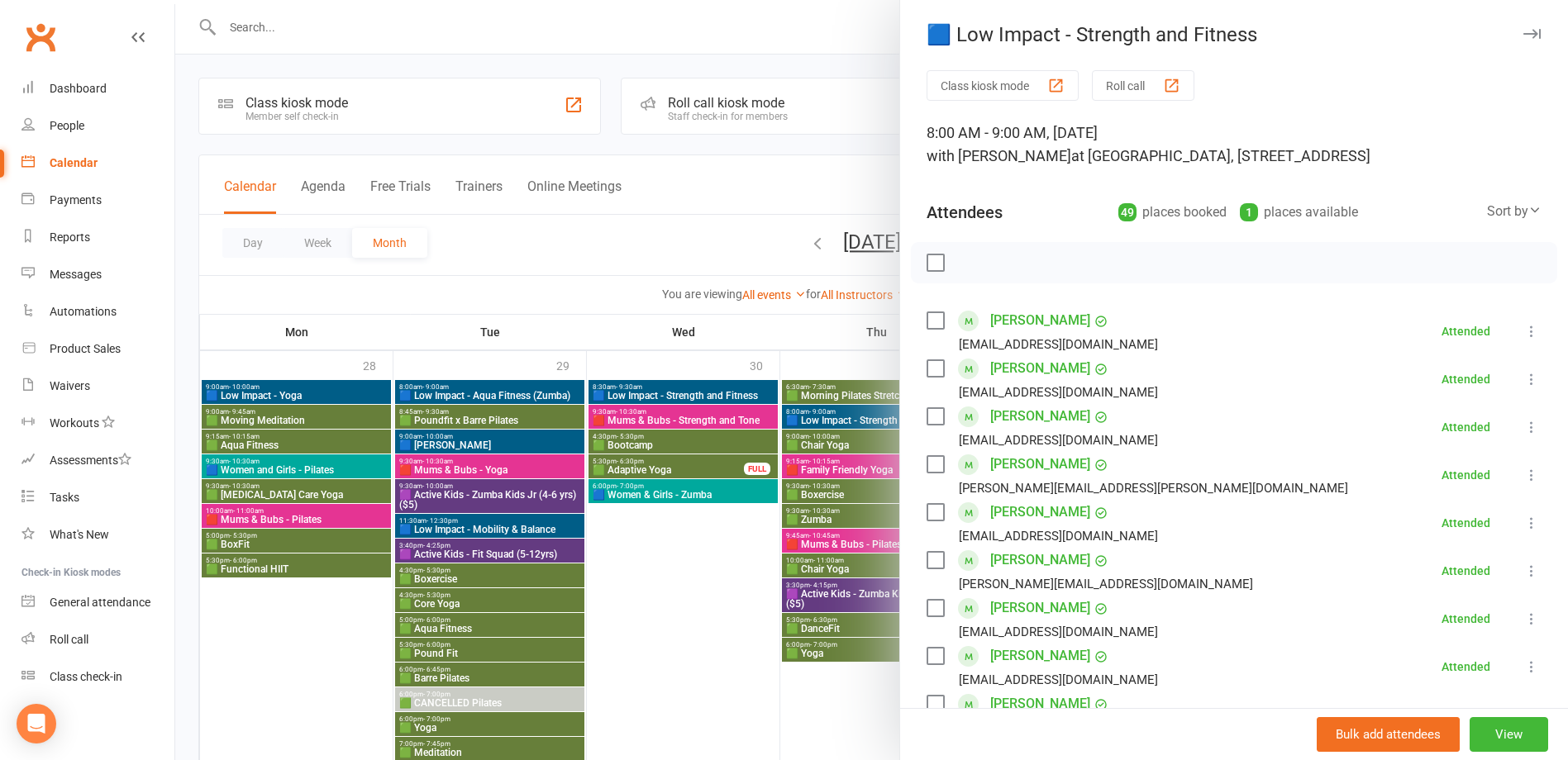
click at [838, 420] on div at bounding box center [872, 380] width 1393 height 760
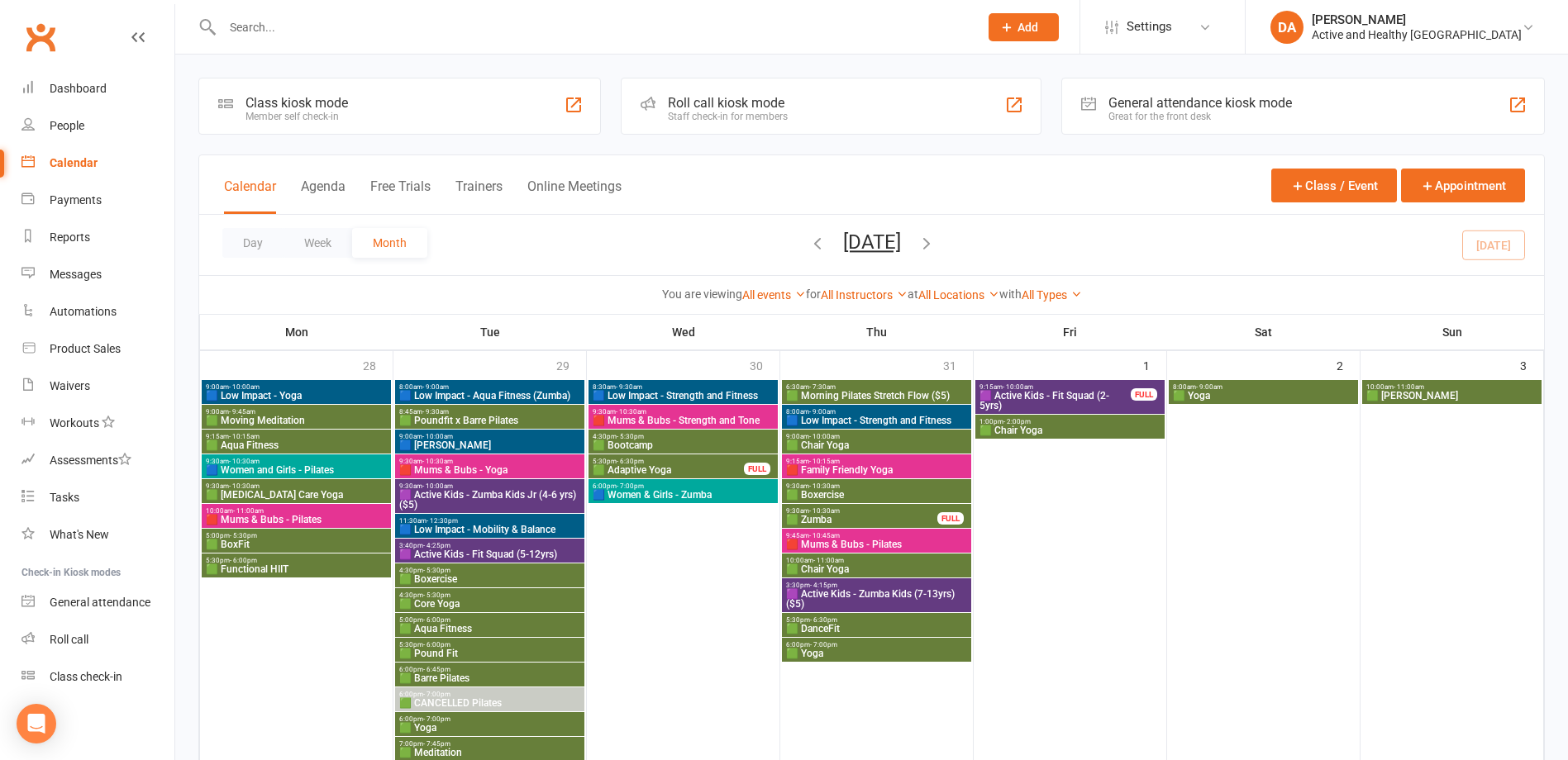
click at [838, 438] on span "- 10:00am" at bounding box center [824, 436] width 31 height 7
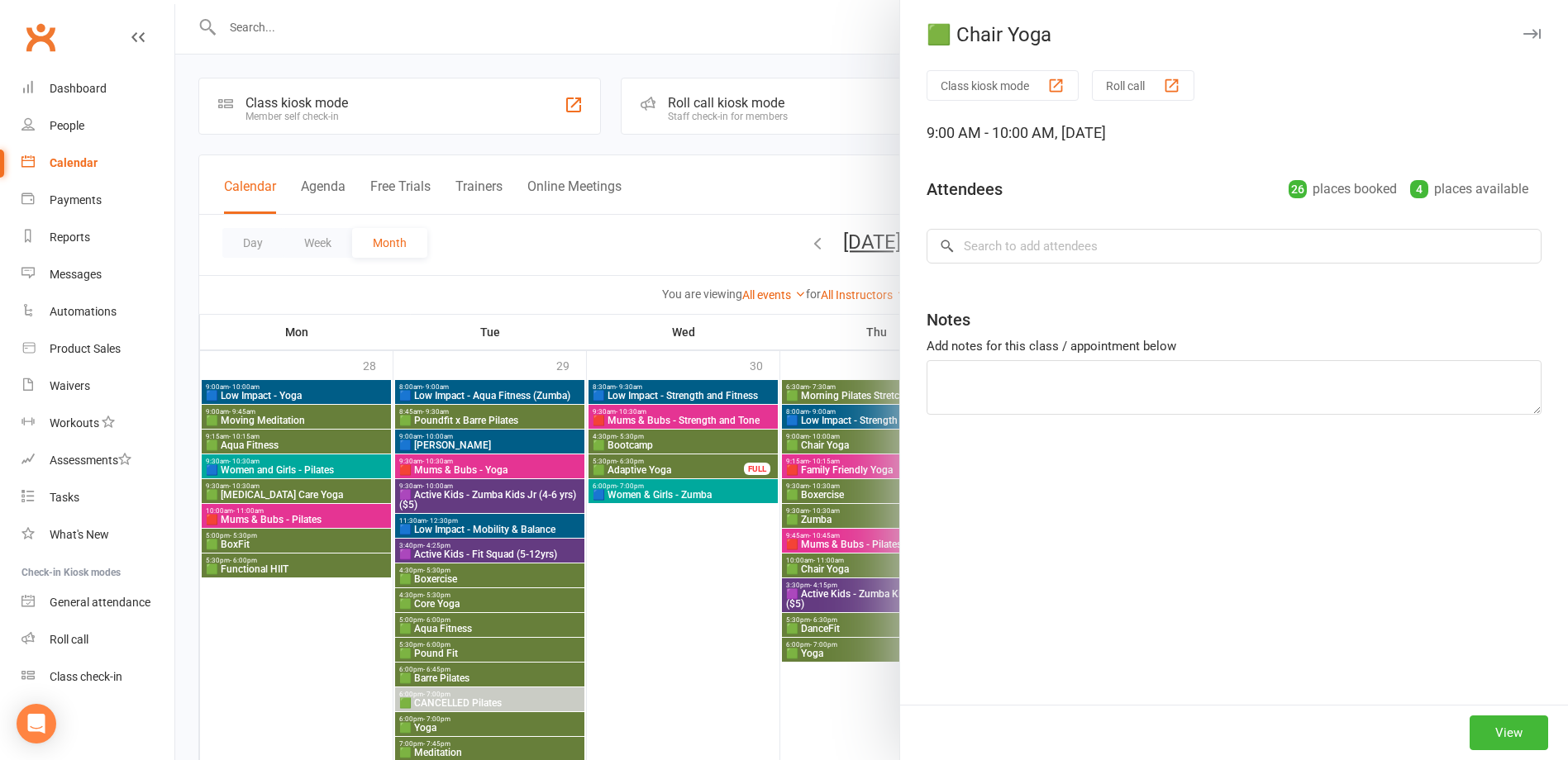
click at [838, 438] on div at bounding box center [872, 380] width 1393 height 760
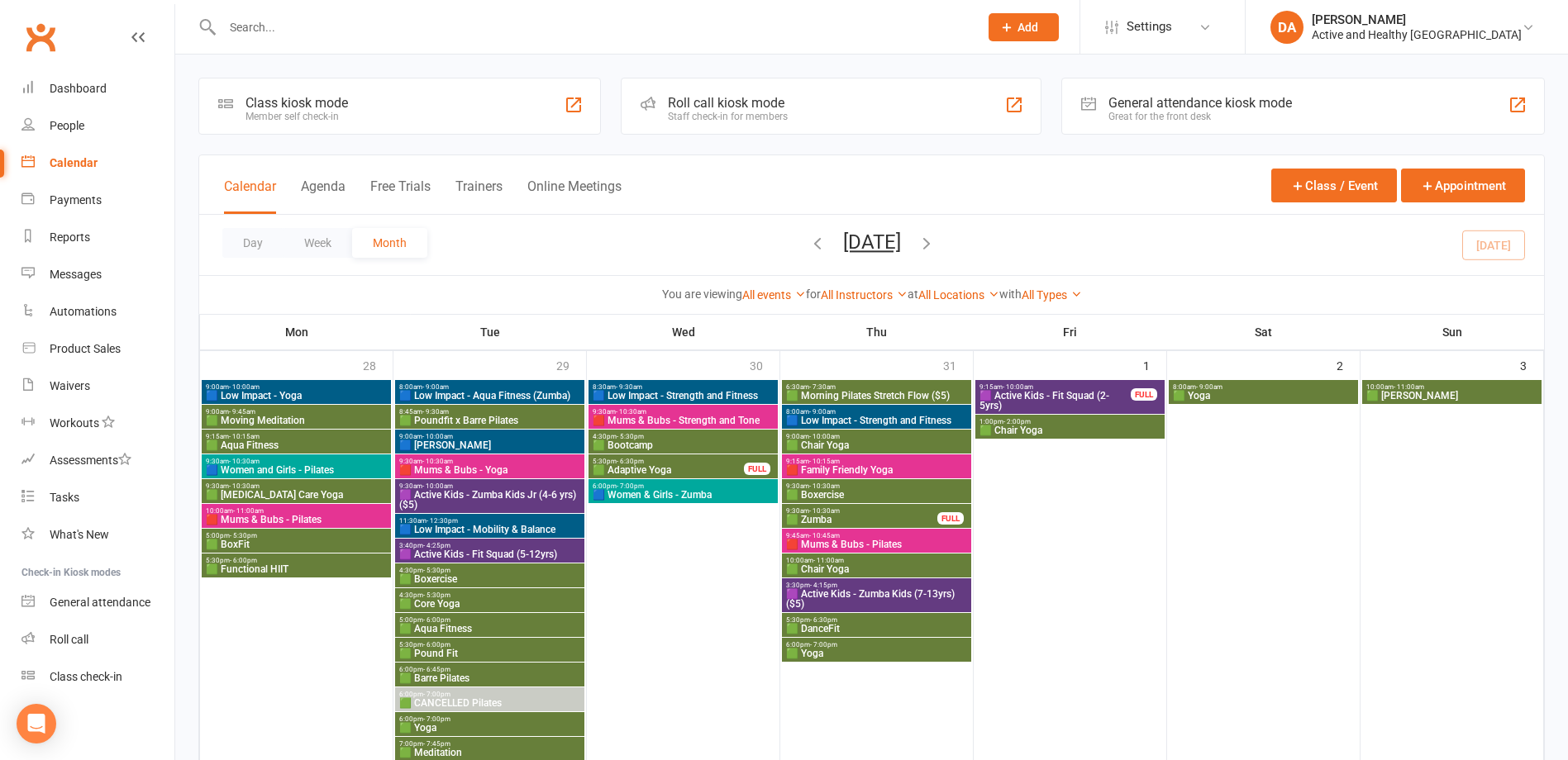
click at [834, 465] on span "🟥 Family Friendly Yoga" at bounding box center [877, 470] width 183 height 10
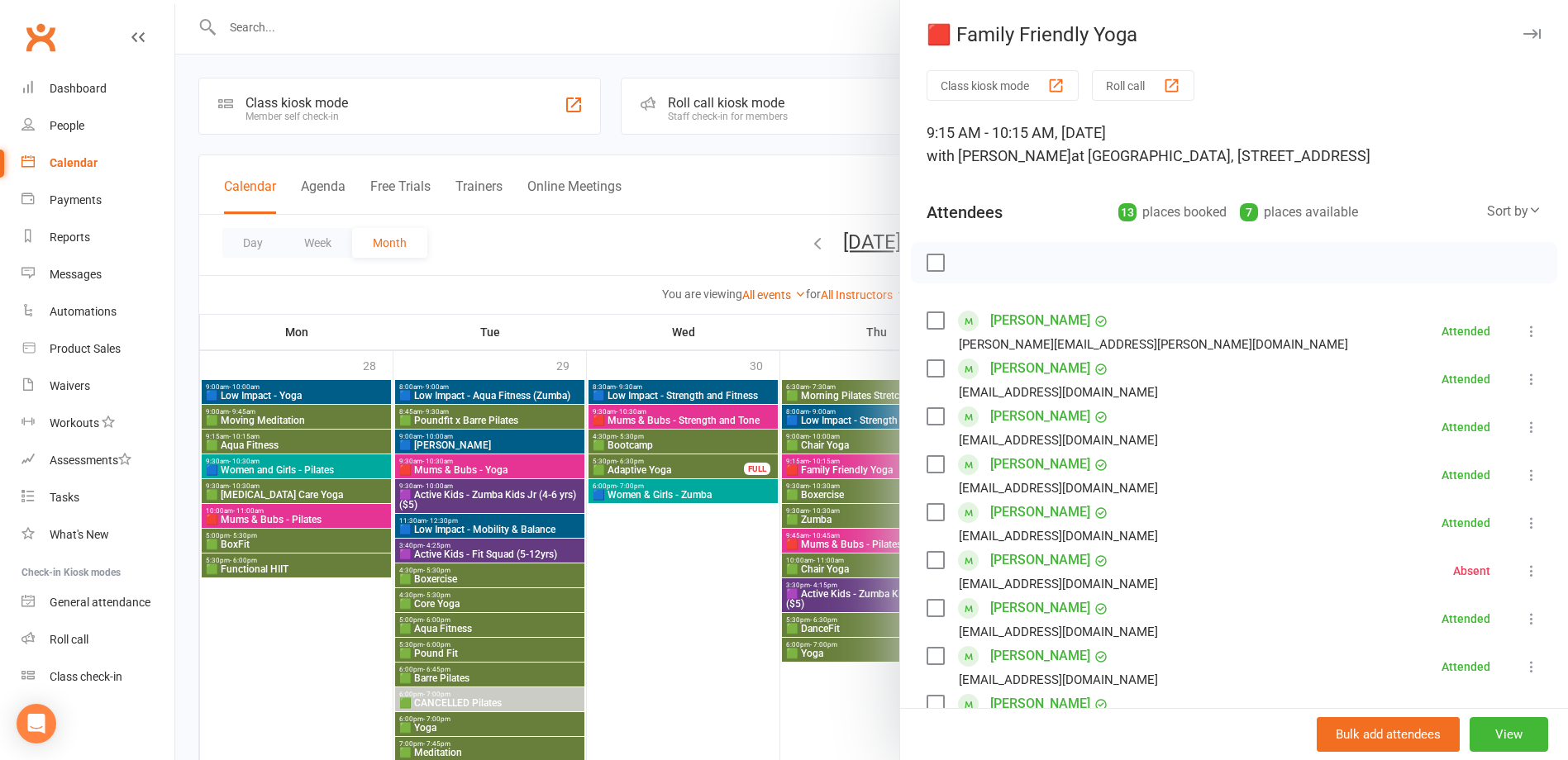
click at [834, 464] on div at bounding box center [872, 380] width 1393 height 760
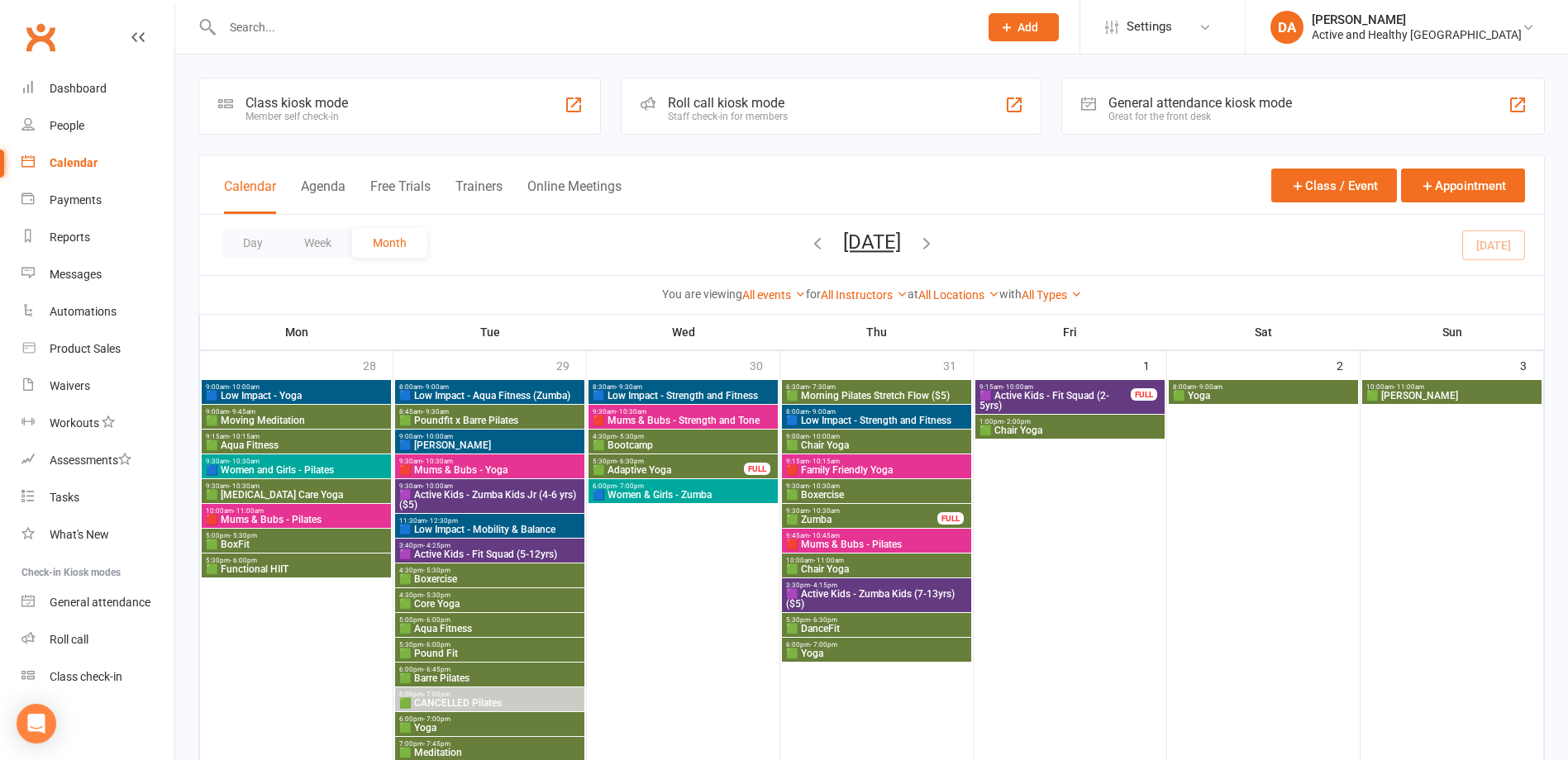
click at [829, 492] on span "🟩 Boxercise" at bounding box center [877, 494] width 183 height 10
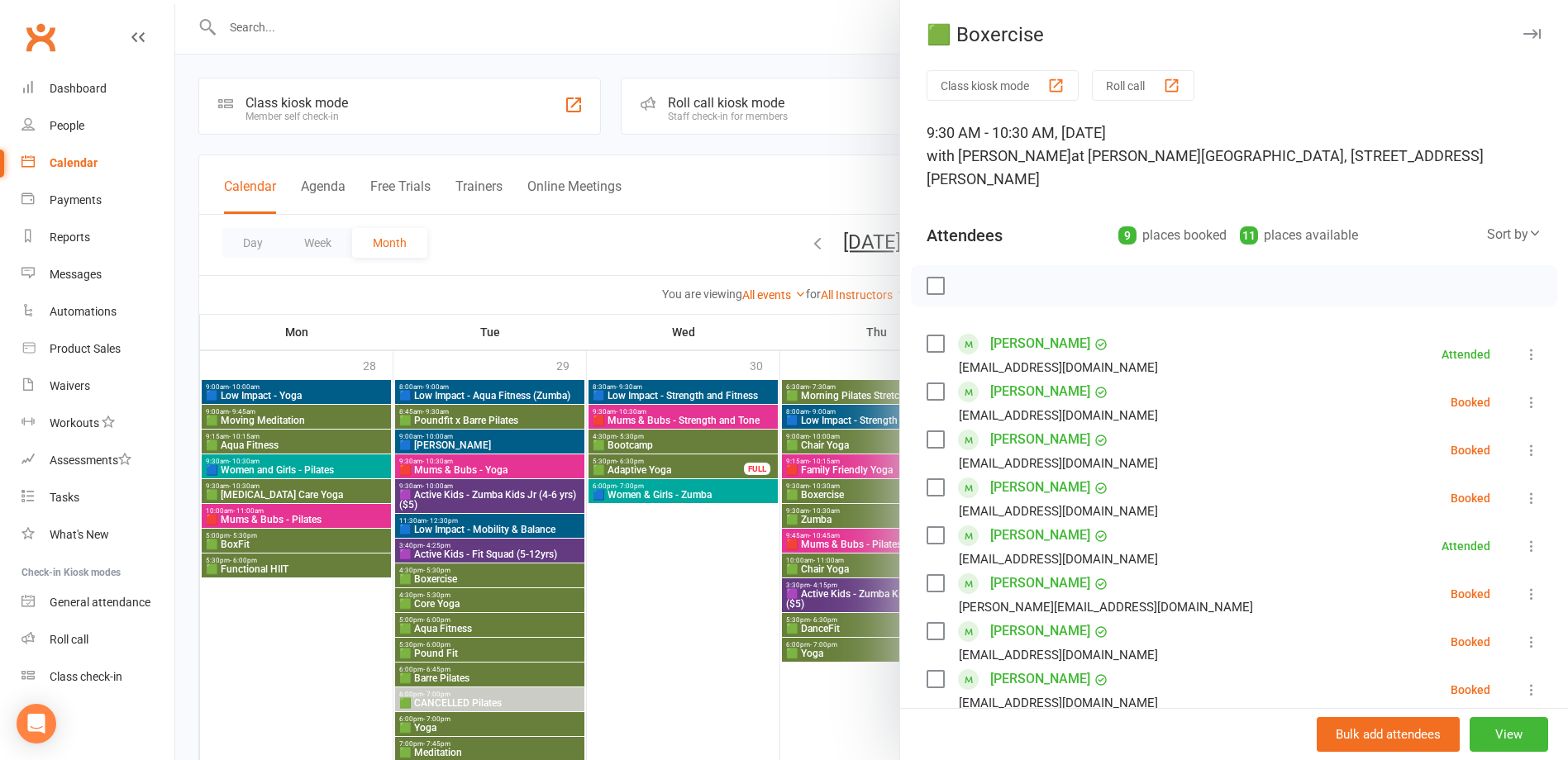
click at [829, 492] on div at bounding box center [872, 380] width 1393 height 760
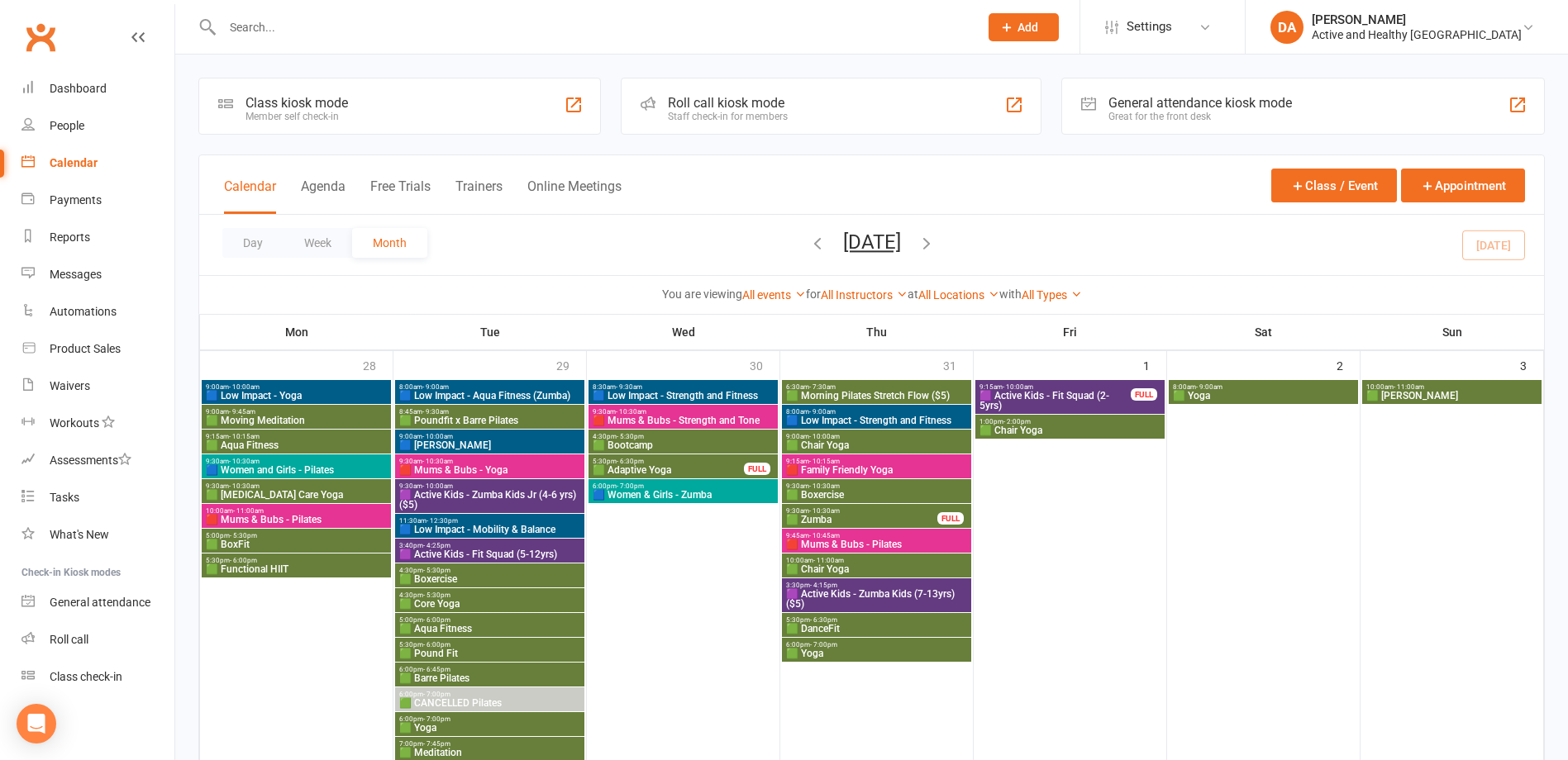
click at [831, 519] on span "🟩 Zumba" at bounding box center [862, 520] width 153 height 10
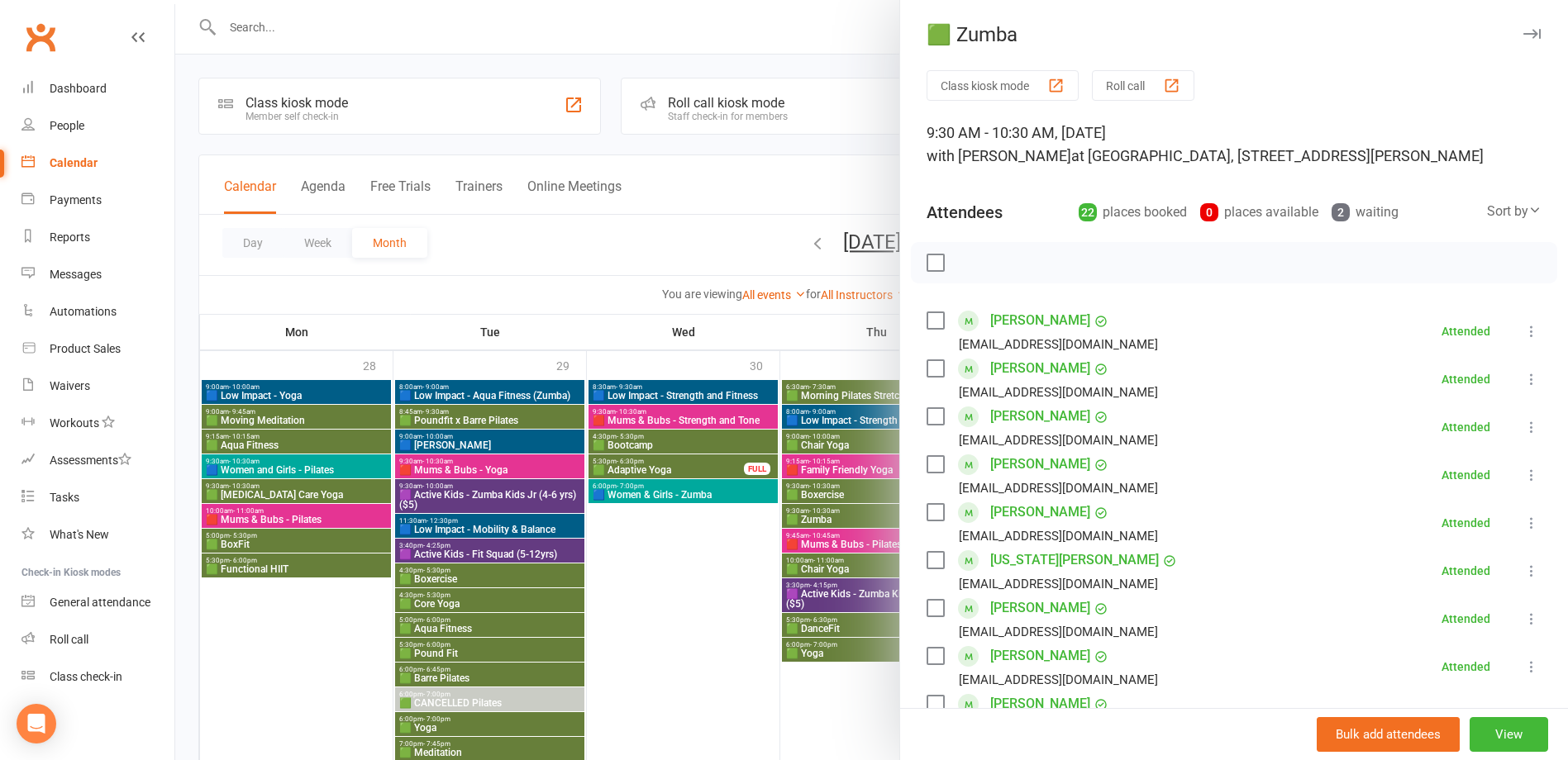
click at [831, 519] on div at bounding box center [872, 380] width 1393 height 760
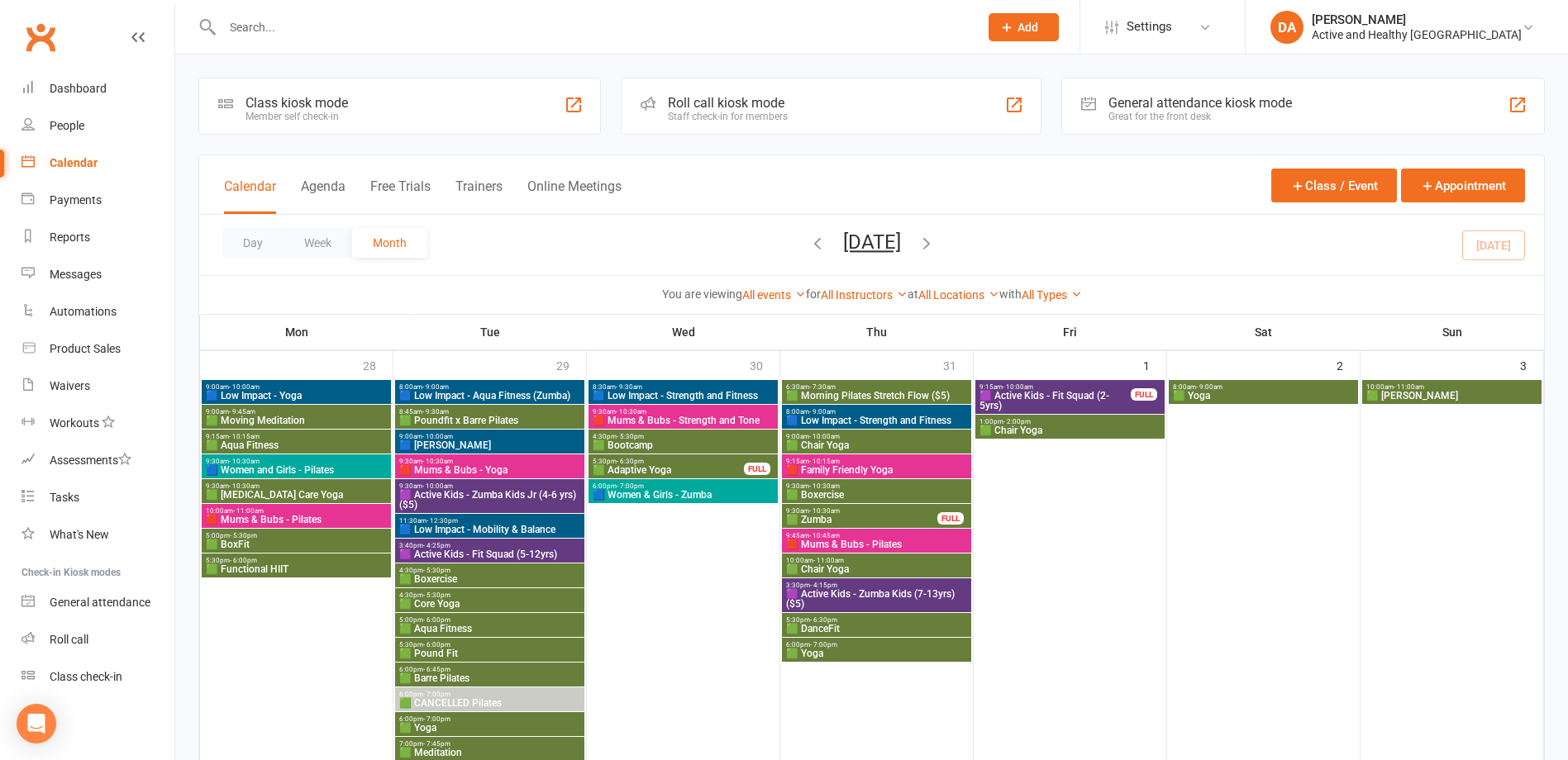
click at [831, 538] on span "- 10:45am" at bounding box center [824, 535] width 31 height 7
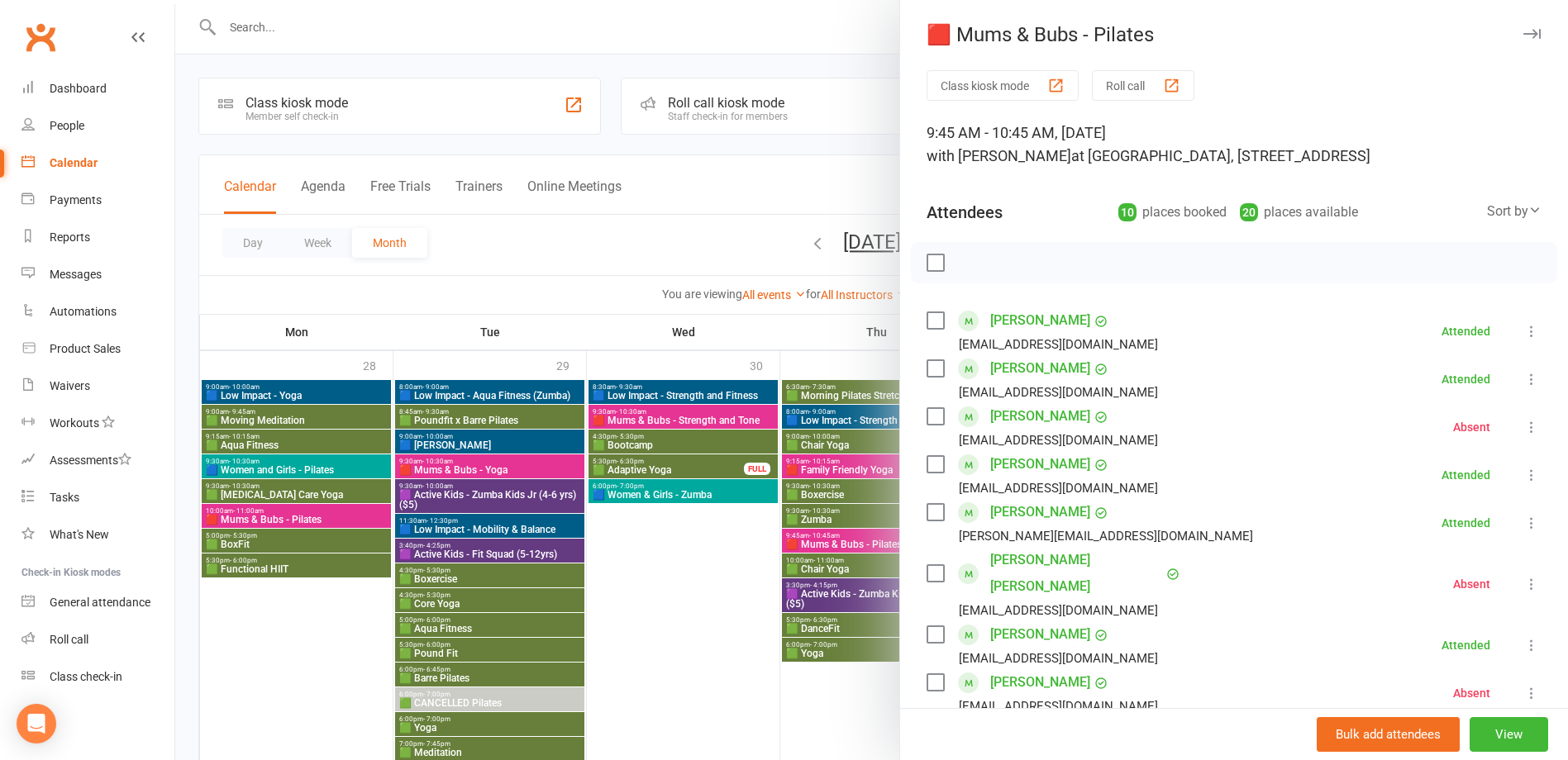
click at [831, 538] on div at bounding box center [872, 380] width 1393 height 760
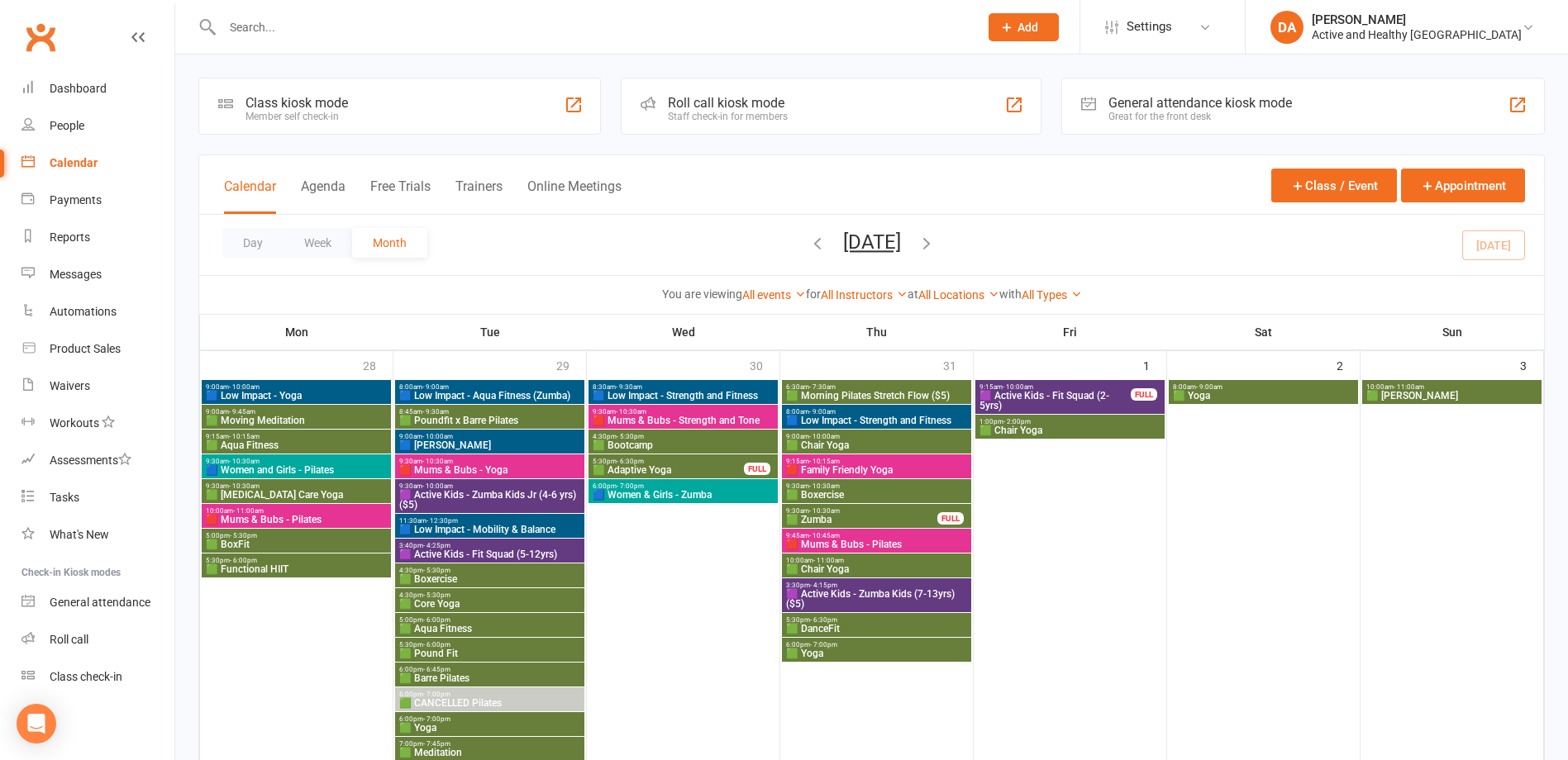
click at [834, 562] on span "- 11:00am" at bounding box center [829, 561] width 31 height 7
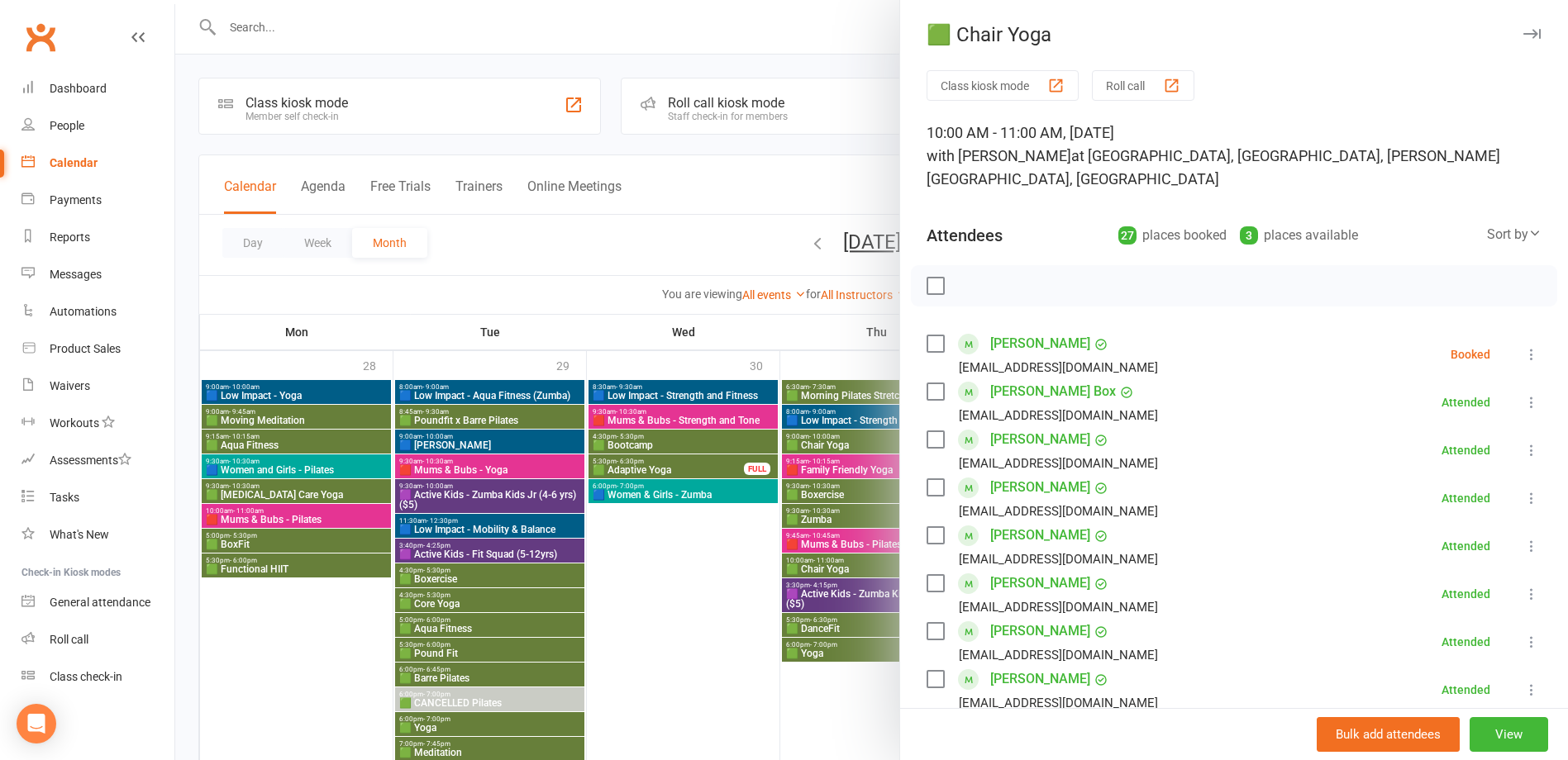
click at [834, 562] on div at bounding box center [872, 380] width 1393 height 760
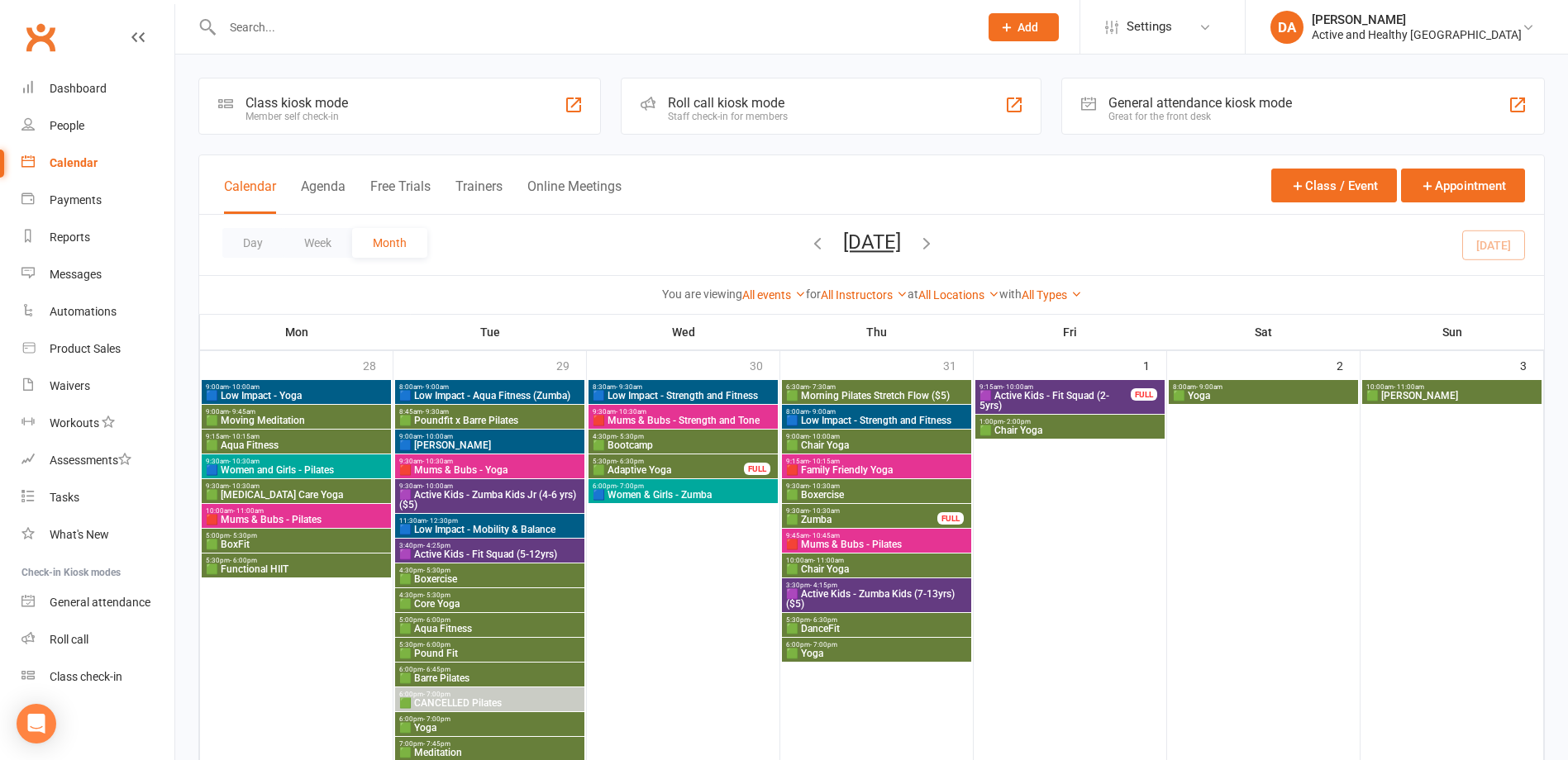
click at [299, 513] on span "10:00am - 11:00am" at bounding box center [297, 511] width 183 height 7
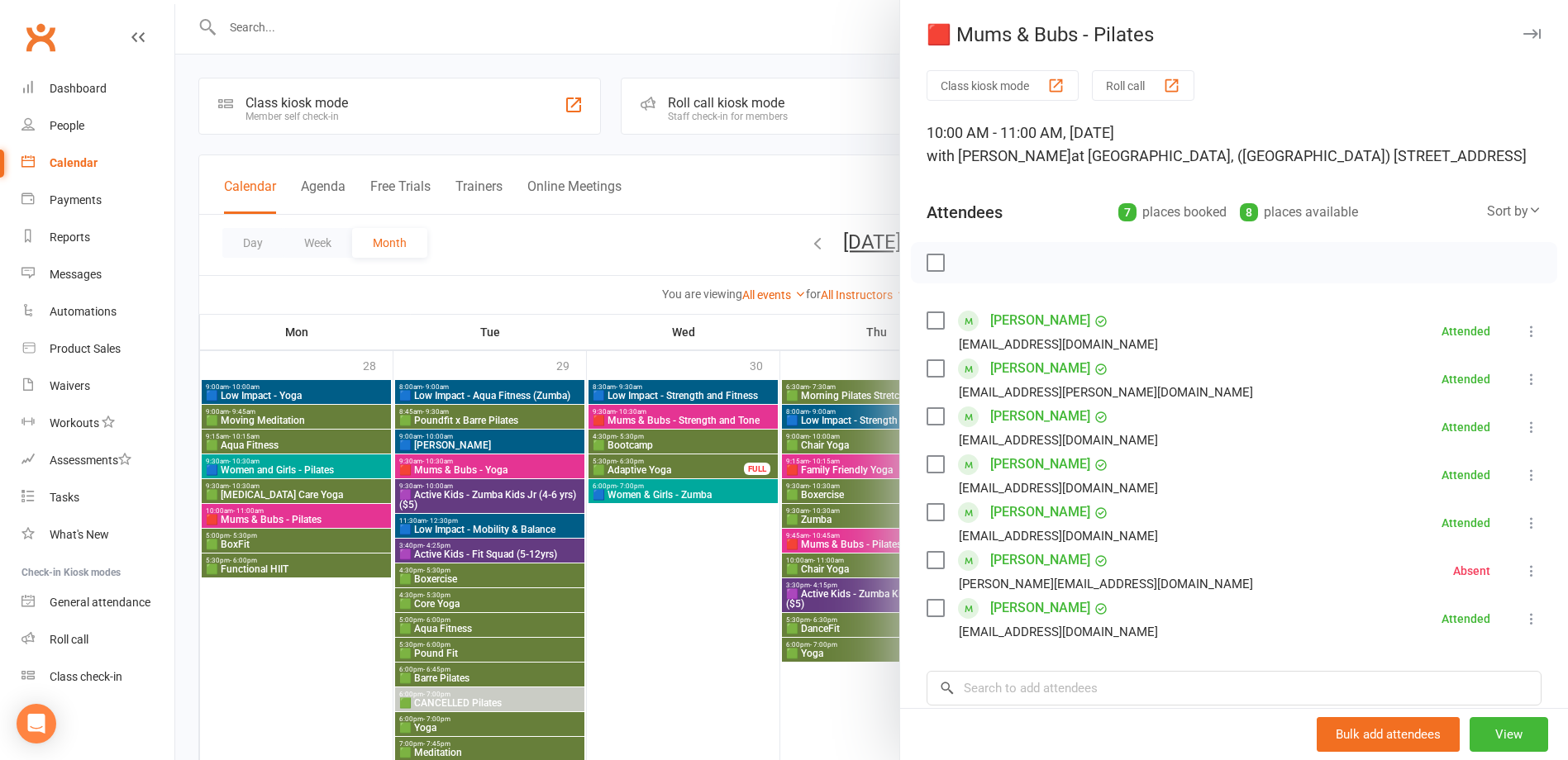
click at [299, 513] on div at bounding box center [872, 380] width 1393 height 760
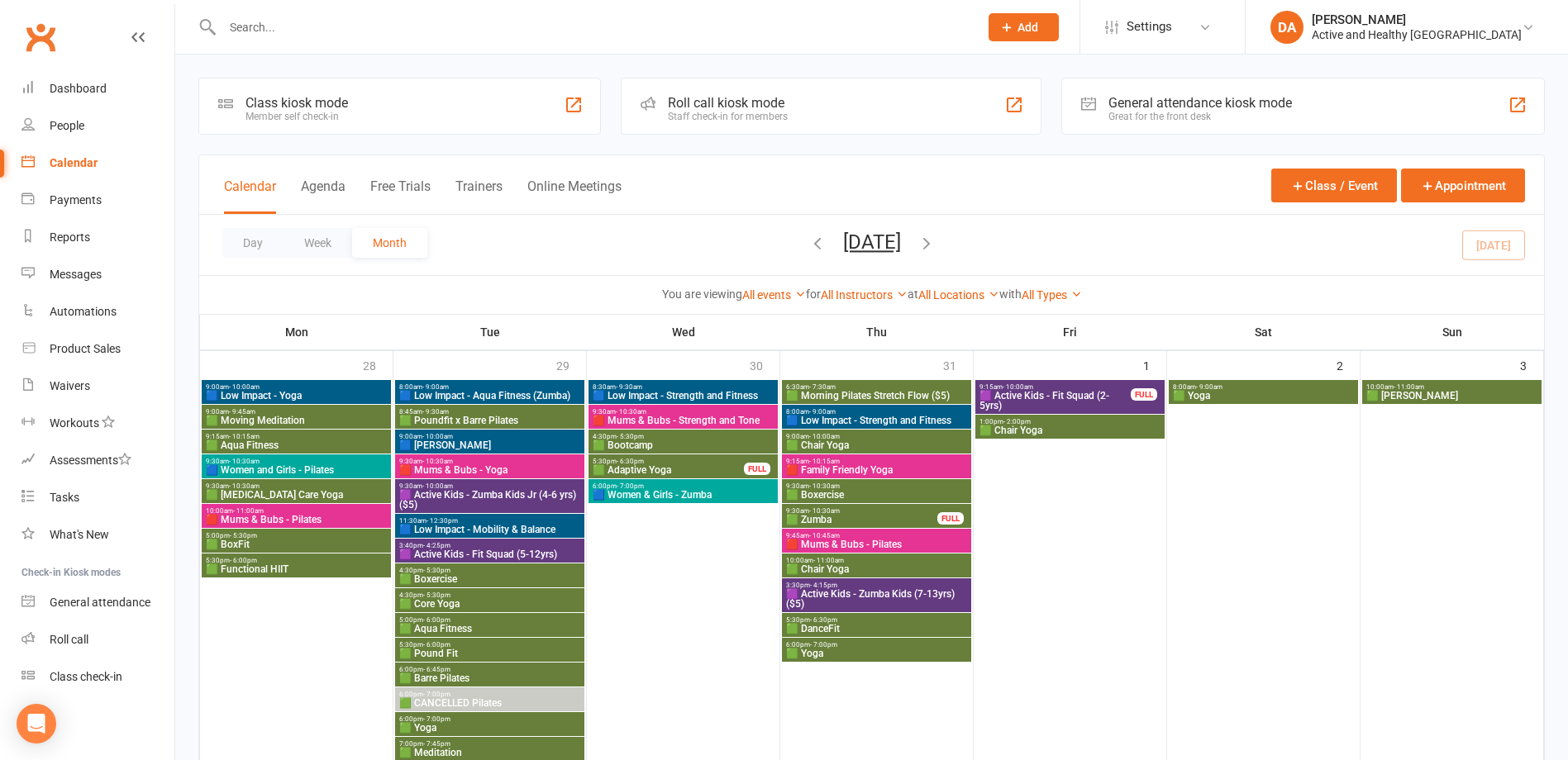
click at [502, 469] on span "🟥 Mums & Bubs - Yoga" at bounding box center [490, 470] width 183 height 10
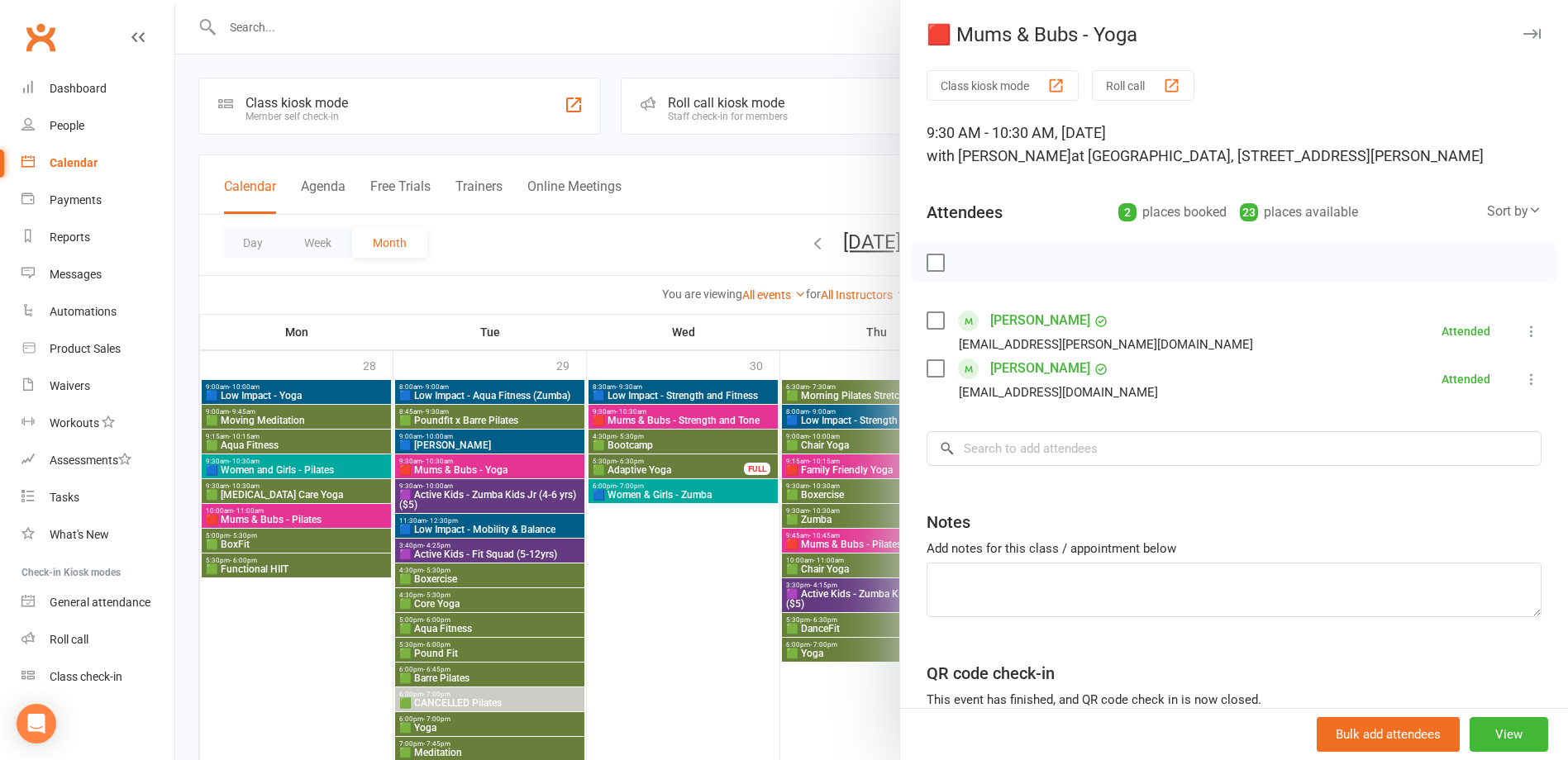
click at [502, 469] on div at bounding box center [872, 380] width 1393 height 760
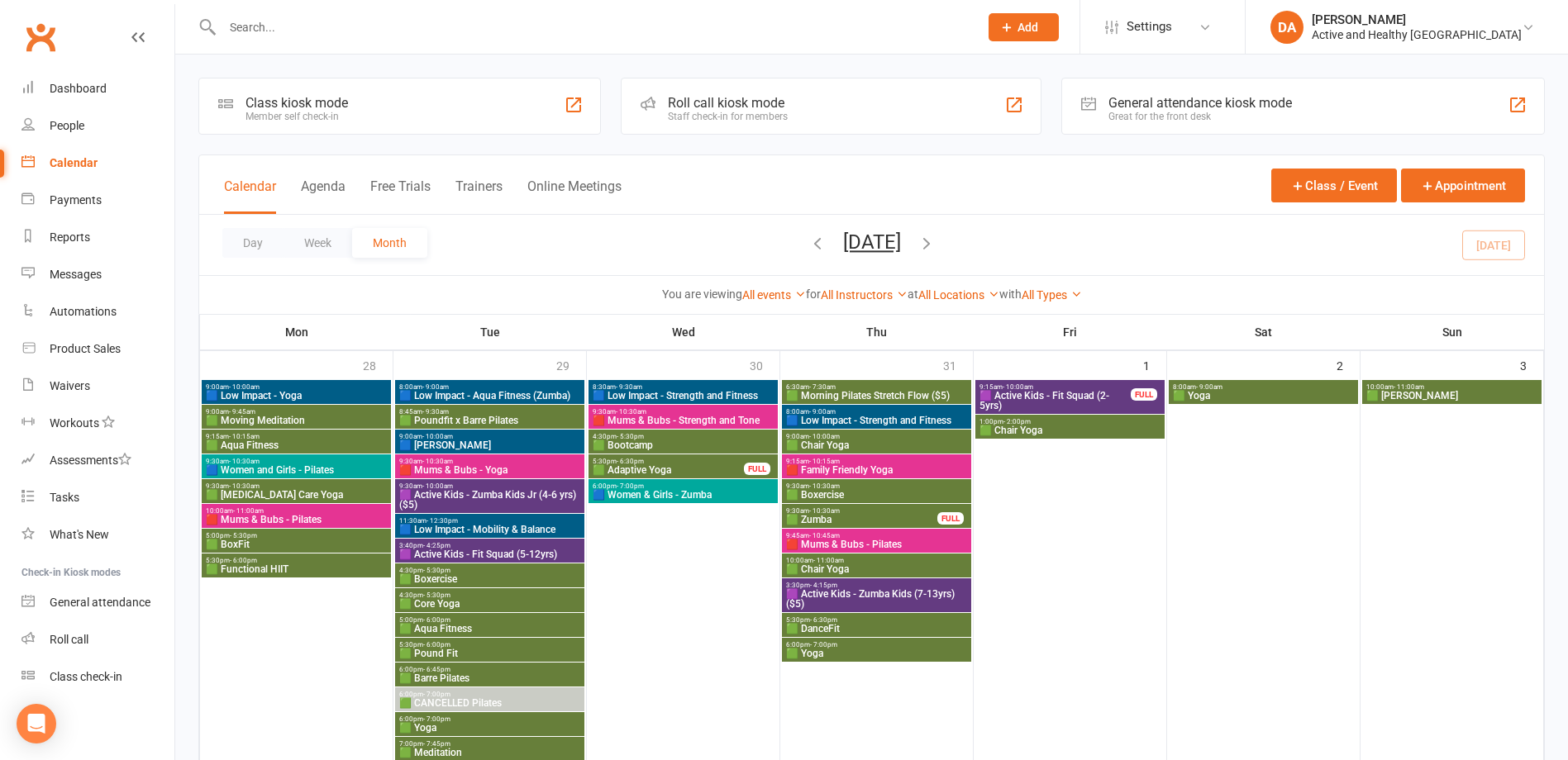
click at [725, 418] on span "🟥 Mums & Bubs - Strength and Tone" at bounding box center [683, 420] width 183 height 10
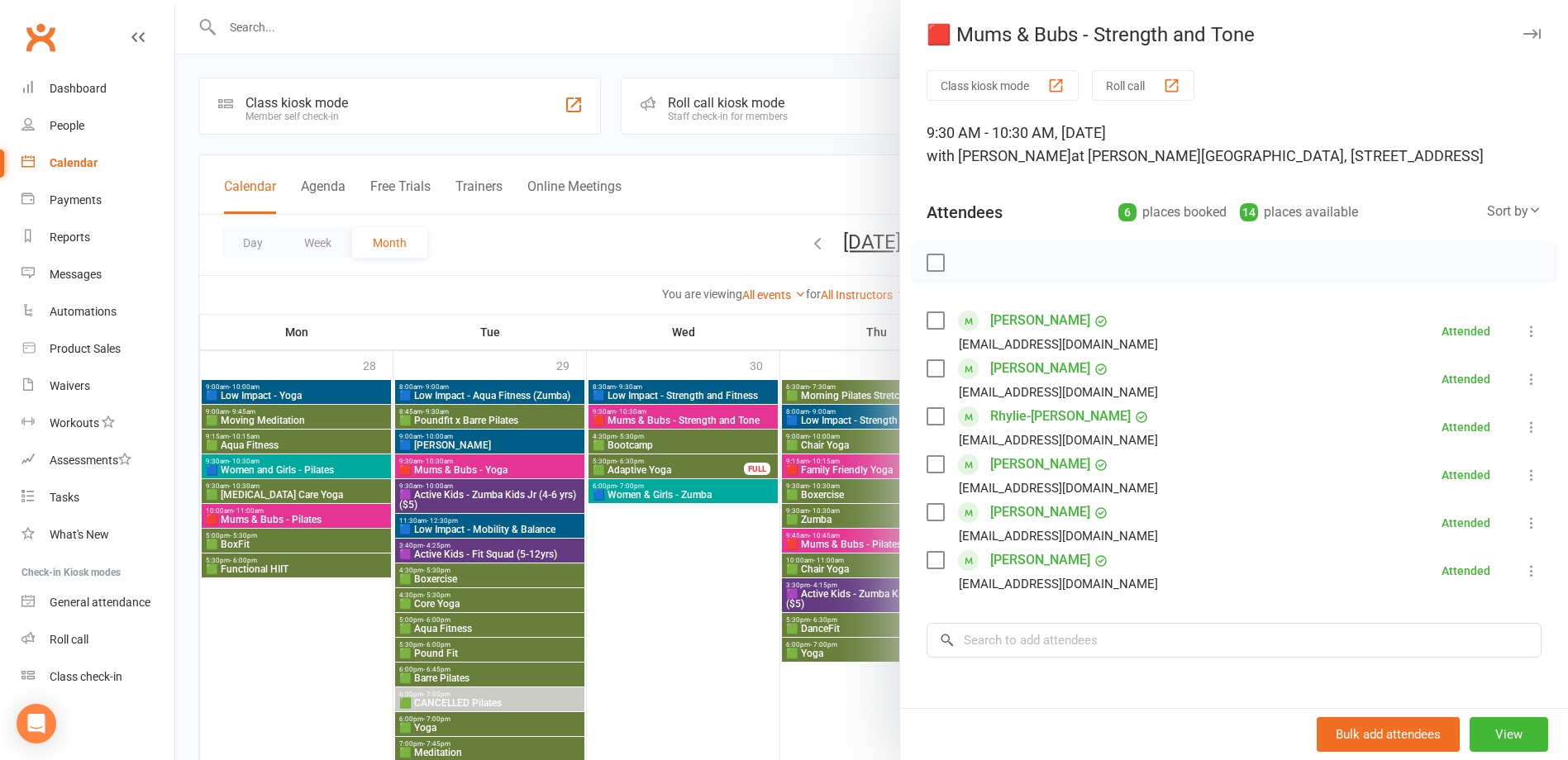
click at [322, 514] on div at bounding box center [872, 380] width 1393 height 760
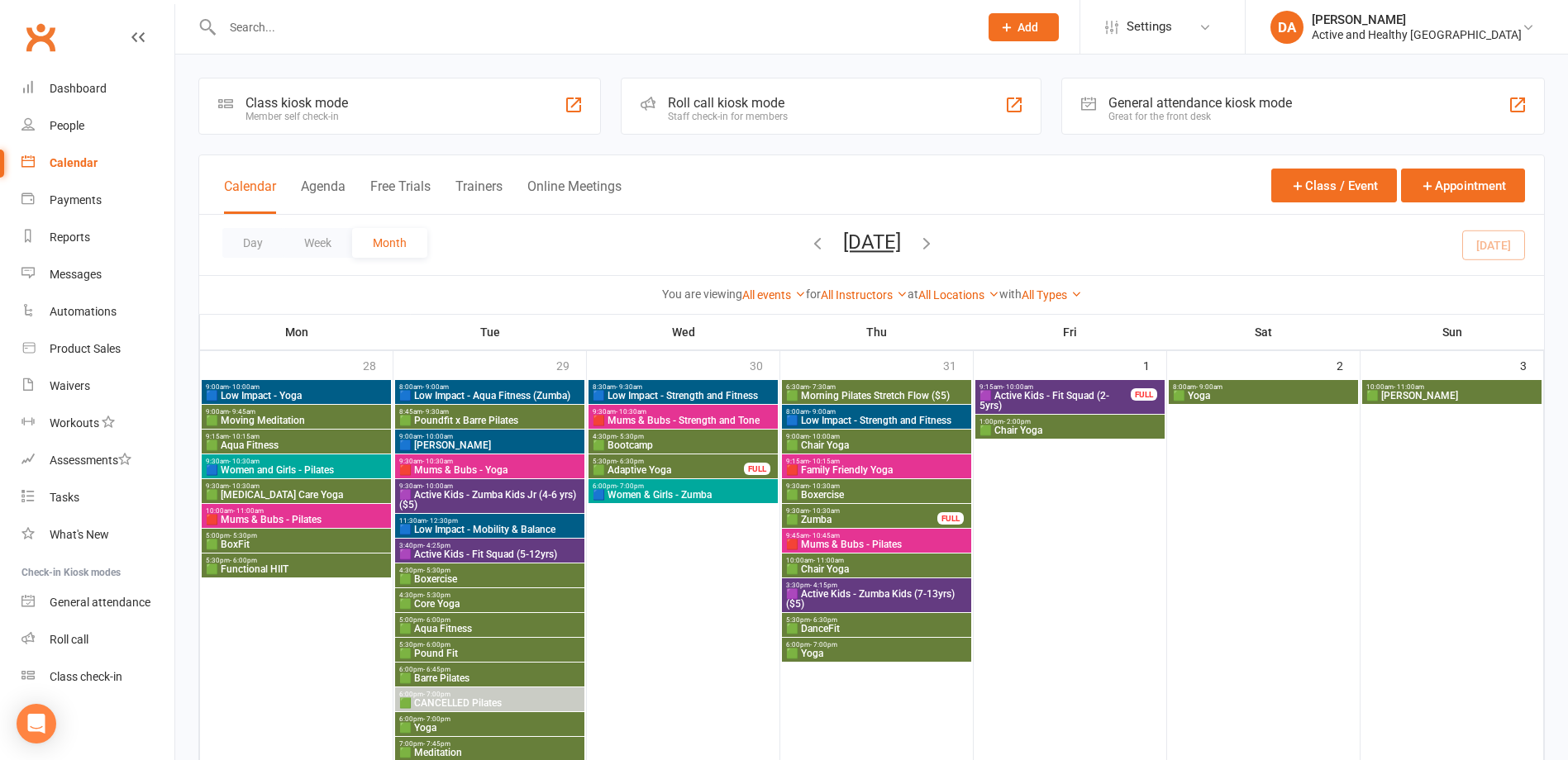
click at [895, 462] on span "9:15am - 10:15am" at bounding box center [877, 462] width 183 height 7
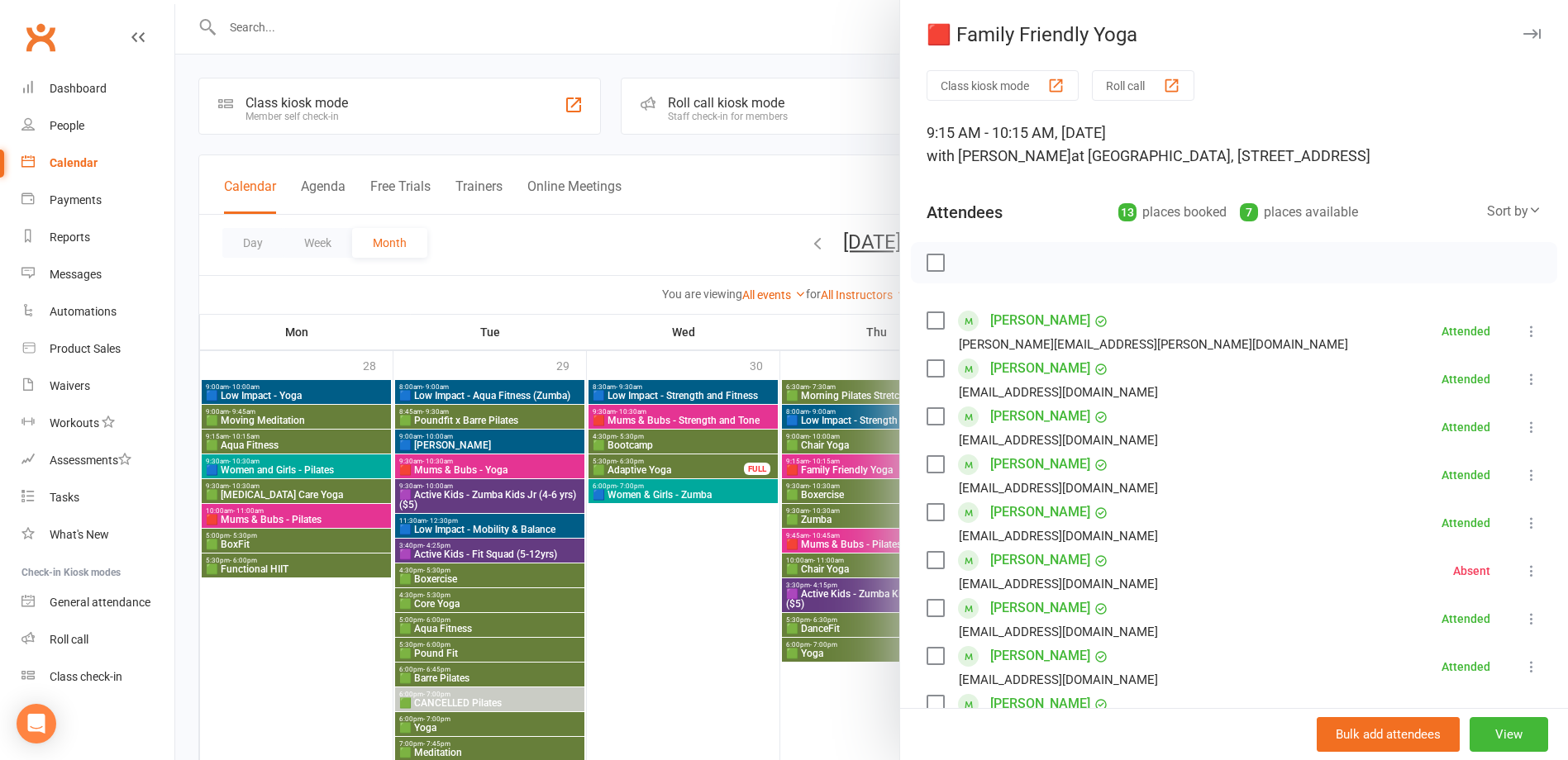
click at [890, 462] on div at bounding box center [872, 380] width 1393 height 760
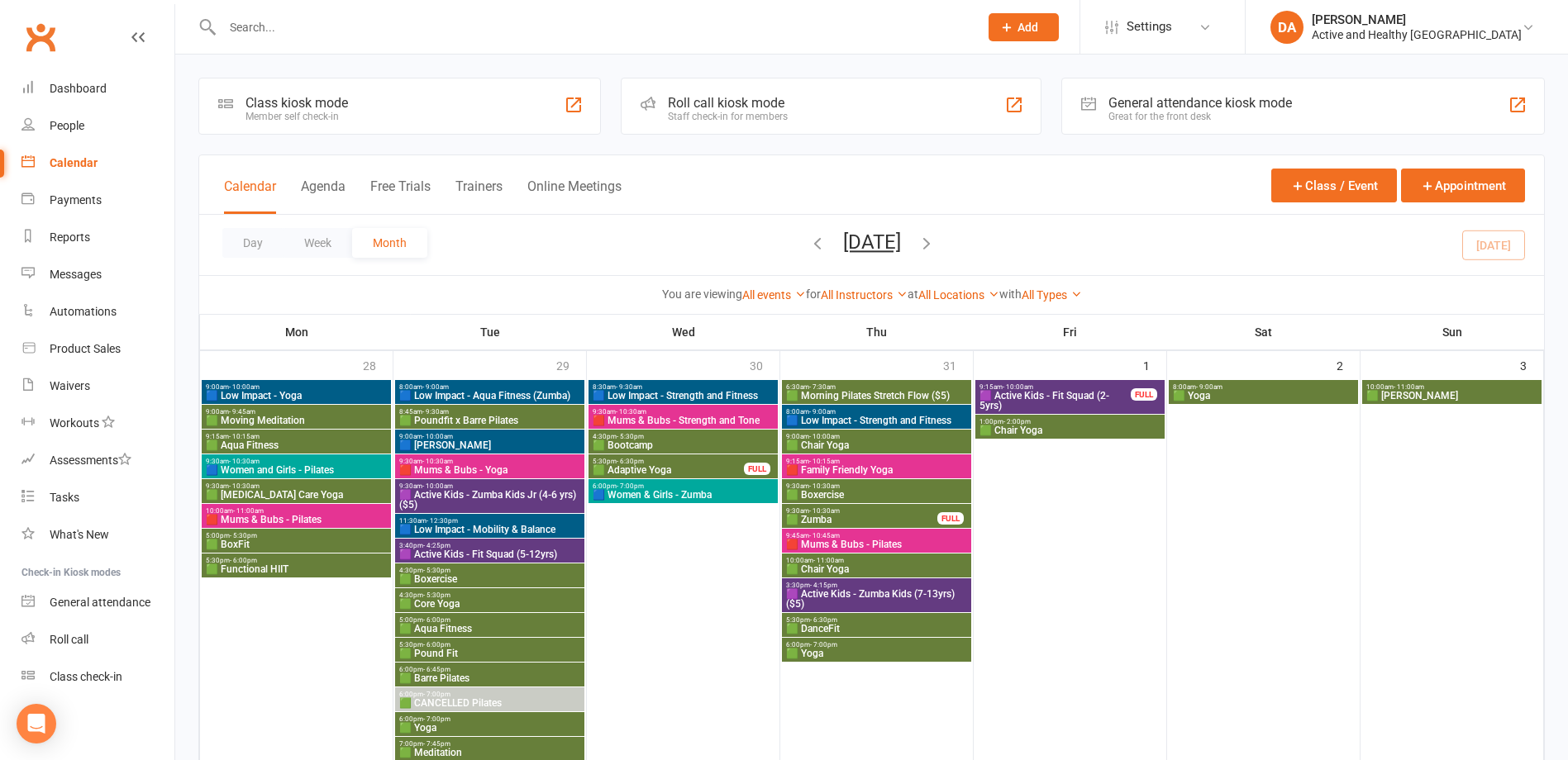
click at [493, 521] on span "11:30am - 12:30pm" at bounding box center [490, 520] width 183 height 7
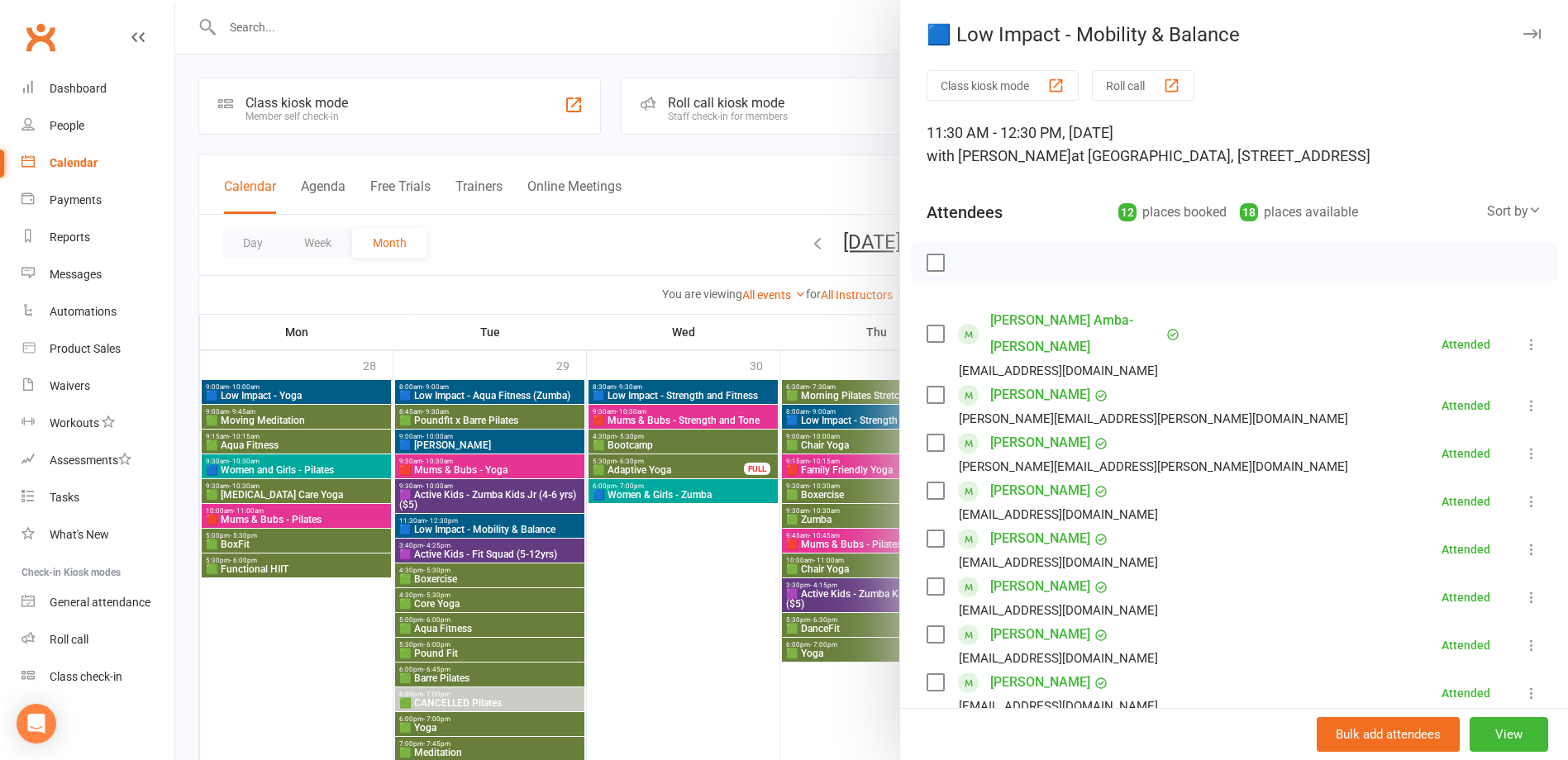
click at [256, 487] on div at bounding box center [872, 380] width 1393 height 760
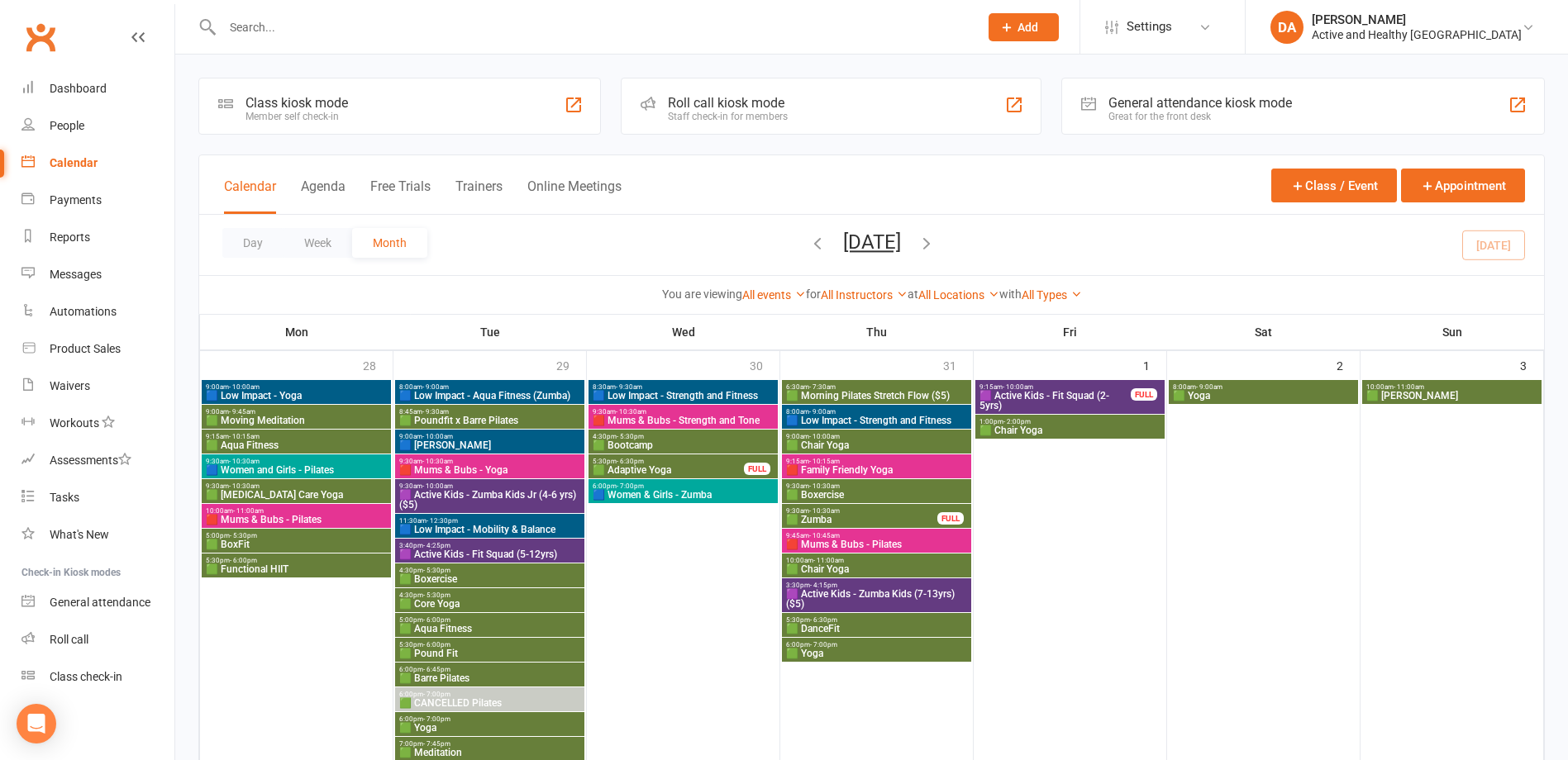
click at [262, 490] on span "🟩 [MEDICAL_DATA] Care Yoga" at bounding box center [297, 494] width 183 height 10
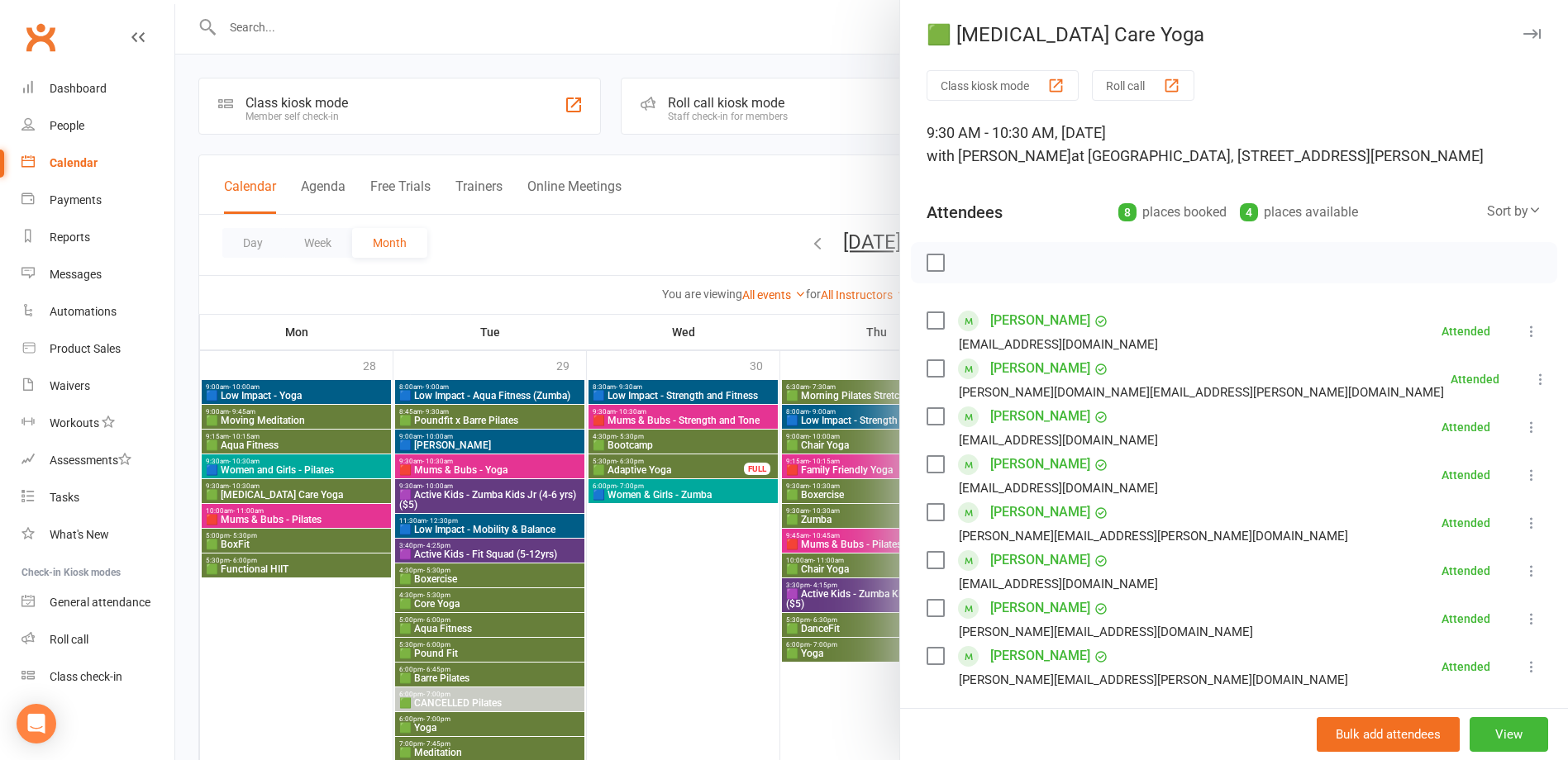
click at [262, 490] on div at bounding box center [872, 380] width 1393 height 760
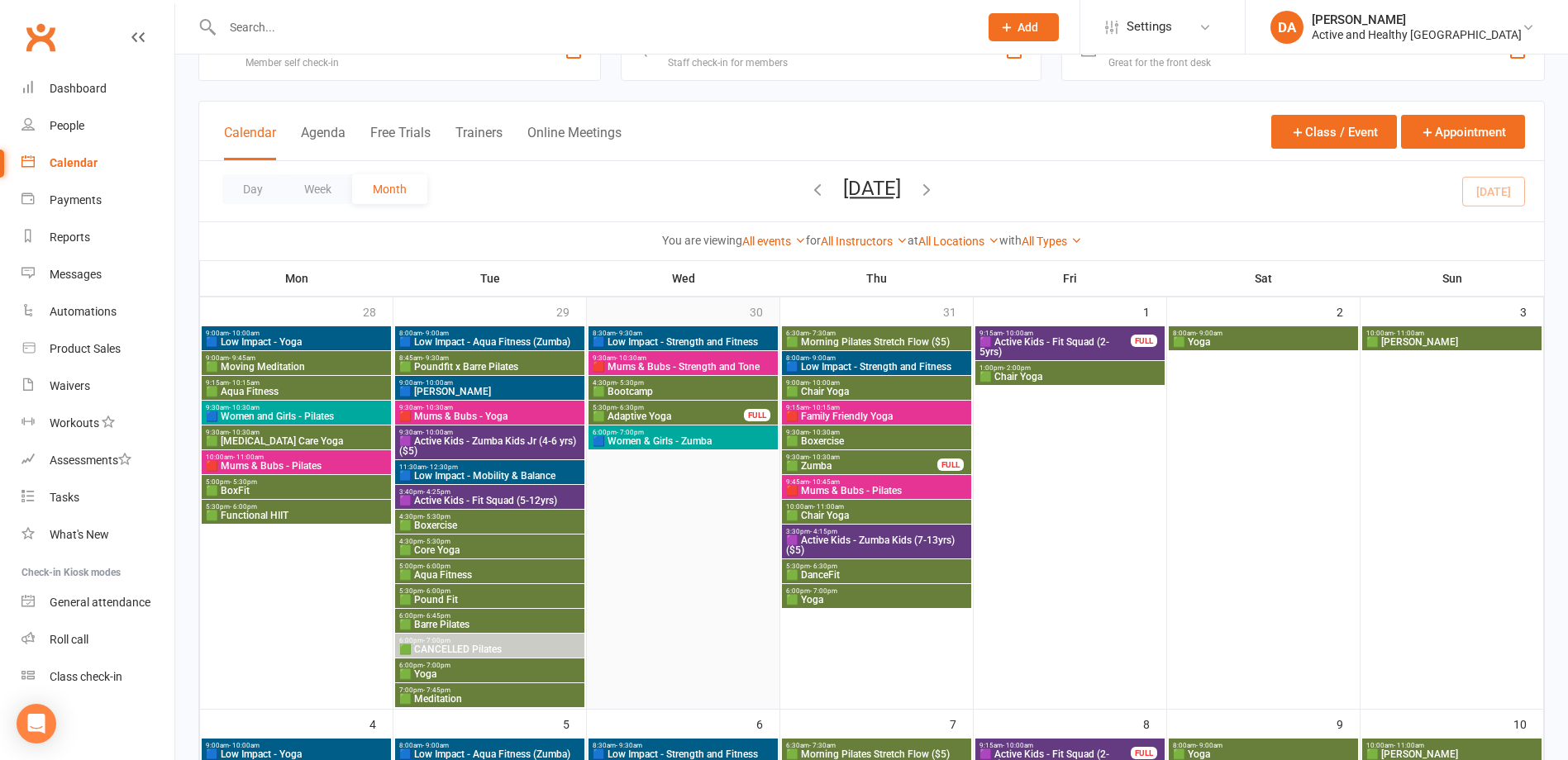
scroll to position [82, 0]
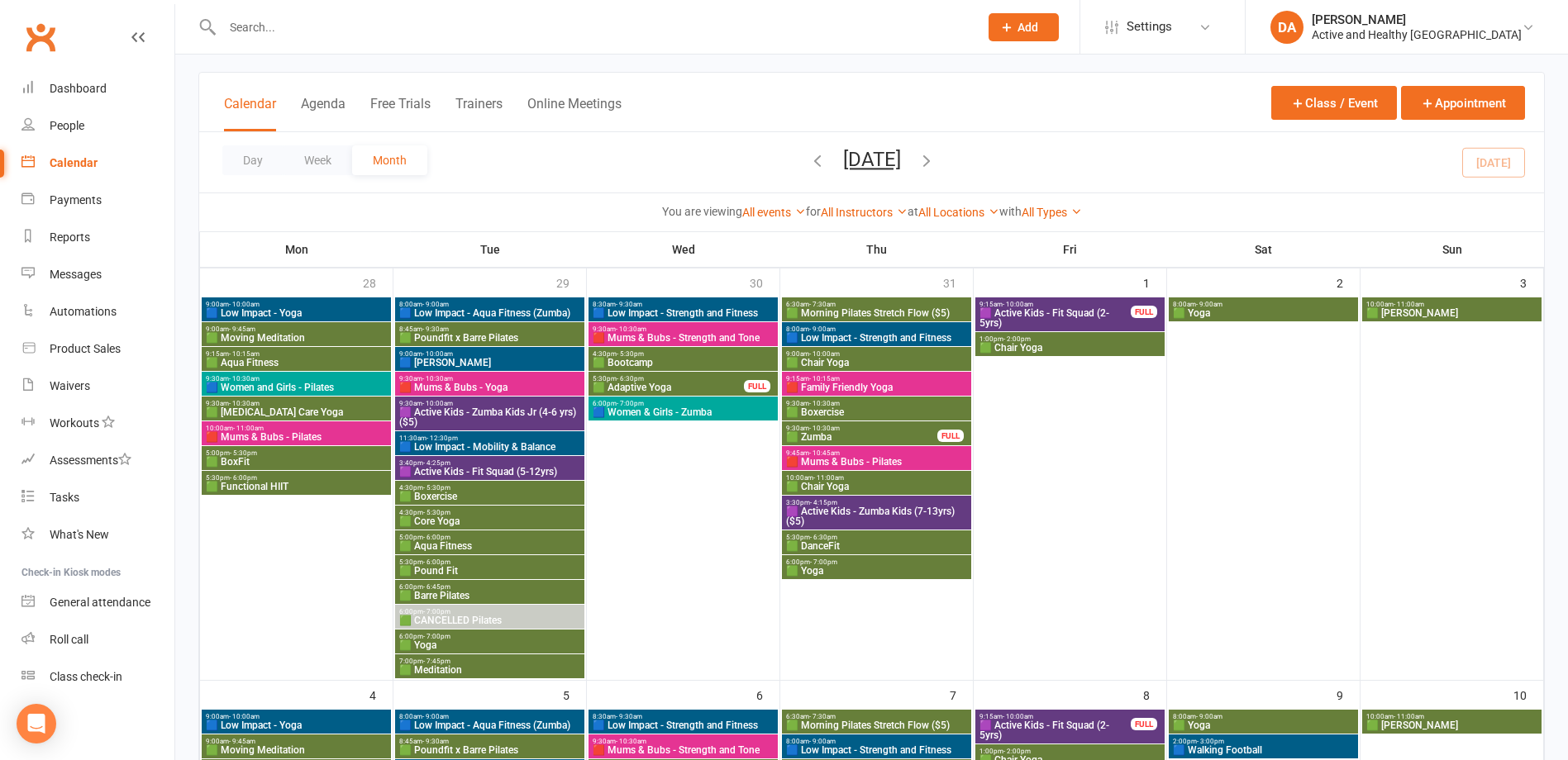
click at [446, 638] on span "- 7:00pm" at bounding box center [436, 636] width 27 height 7
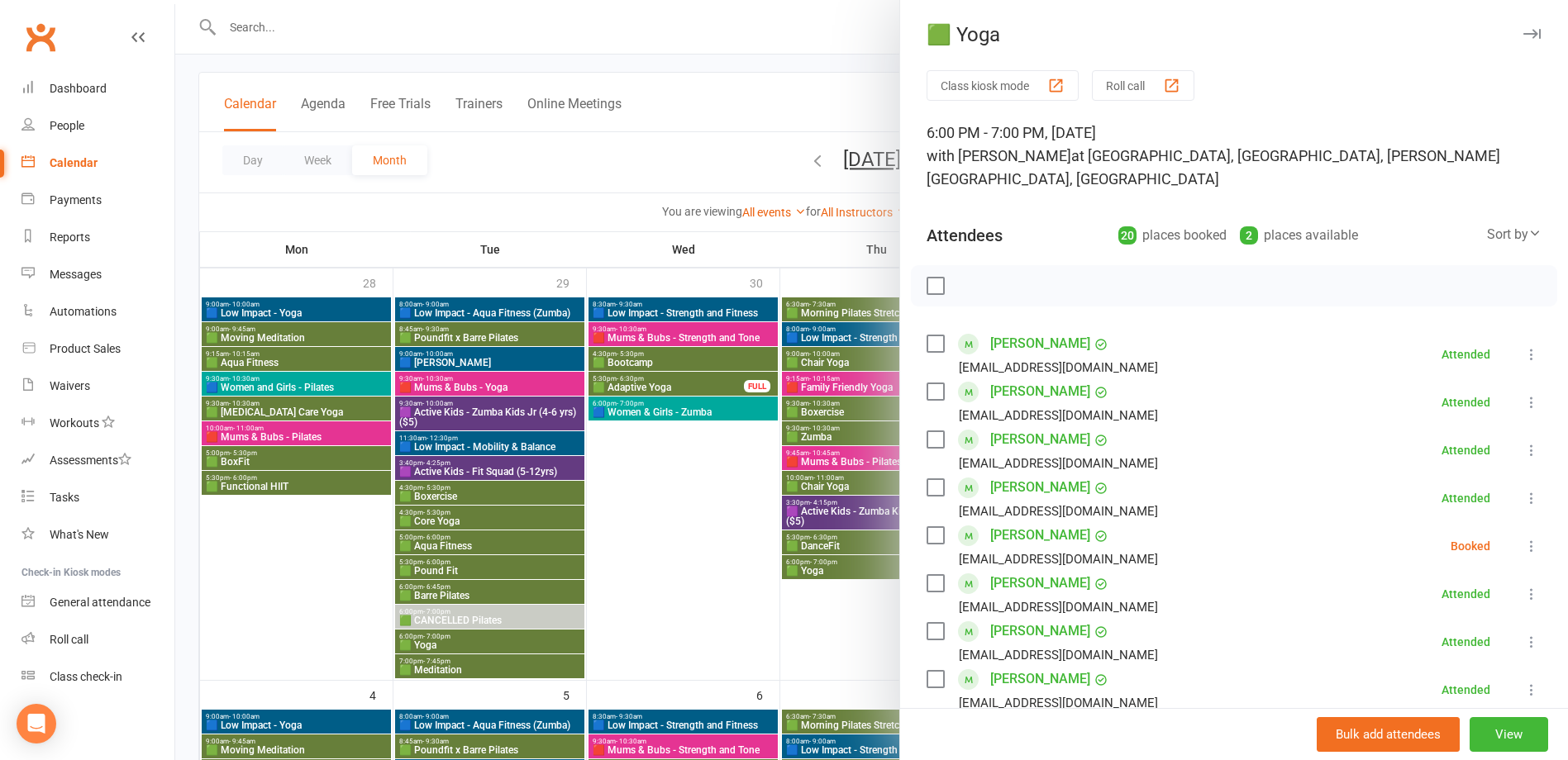
click at [446, 638] on div at bounding box center [872, 380] width 1393 height 760
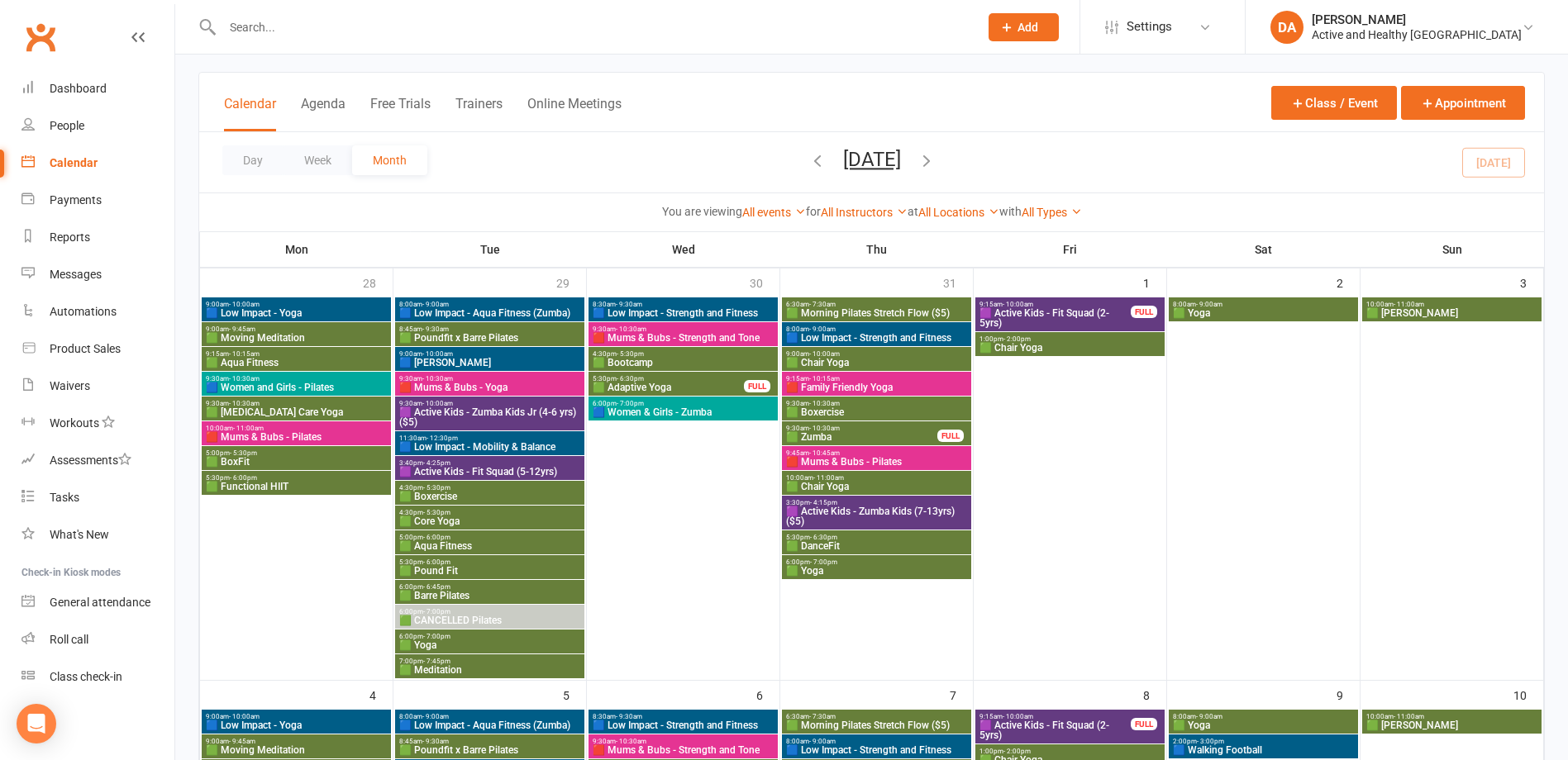
click at [686, 384] on span "🟩 Adaptive Yoga" at bounding box center [668, 387] width 153 height 10
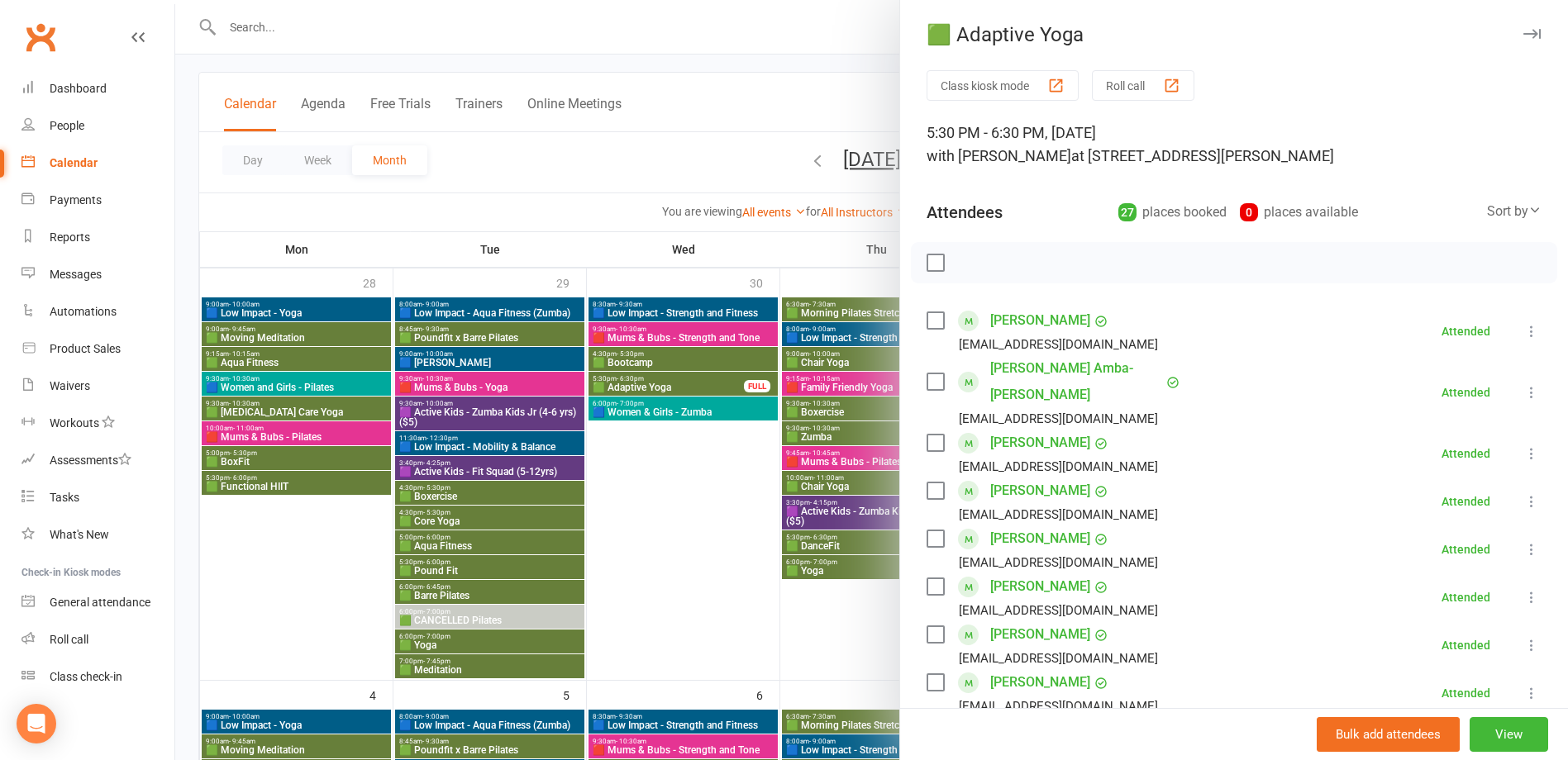
click at [686, 384] on div at bounding box center [872, 380] width 1393 height 760
